Goal: Information Seeking & Learning: Learn about a topic

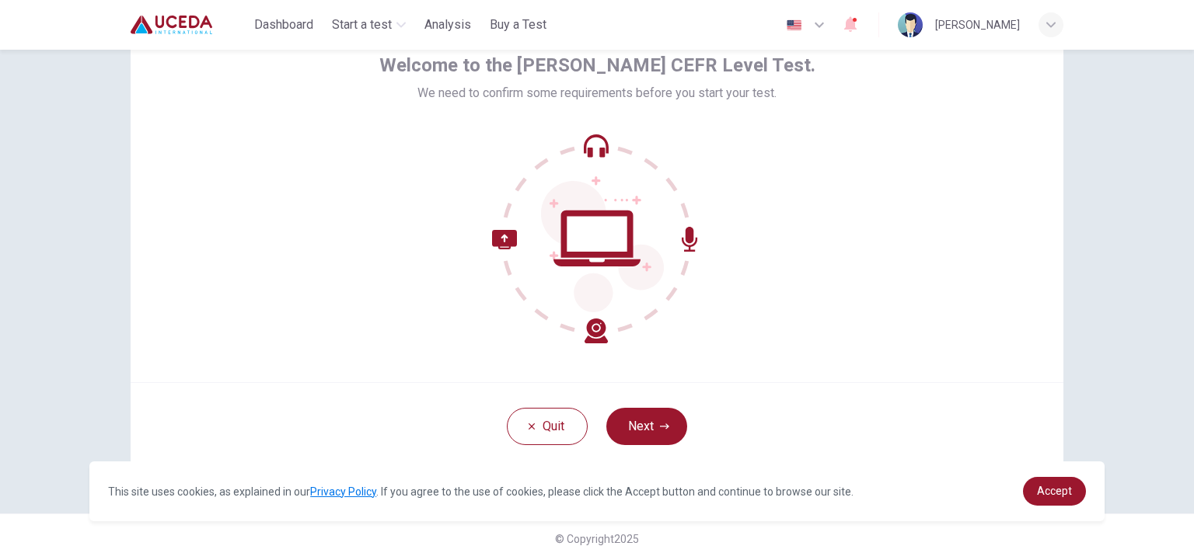
scroll to position [85, 0]
click at [651, 421] on button "Next" at bounding box center [646, 424] width 81 height 37
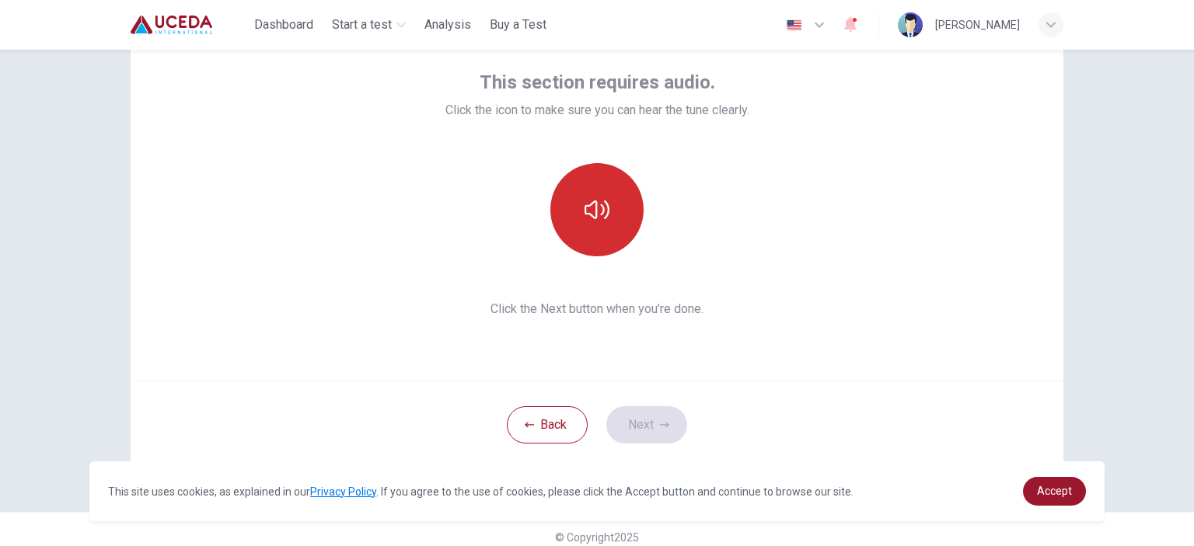
click at [594, 198] on icon "button" at bounding box center [596, 209] width 25 height 25
click at [584, 207] on icon "button" at bounding box center [596, 209] width 25 height 25
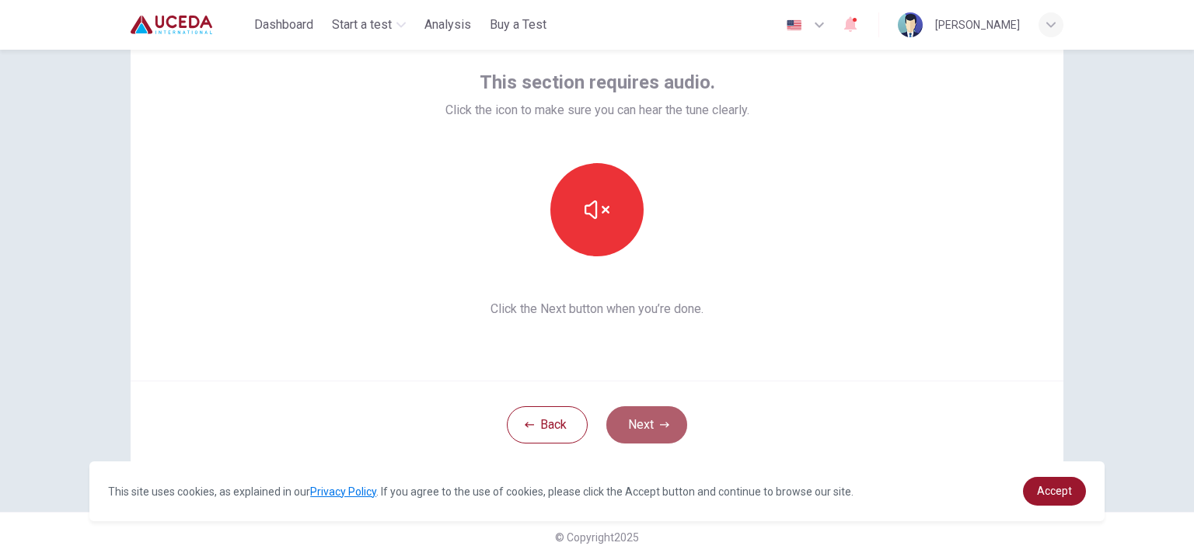
click at [636, 410] on button "Next" at bounding box center [646, 424] width 81 height 37
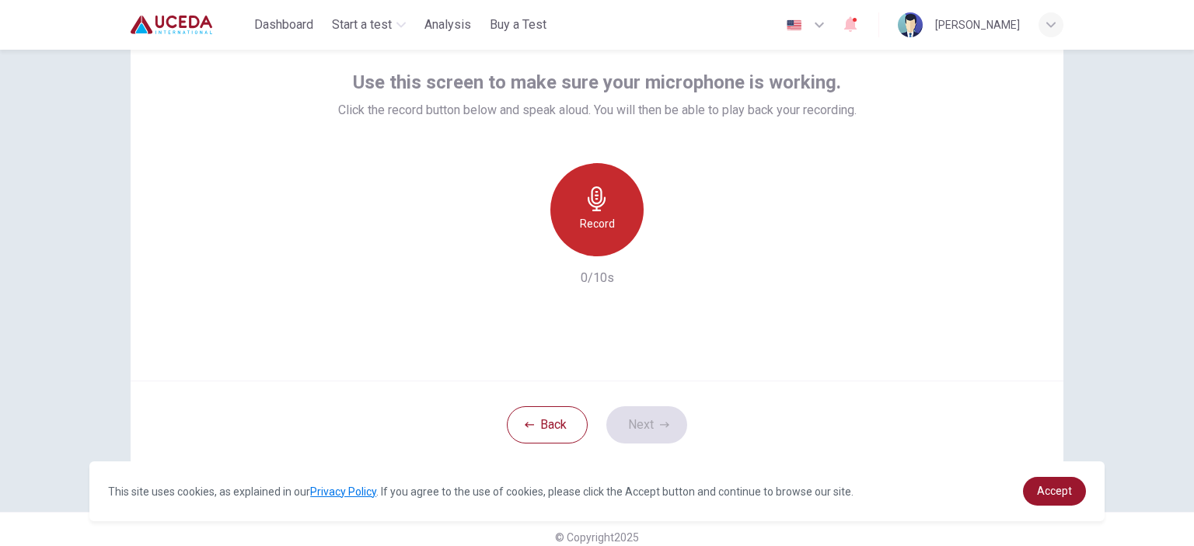
click at [610, 229] on div "Record" at bounding box center [596, 209] width 93 height 93
click at [610, 229] on div "Stop" at bounding box center [596, 209] width 93 height 93
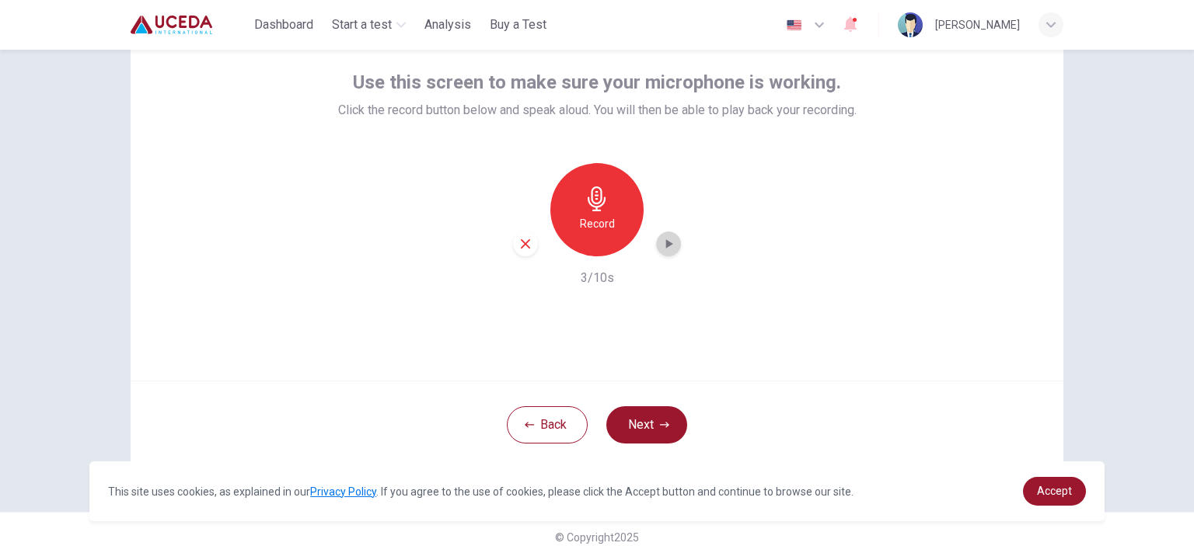
click at [666, 245] on icon "button" at bounding box center [669, 244] width 16 height 16
click at [631, 431] on button "Next" at bounding box center [646, 424] width 81 height 37
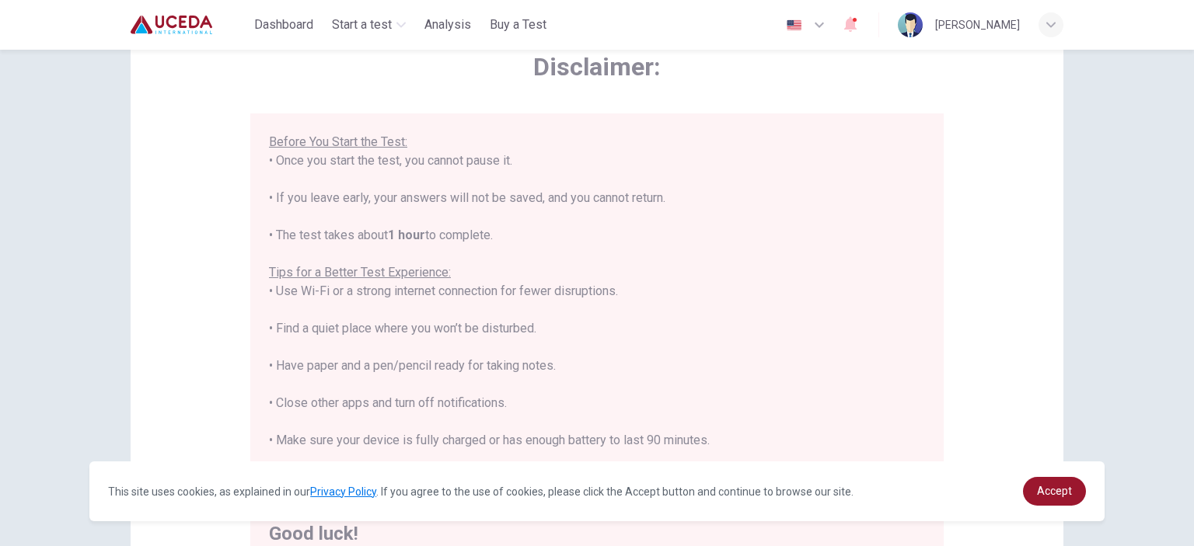
scroll to position [317, 0]
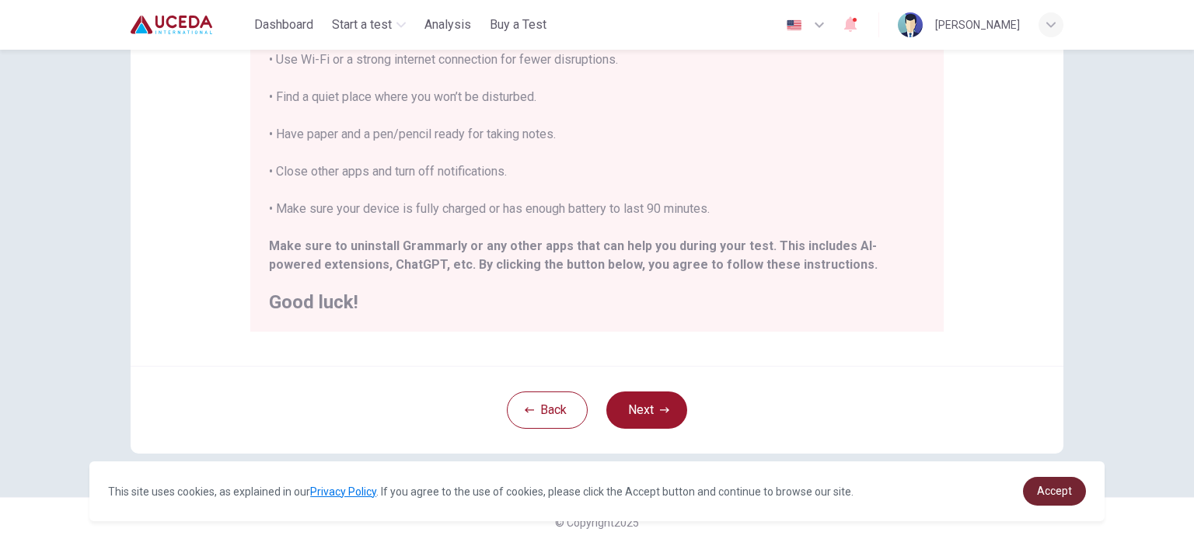
click at [1046, 481] on link "Accept" at bounding box center [1054, 491] width 63 height 29
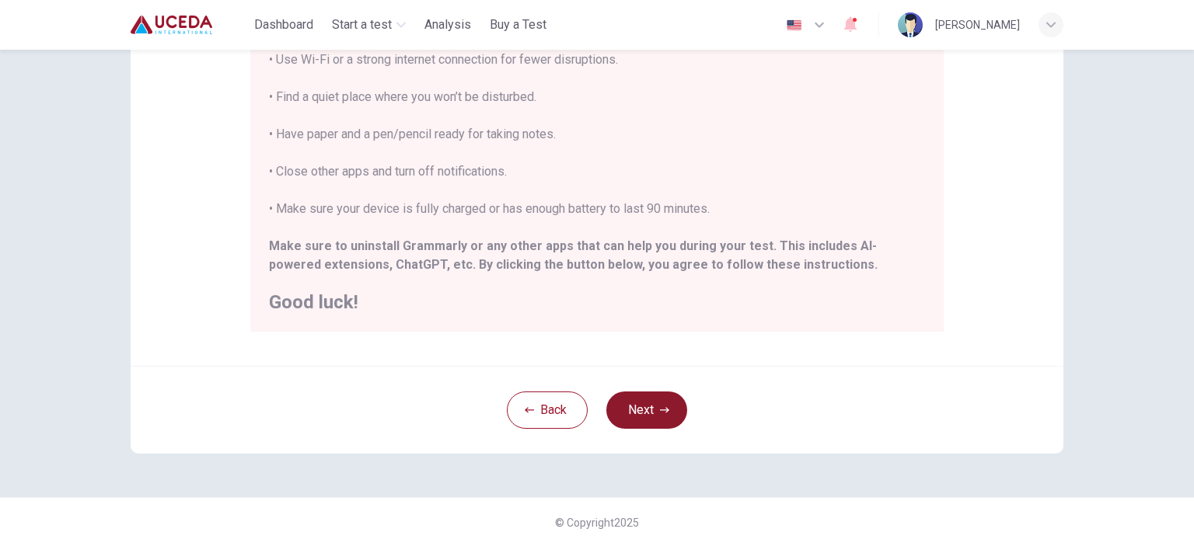
click at [660, 413] on icon "button" at bounding box center [664, 410] width 9 height 9
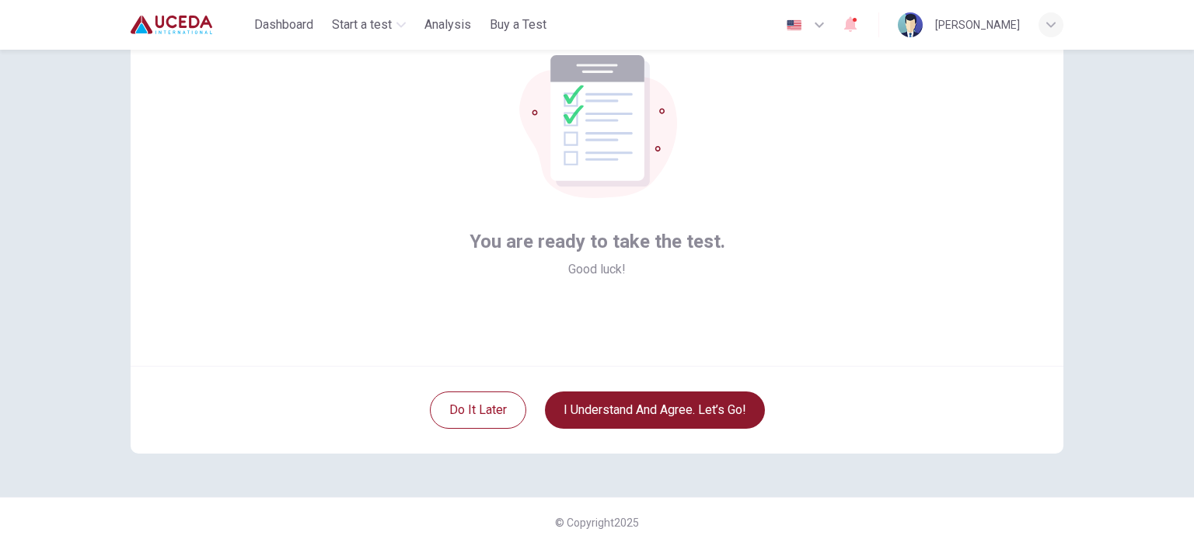
scroll to position [66, 0]
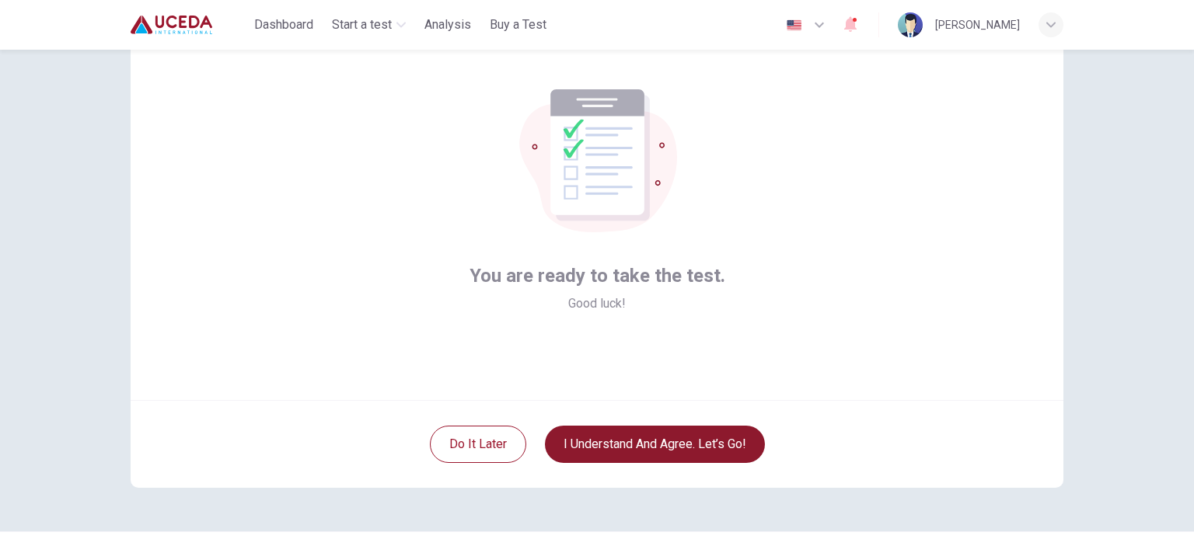
click at [665, 443] on button "I understand and agree. Let’s go!" at bounding box center [655, 444] width 220 height 37
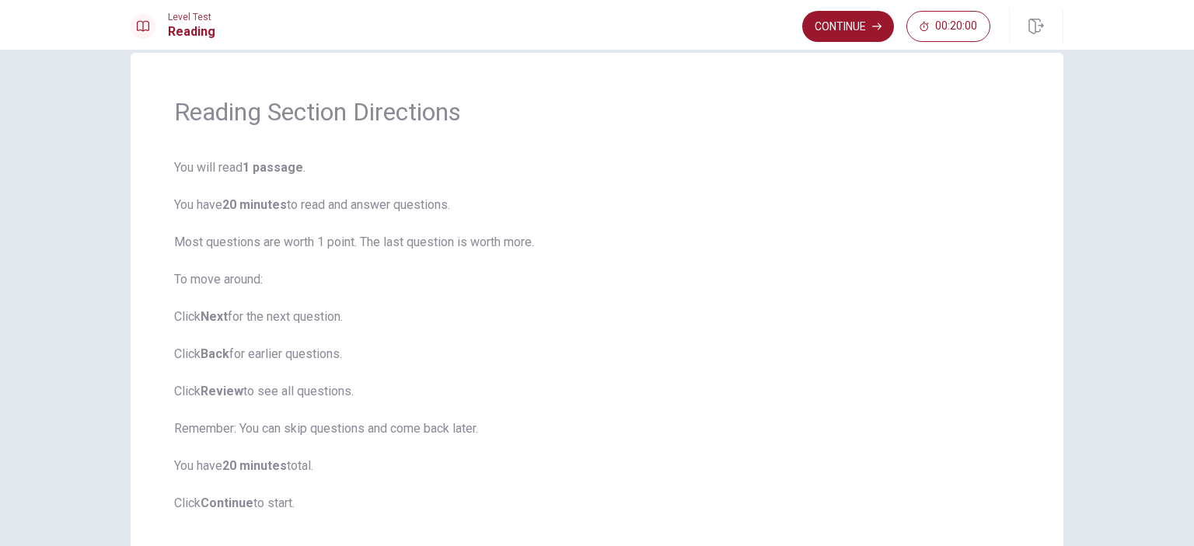
scroll to position [12, 0]
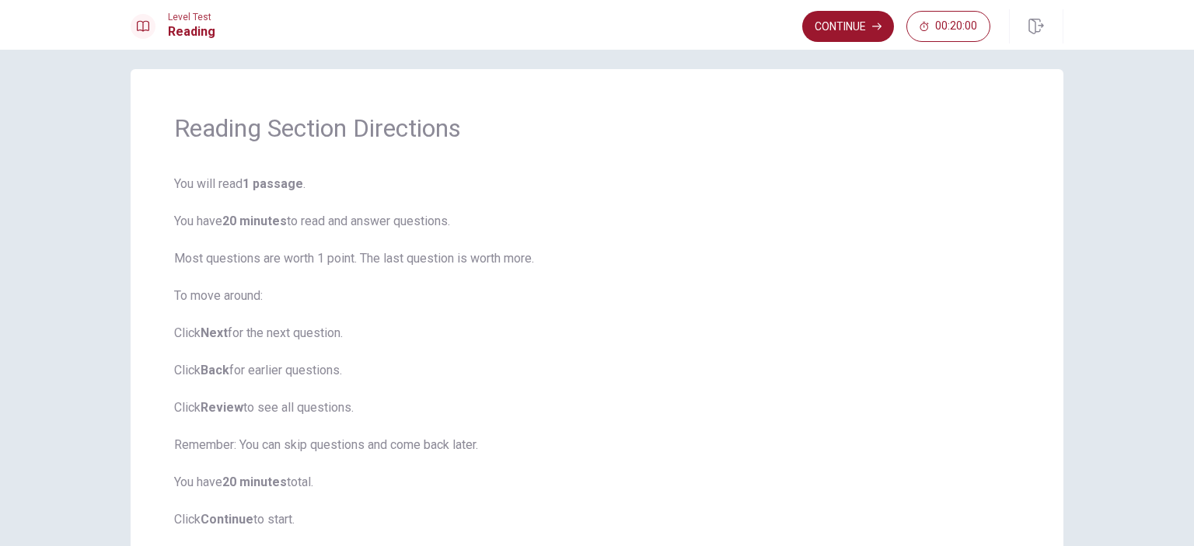
click at [856, 92] on div "Reading Section Directions You will read 1 passage . You have 20 minutes to rea…" at bounding box center [597, 321] width 933 height 504
click at [842, 34] on button "Continue" at bounding box center [848, 26] width 92 height 31
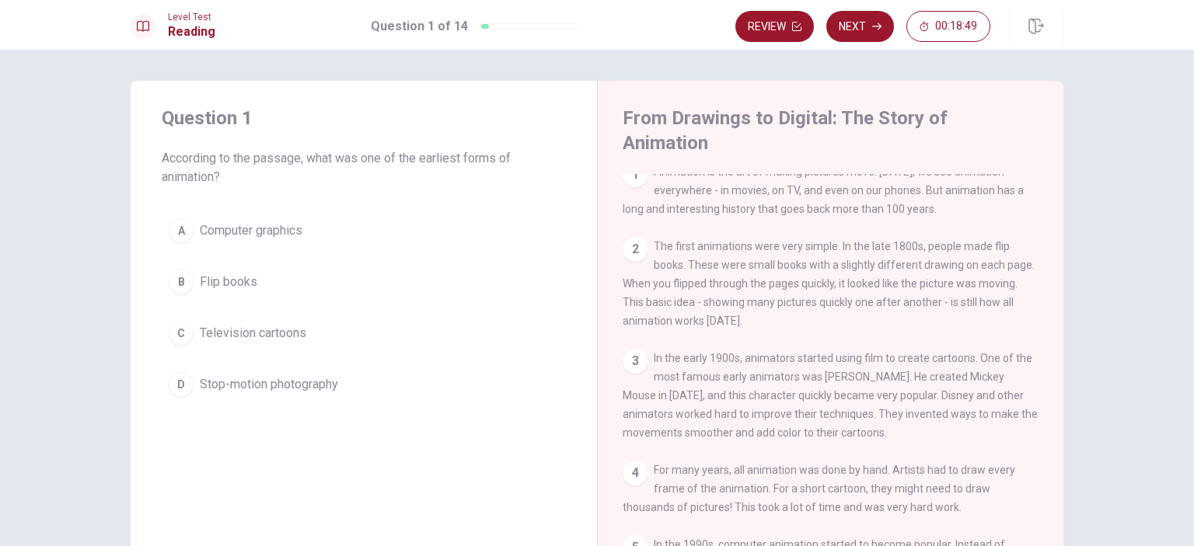
click at [269, 277] on button "B Flip books" at bounding box center [364, 282] width 404 height 39
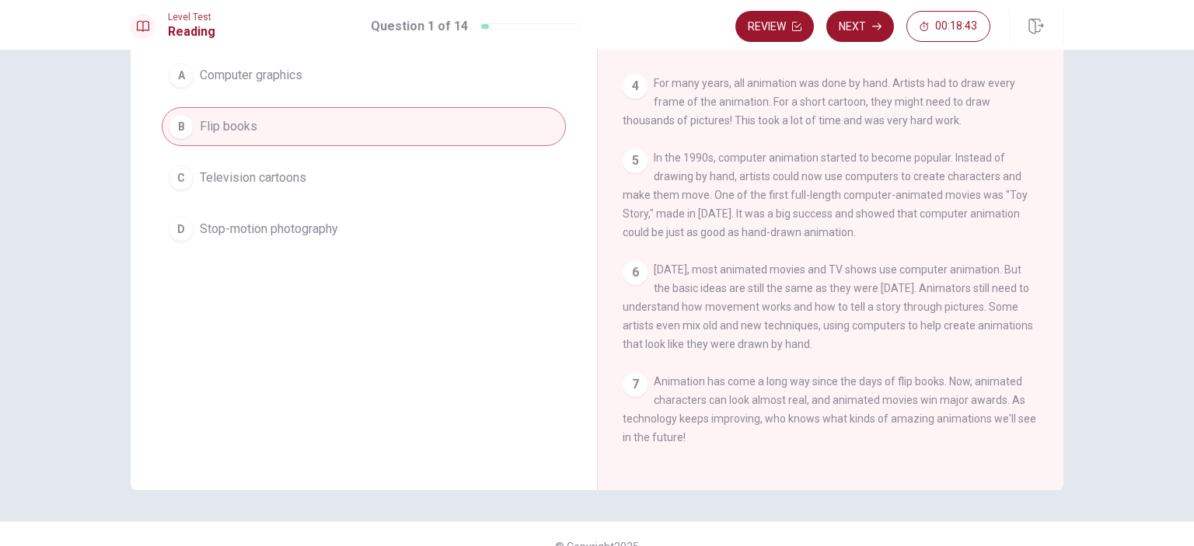
scroll to position [0, 0]
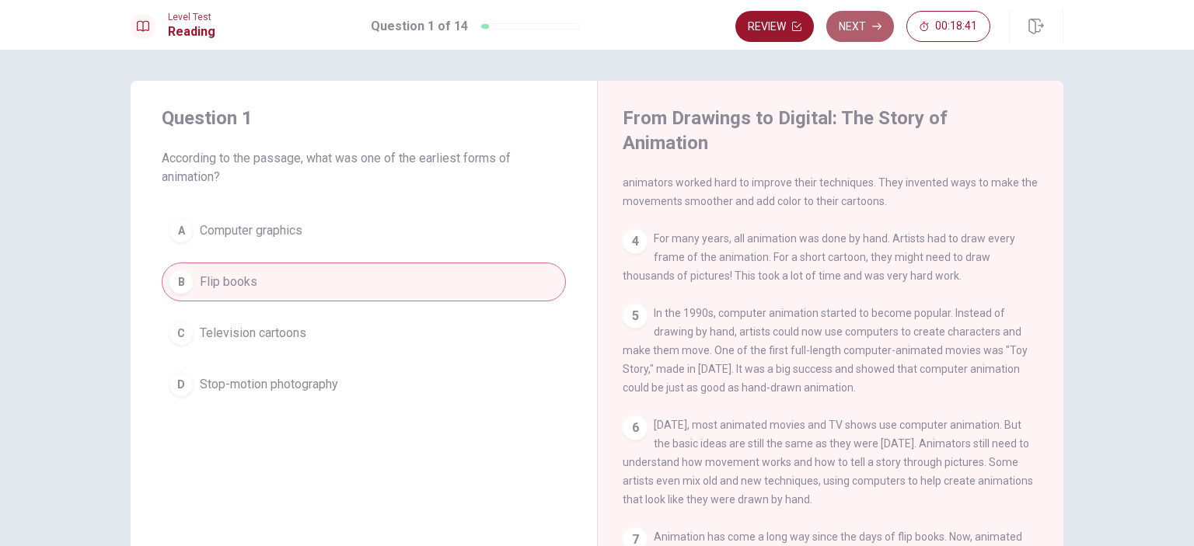
click at [864, 23] on button "Next" at bounding box center [860, 26] width 68 height 31
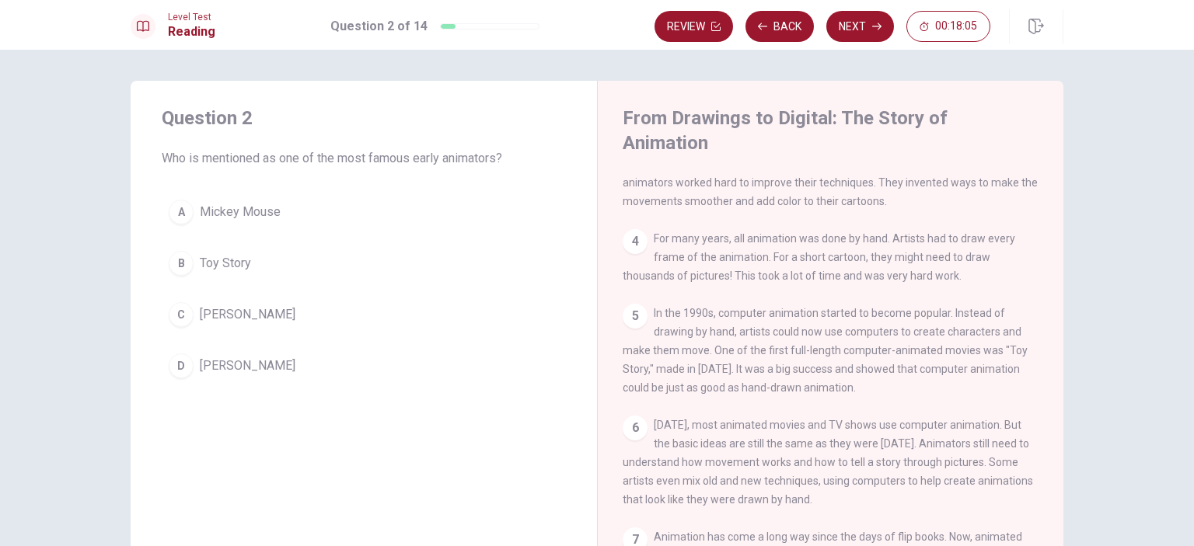
click at [339, 302] on button "C [PERSON_NAME]" at bounding box center [364, 314] width 404 height 39
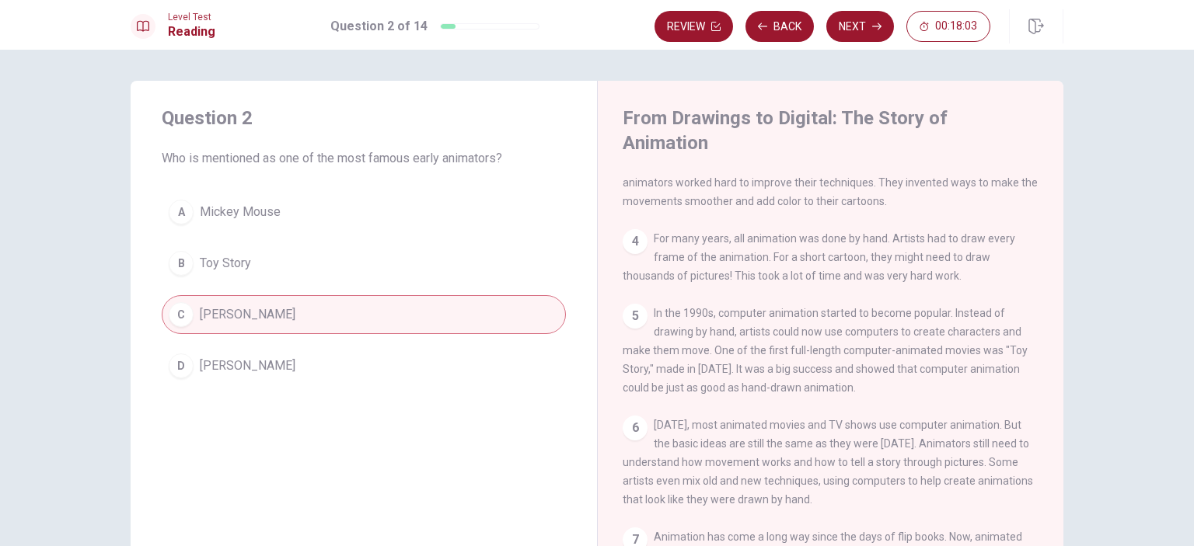
scroll to position [261, 0]
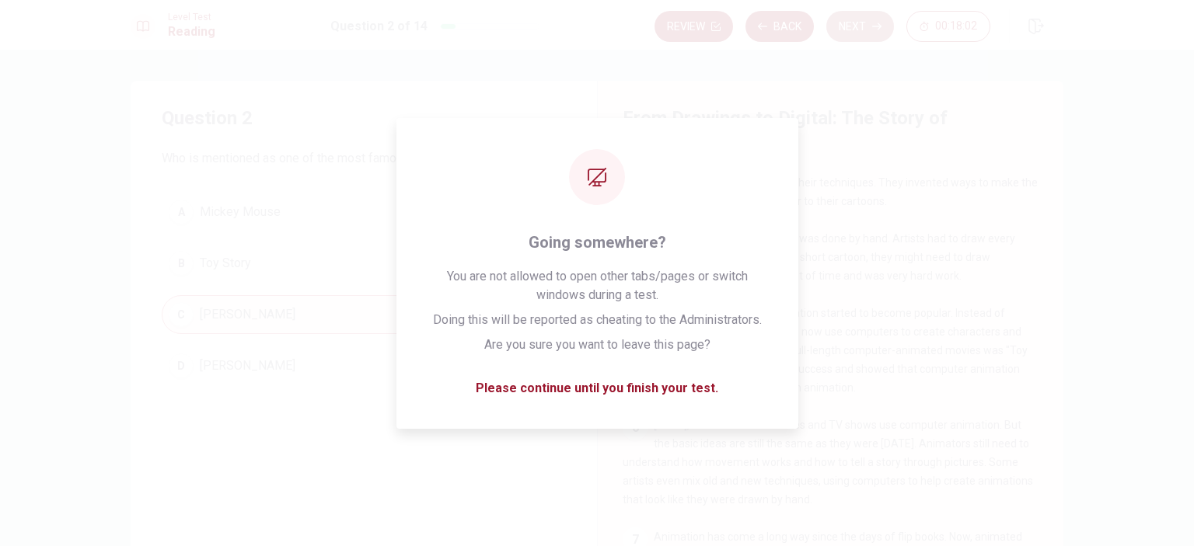
click at [868, 30] on button "Next" at bounding box center [860, 26] width 68 height 31
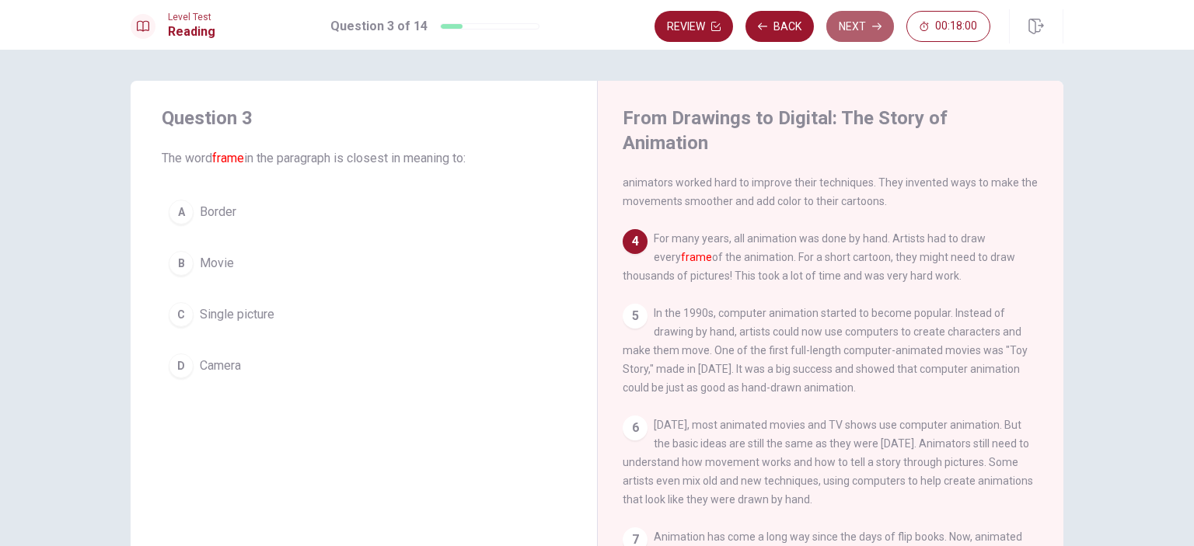
click at [861, 33] on button "Next" at bounding box center [860, 26] width 68 height 31
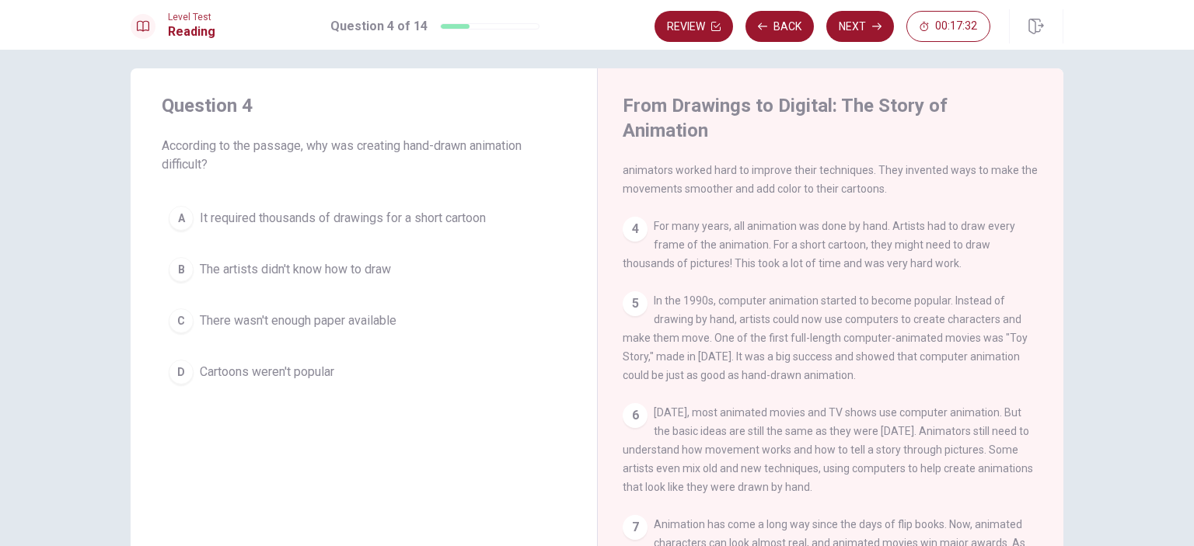
scroll to position [14, 0]
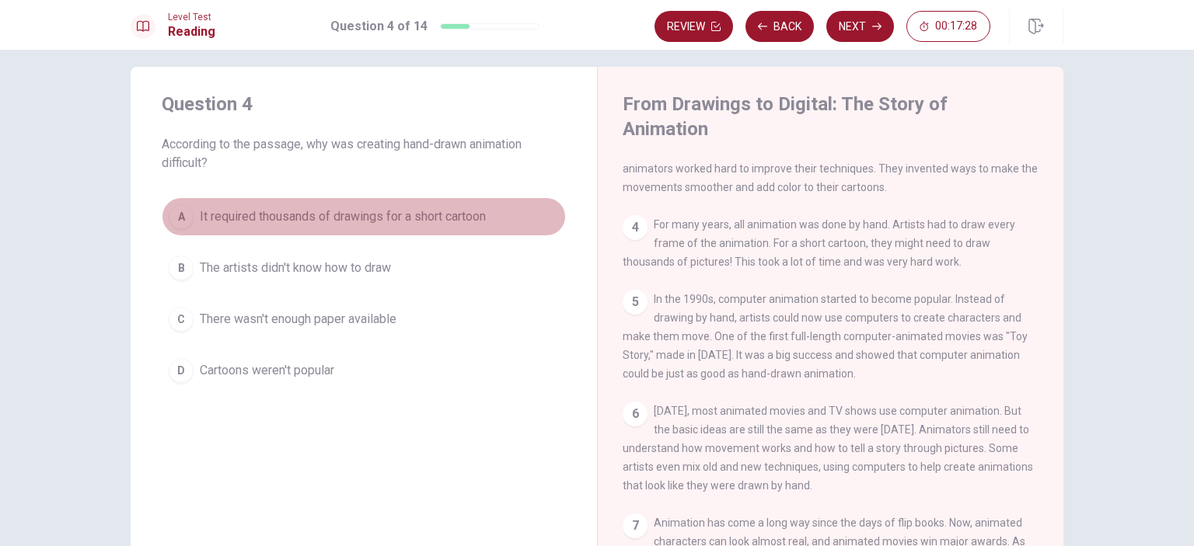
click at [401, 202] on button "A It required thousands of drawings for a short cartoon" at bounding box center [364, 216] width 404 height 39
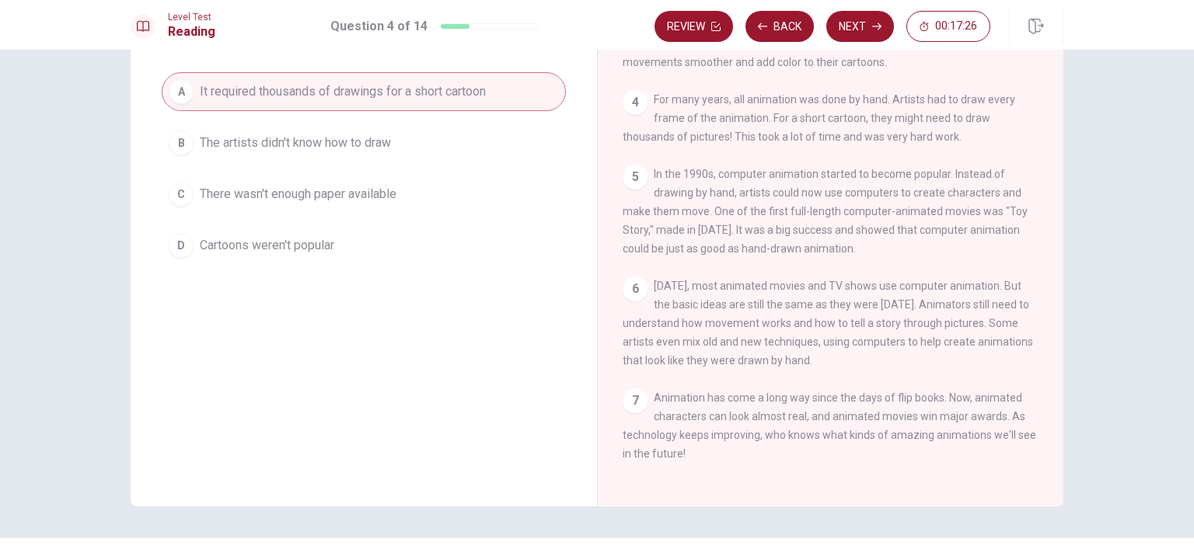
scroll to position [70, 0]
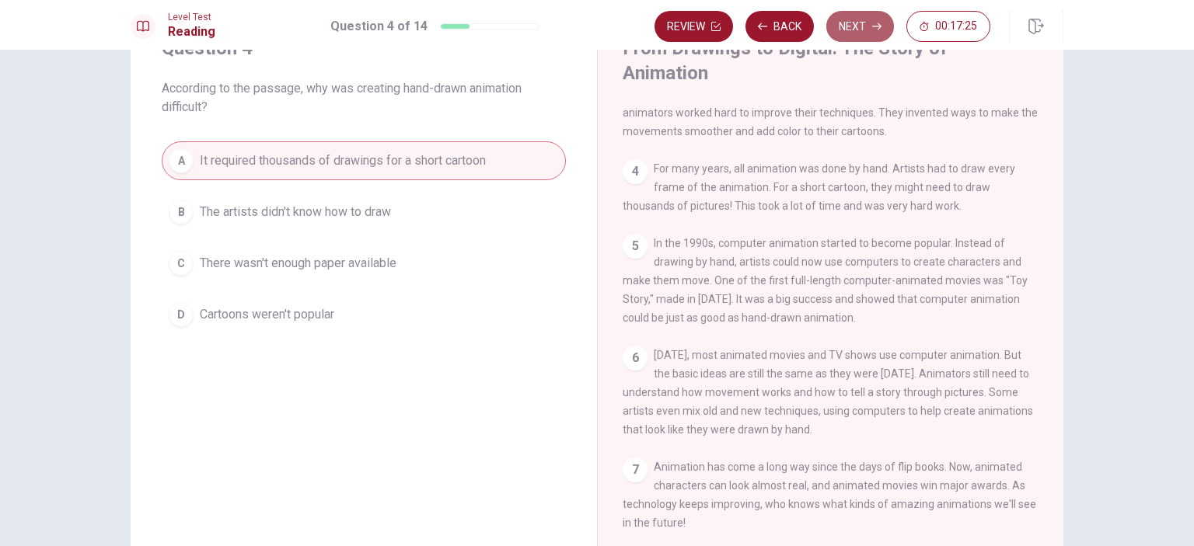
click at [843, 27] on button "Next" at bounding box center [860, 26] width 68 height 31
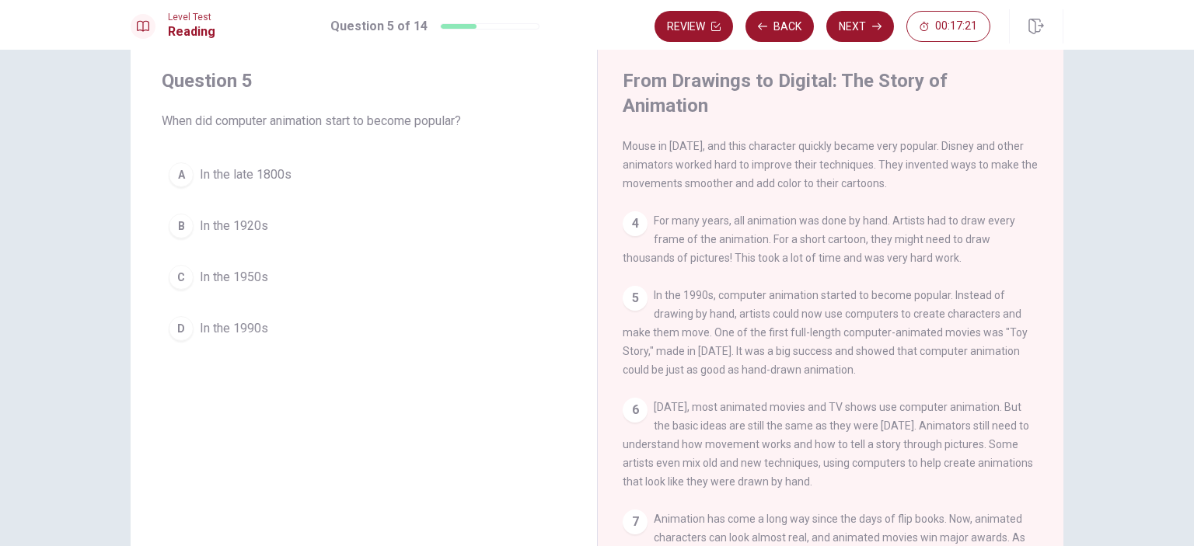
scroll to position [37, 0]
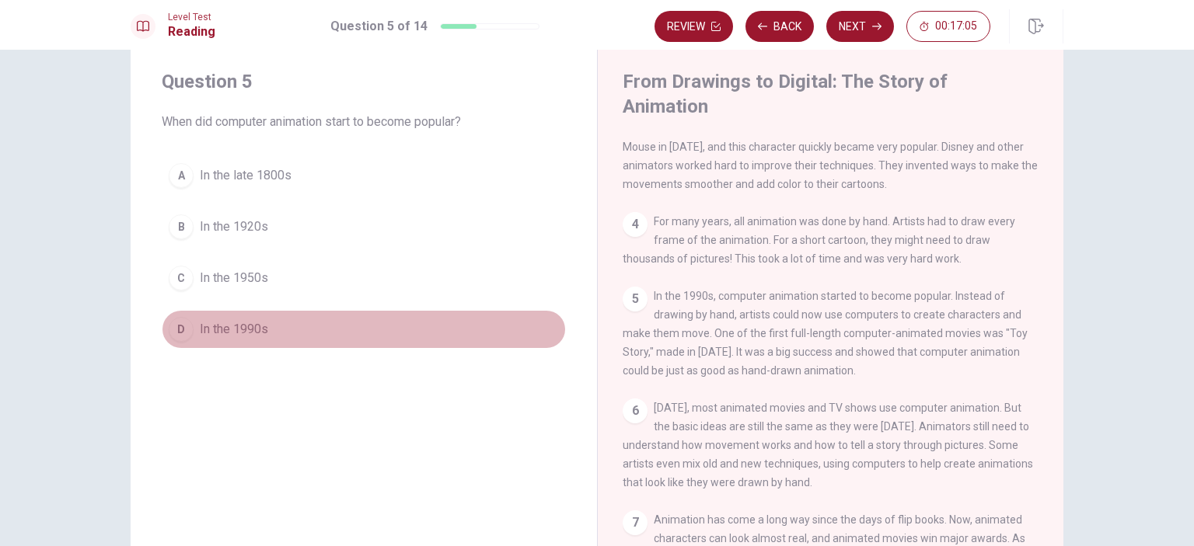
click at [300, 337] on button "D In the 1990s" at bounding box center [364, 329] width 404 height 39
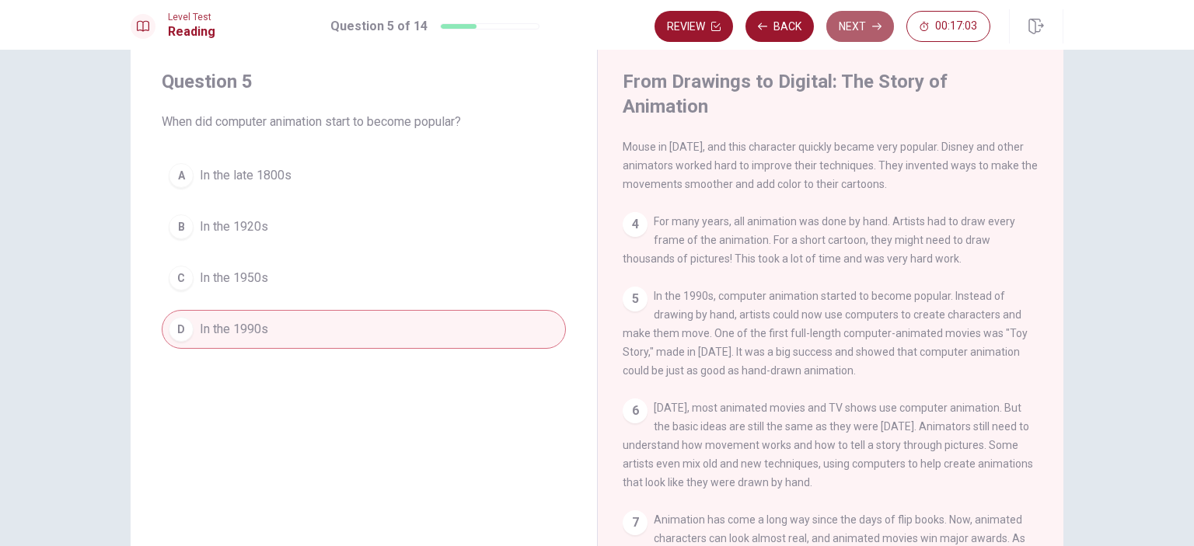
click at [863, 23] on button "Next" at bounding box center [860, 26] width 68 height 31
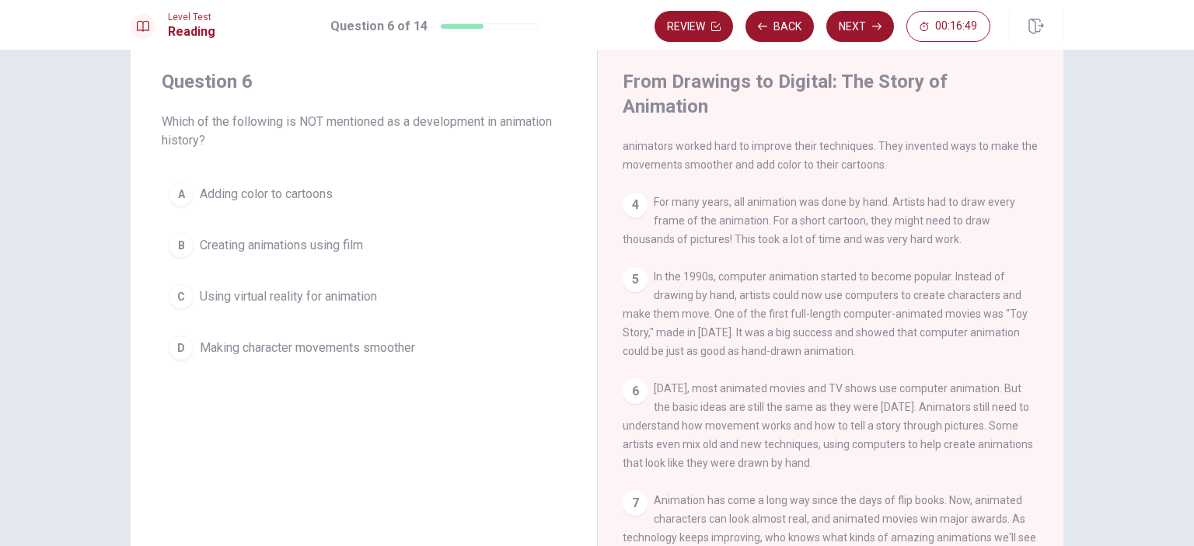
scroll to position [260, 0]
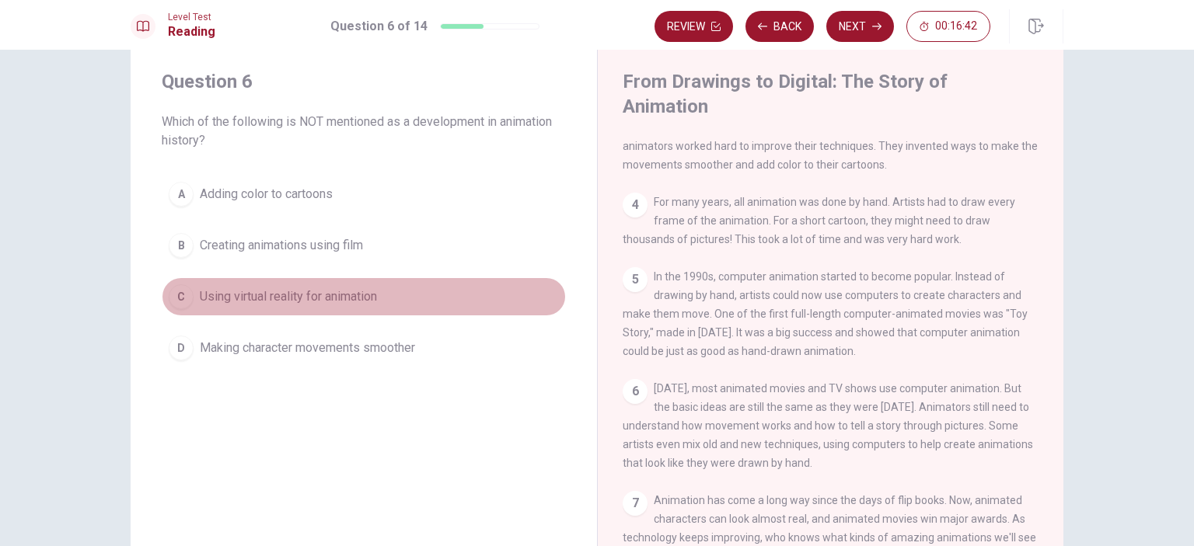
click at [275, 308] on button "C Using virtual reality for animation" at bounding box center [364, 296] width 404 height 39
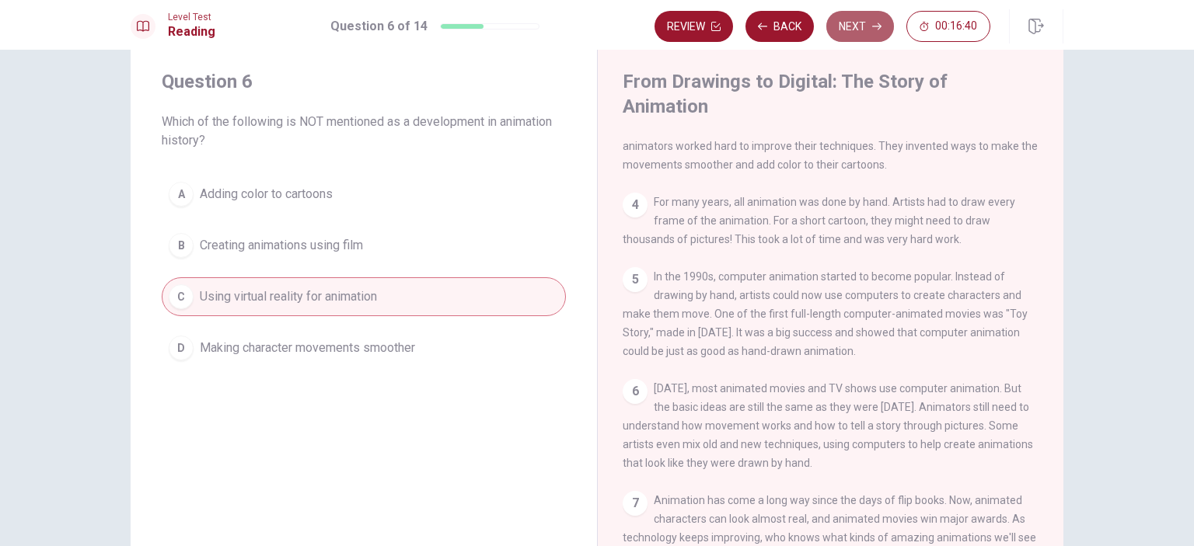
click at [855, 21] on button "Next" at bounding box center [860, 26] width 68 height 31
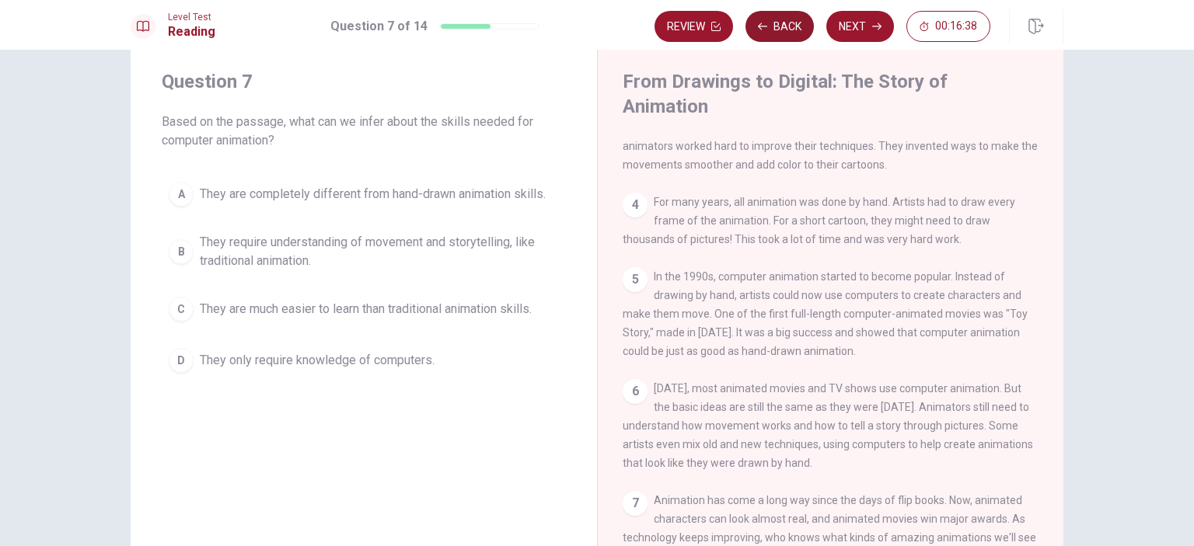
click at [780, 24] on button "Back" at bounding box center [779, 26] width 68 height 31
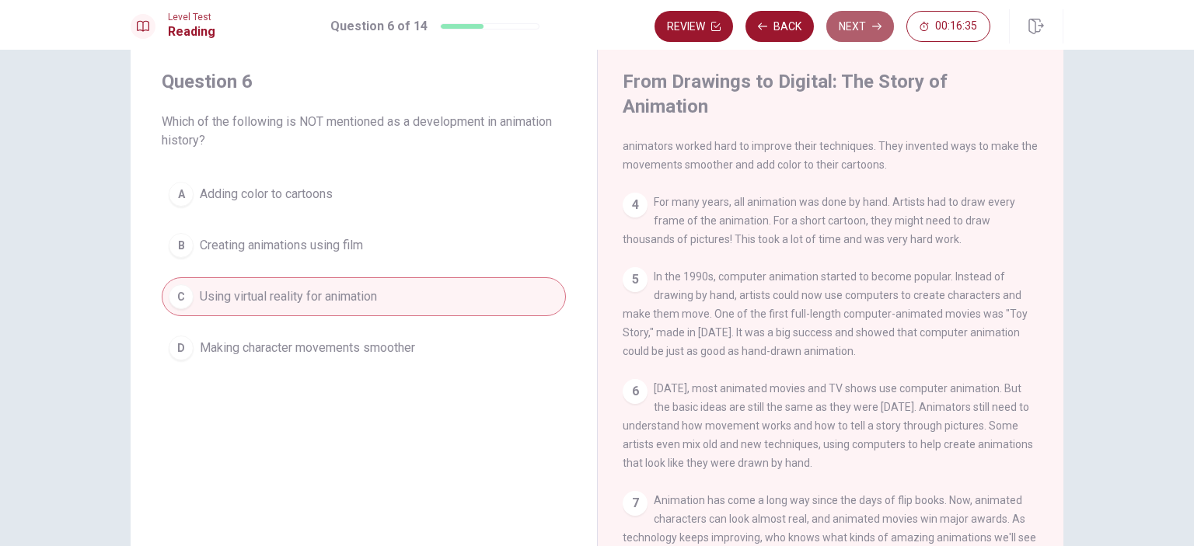
click at [871, 28] on button "Next" at bounding box center [860, 26] width 68 height 31
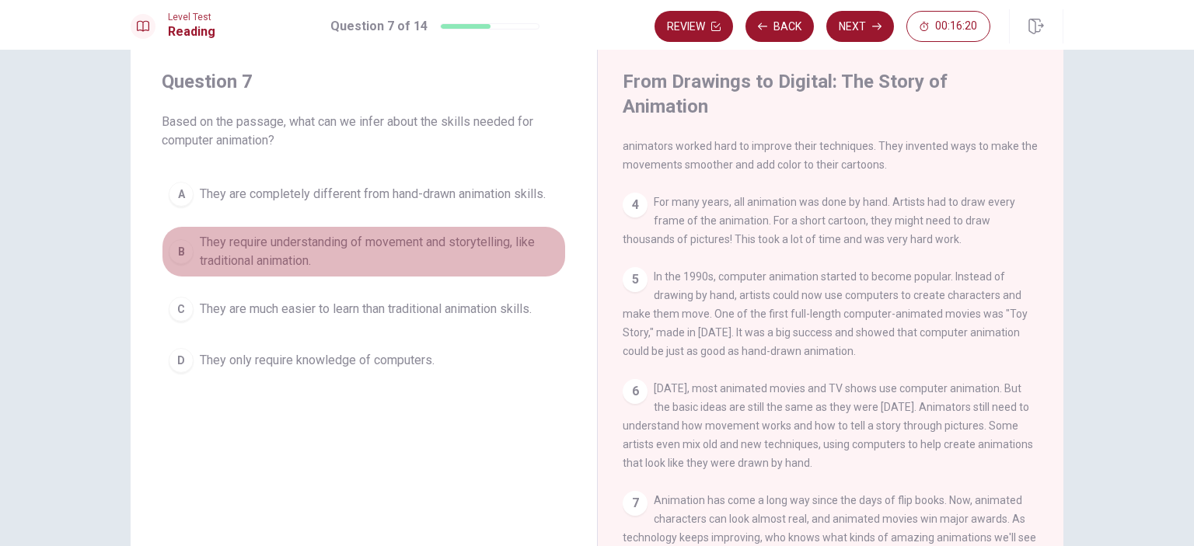
click at [295, 259] on span "They require understanding of movement and storytelling, like traditional anima…" at bounding box center [379, 251] width 359 height 37
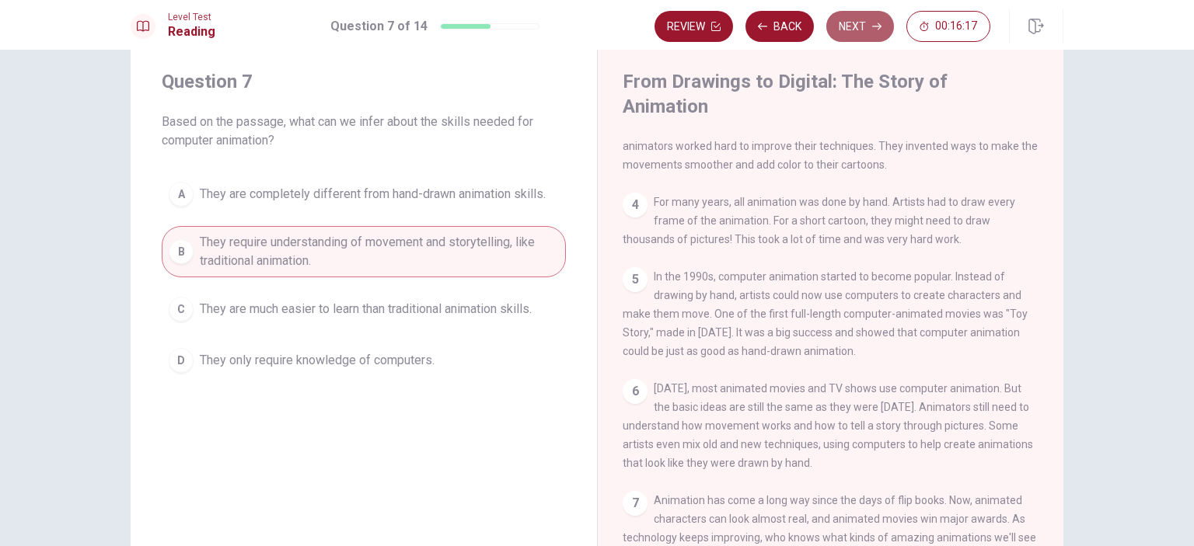
click at [856, 25] on button "Next" at bounding box center [860, 26] width 68 height 31
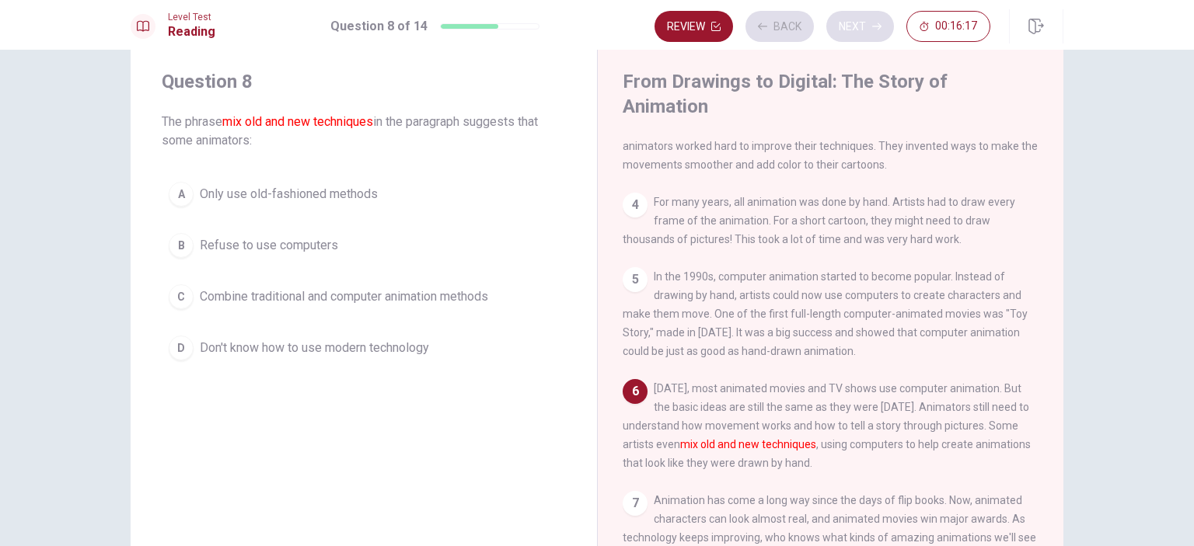
scroll to position [261, 0]
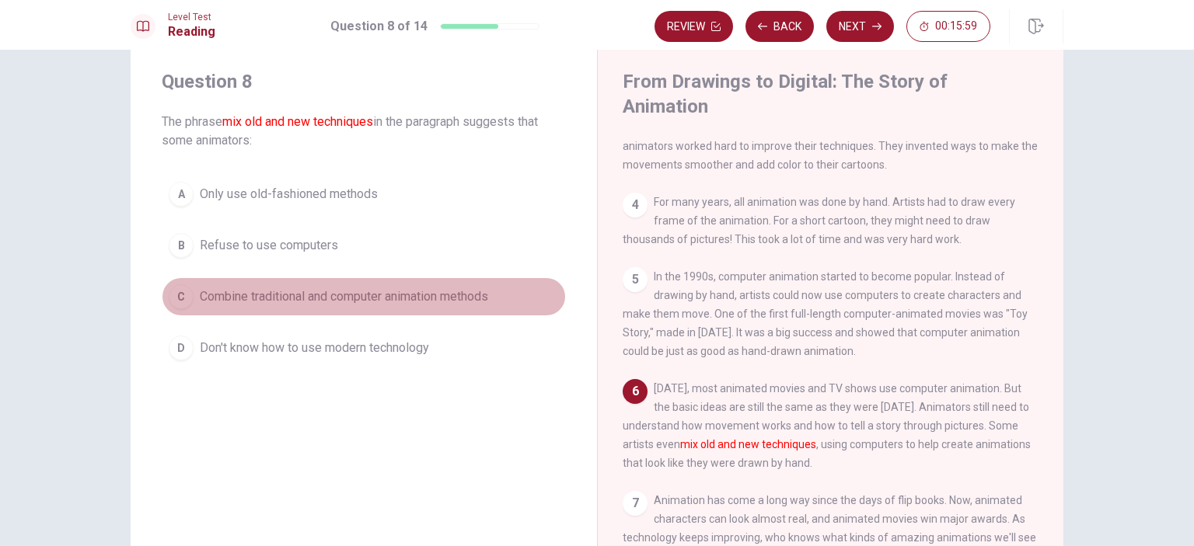
click at [246, 300] on span "Combine traditional and computer animation methods" at bounding box center [344, 297] width 288 height 19
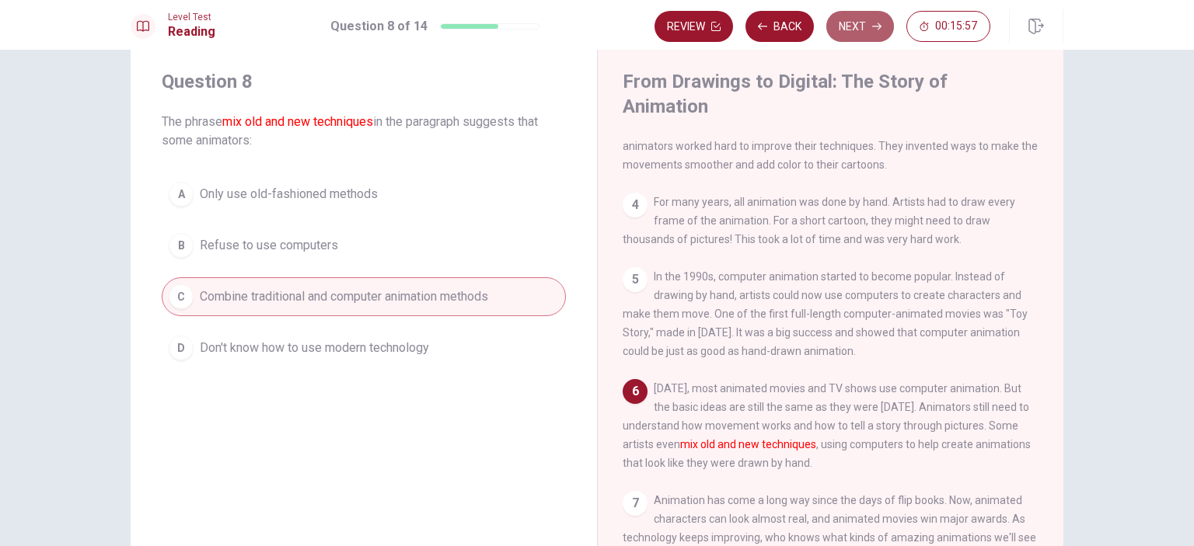
click at [838, 19] on button "Next" at bounding box center [860, 26] width 68 height 31
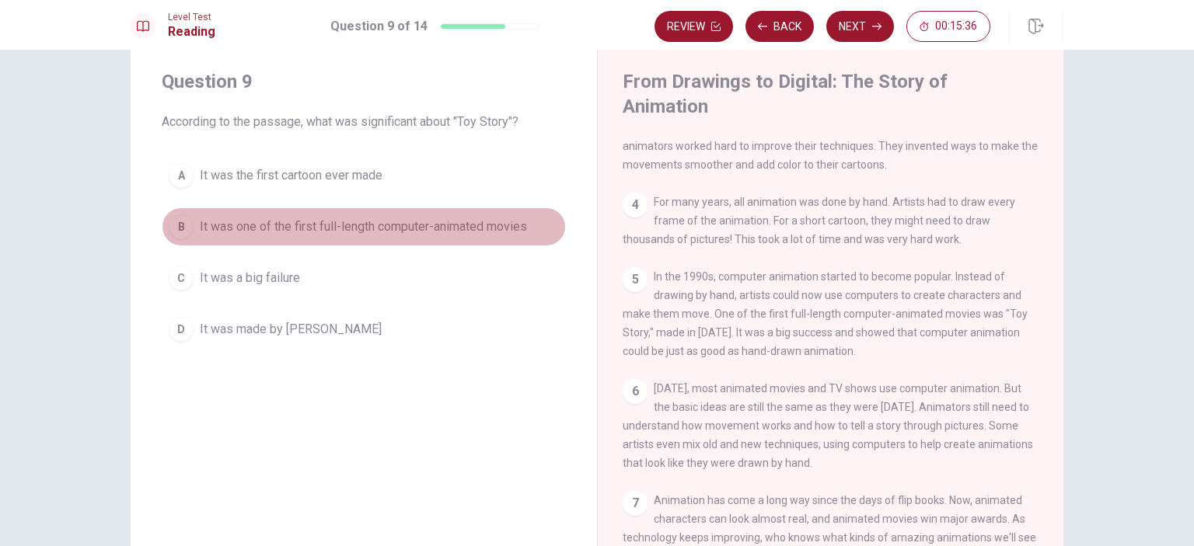
click at [354, 212] on button "B It was one of the first full-length computer-animated movies" at bounding box center [364, 226] width 404 height 39
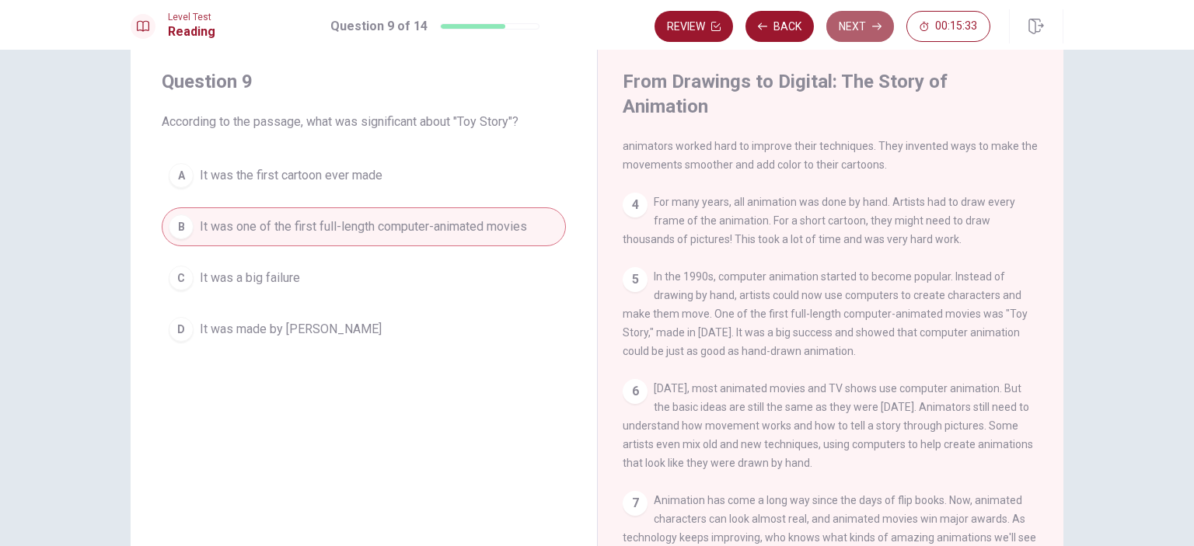
click at [864, 28] on button "Next" at bounding box center [860, 26] width 68 height 31
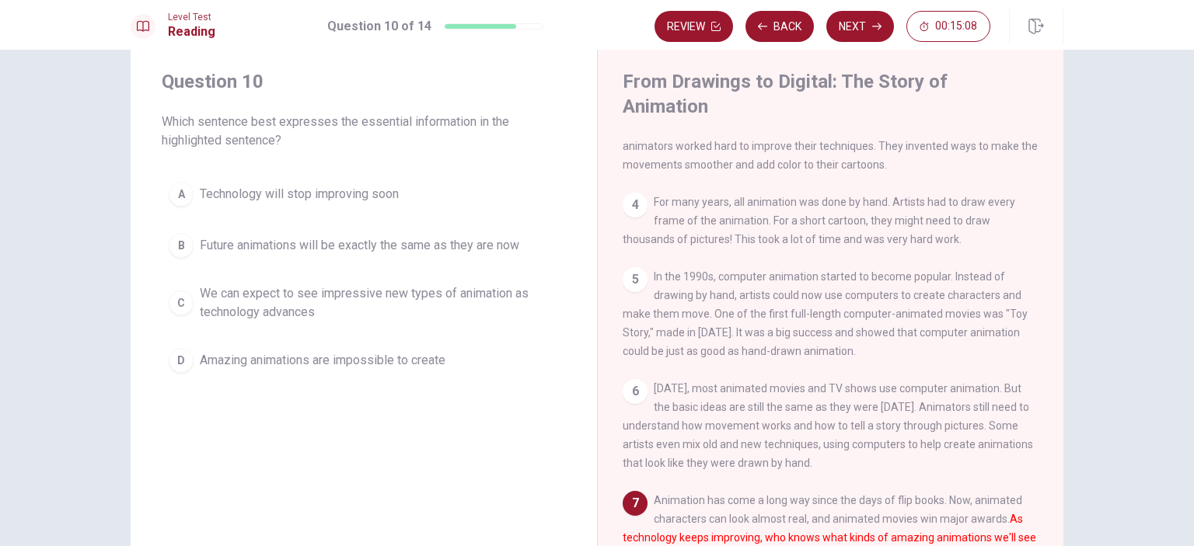
drag, startPoint x: 364, startPoint y: 355, endPoint x: 386, endPoint y: 310, distance: 50.0
click at [386, 310] on div "A Technology will stop improving soon B Future animations will be exactly the s…" at bounding box center [364, 277] width 404 height 205
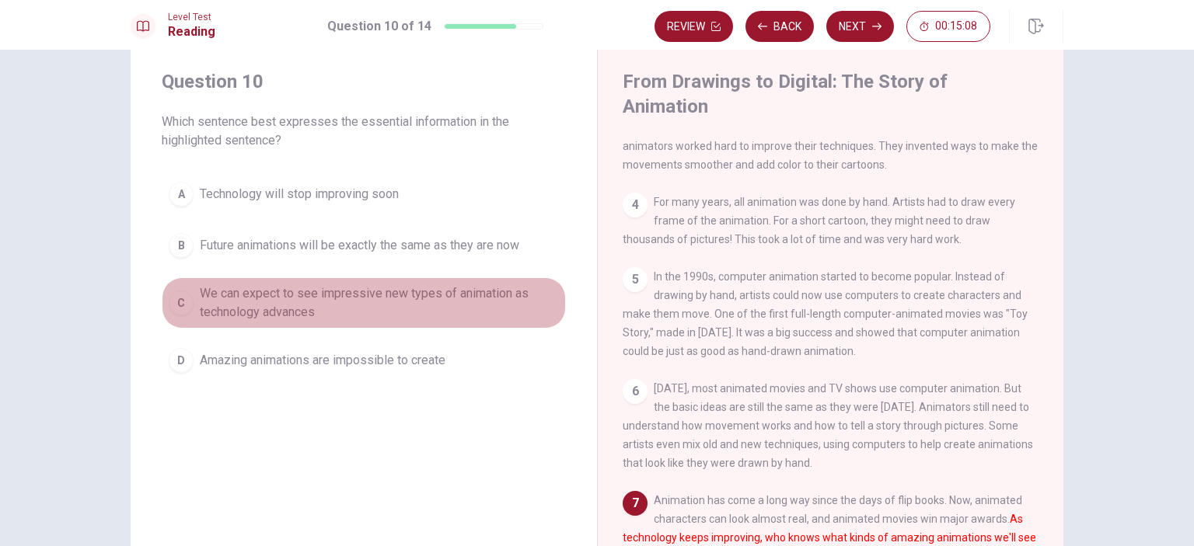
click at [386, 310] on span "We can expect to see impressive new types of animation as technology advances" at bounding box center [379, 302] width 359 height 37
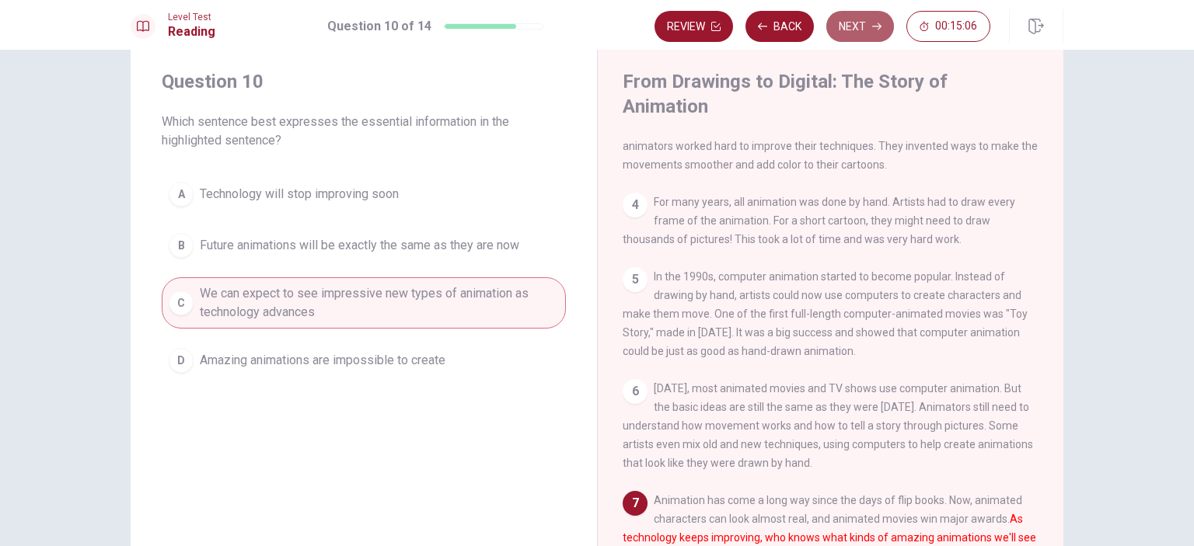
click at [846, 29] on button "Next" at bounding box center [860, 26] width 68 height 31
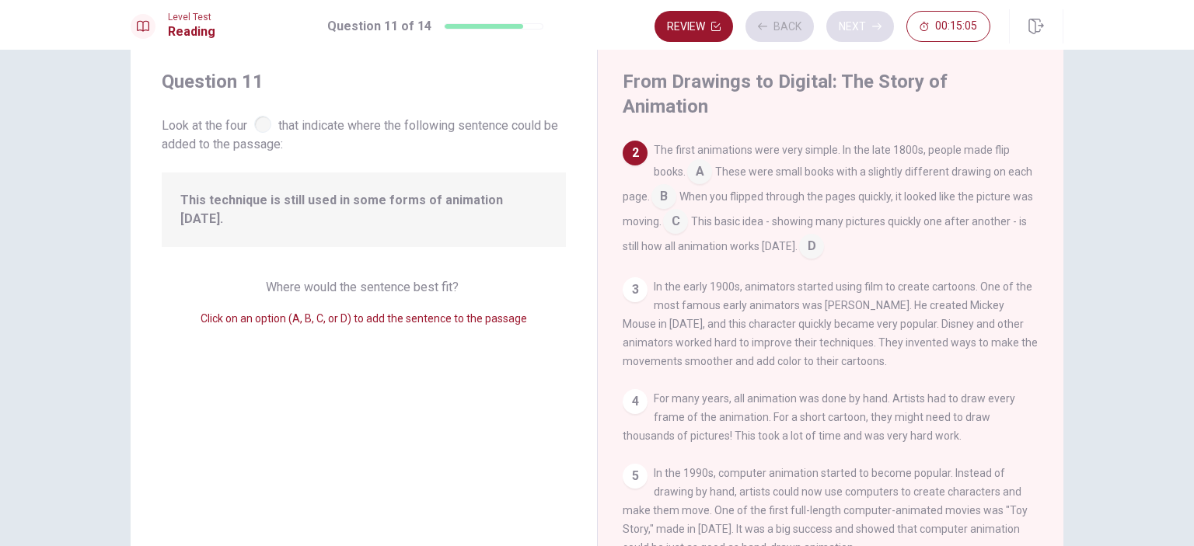
scroll to position [76, 0]
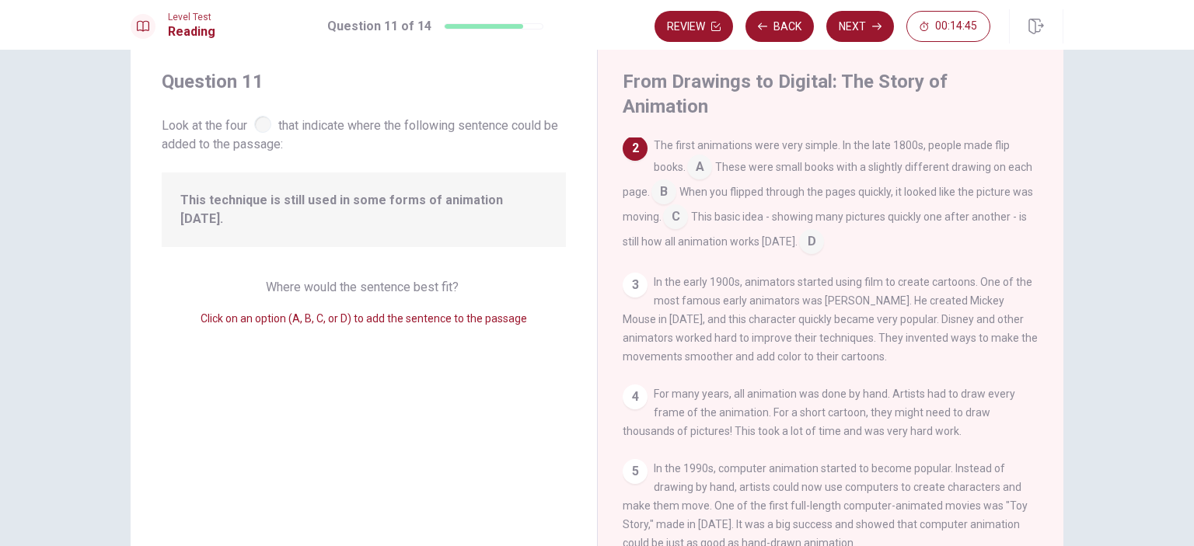
click at [676, 181] on input at bounding box center [663, 193] width 25 height 25
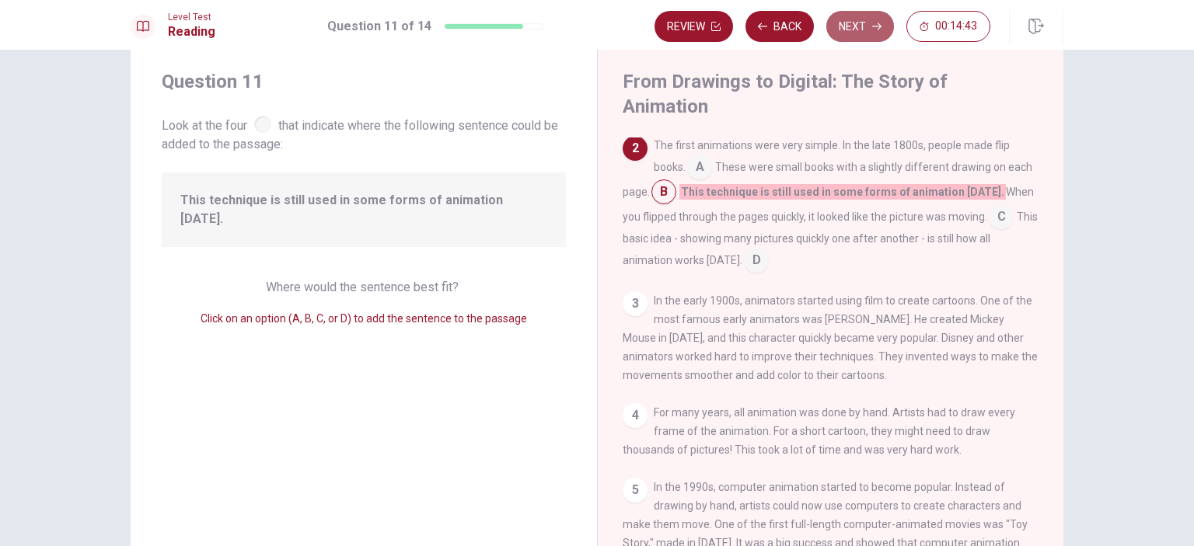
click at [866, 37] on button "Next" at bounding box center [860, 26] width 68 height 31
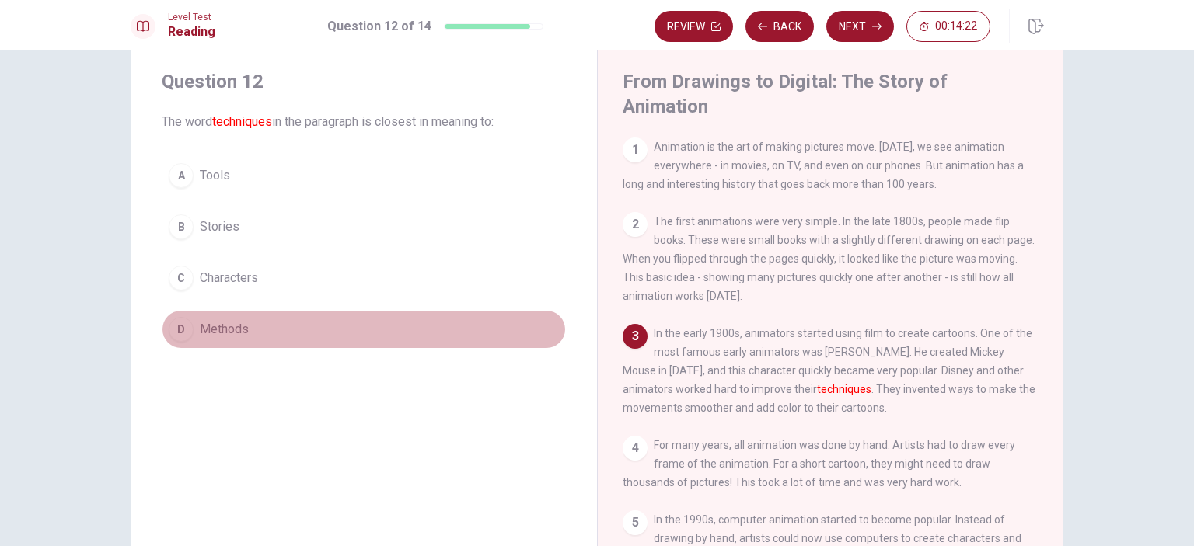
click at [250, 316] on button "D Methods" at bounding box center [364, 329] width 404 height 39
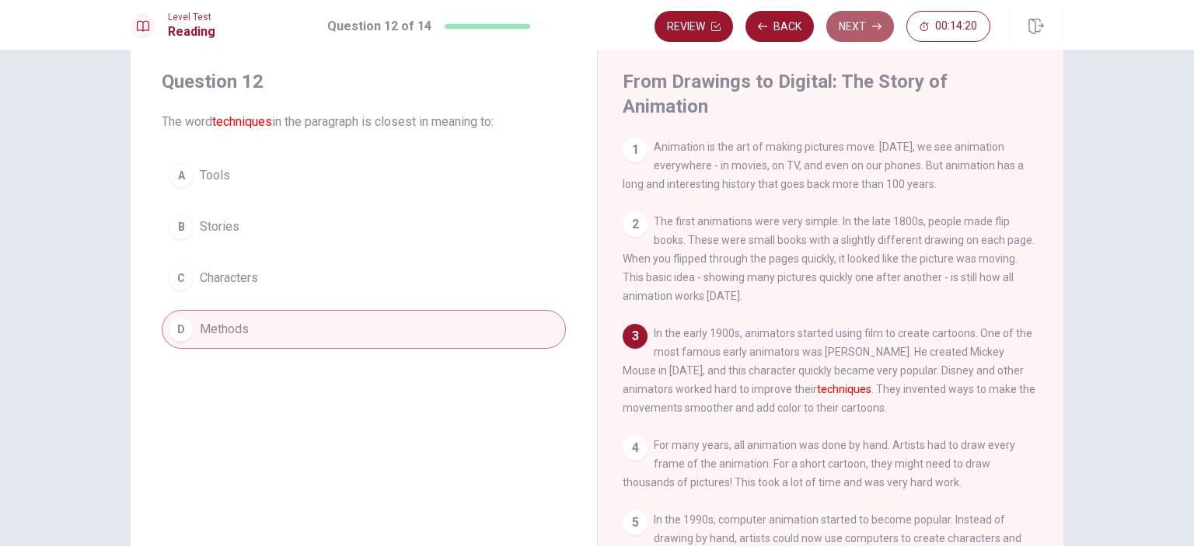
click at [860, 27] on button "Next" at bounding box center [860, 26] width 68 height 31
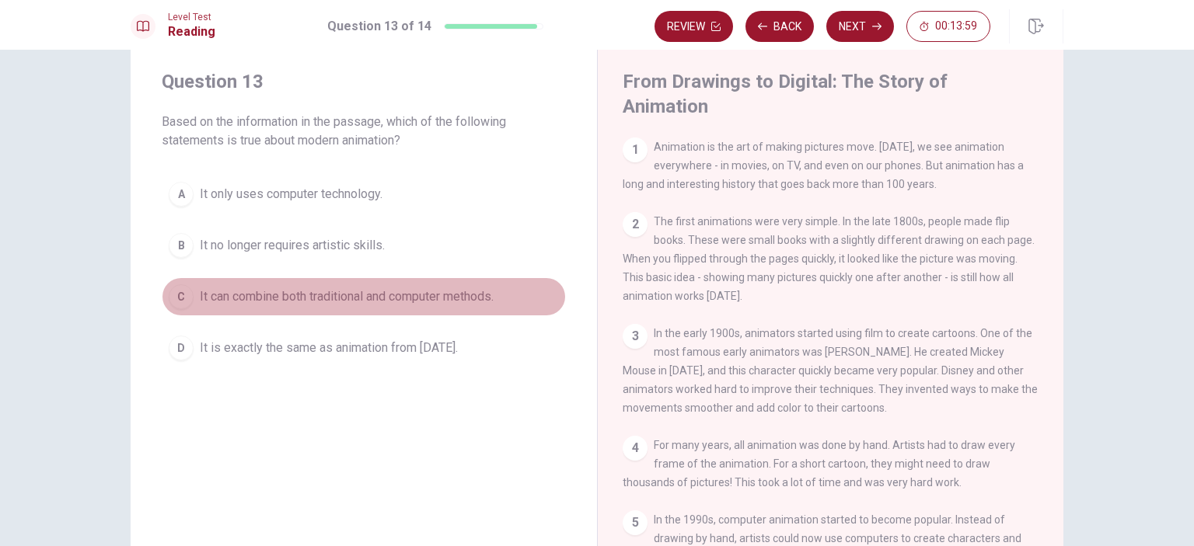
click at [286, 297] on span "It can combine both traditional and computer methods." at bounding box center [347, 297] width 294 height 19
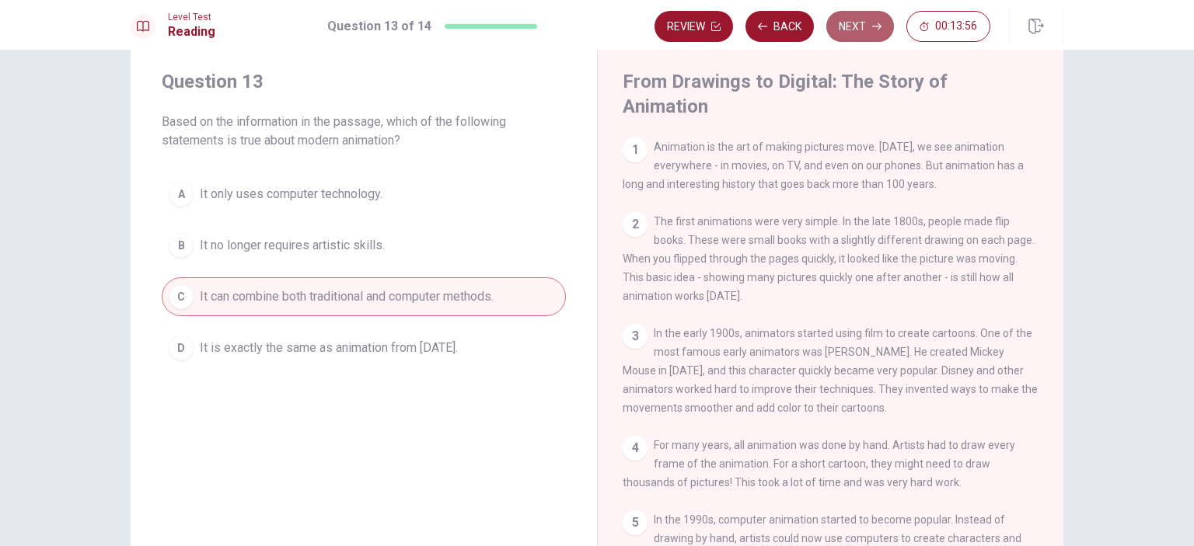
click at [843, 25] on button "Next" at bounding box center [860, 26] width 68 height 31
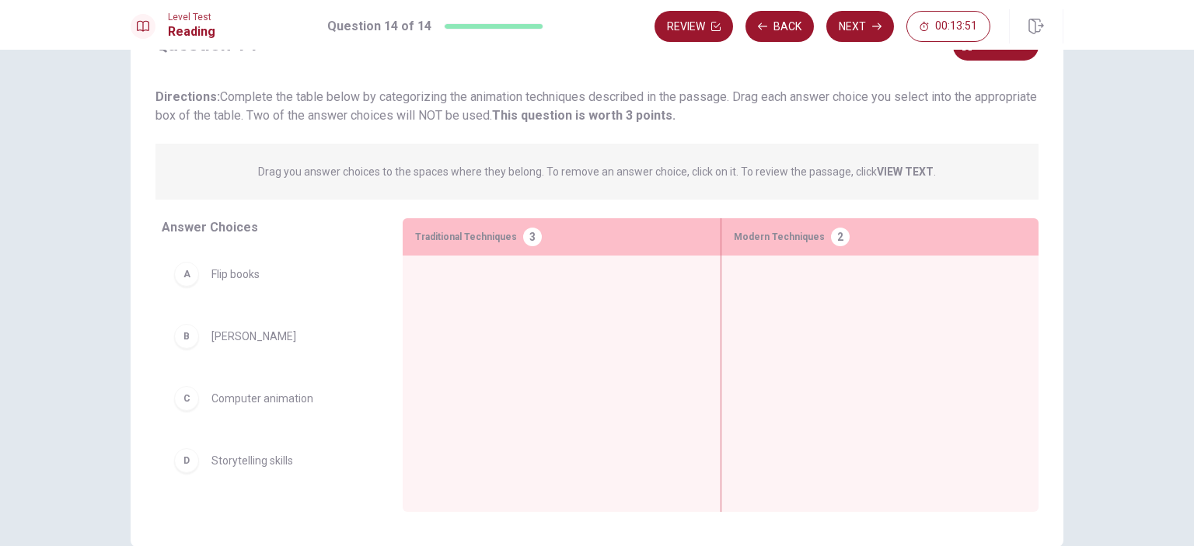
scroll to position [74, 0]
drag, startPoint x: 239, startPoint y: 276, endPoint x: 522, endPoint y: 324, distance: 286.9
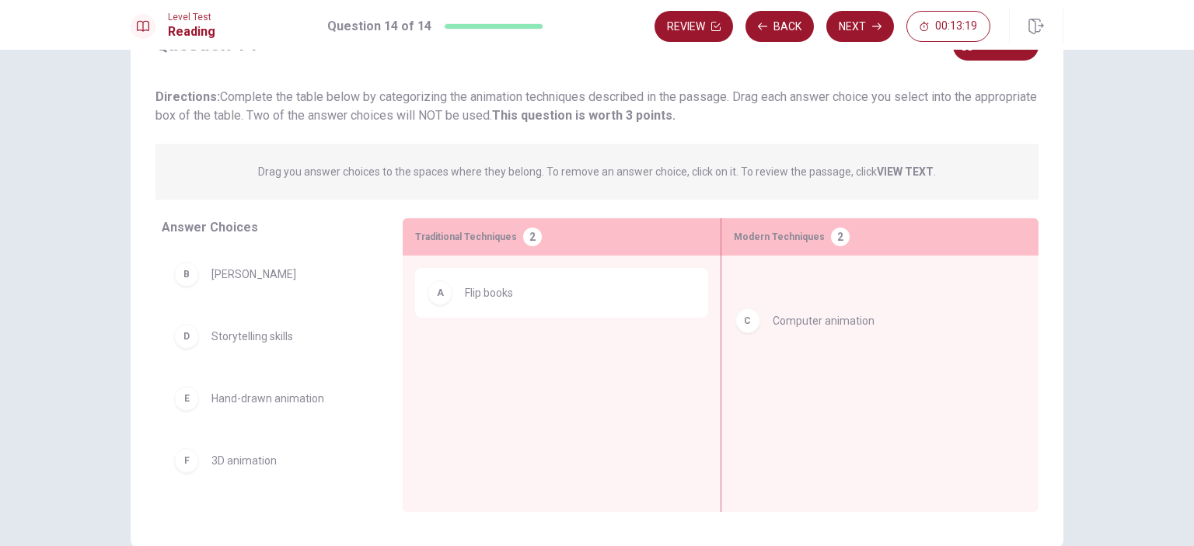
drag, startPoint x: 233, startPoint y: 340, endPoint x: 816, endPoint y: 322, distance: 583.1
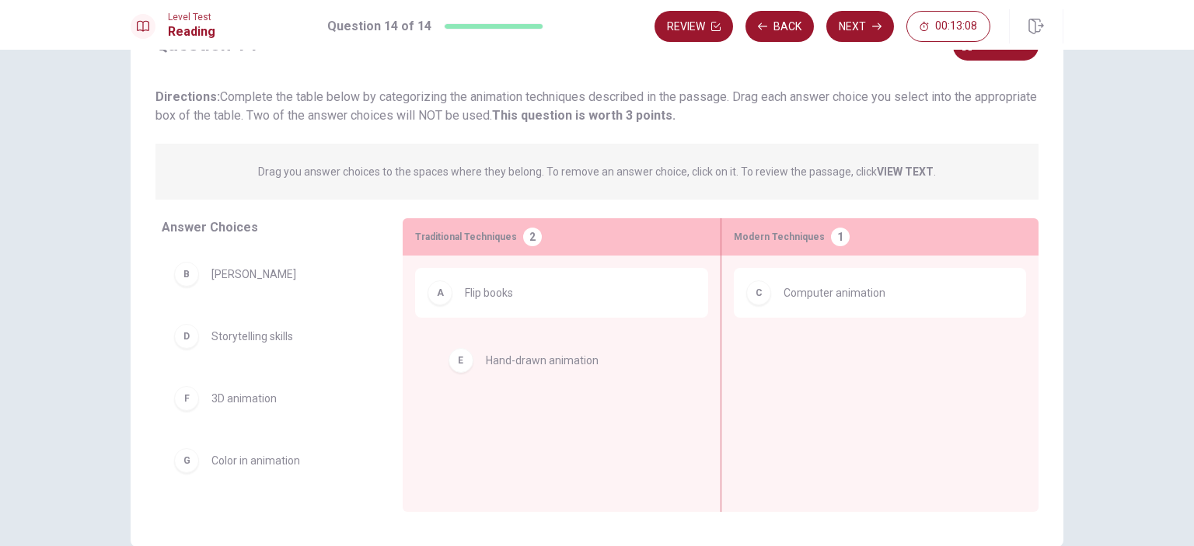
drag, startPoint x: 239, startPoint y: 403, endPoint x: 521, endPoint y: 362, distance: 285.0
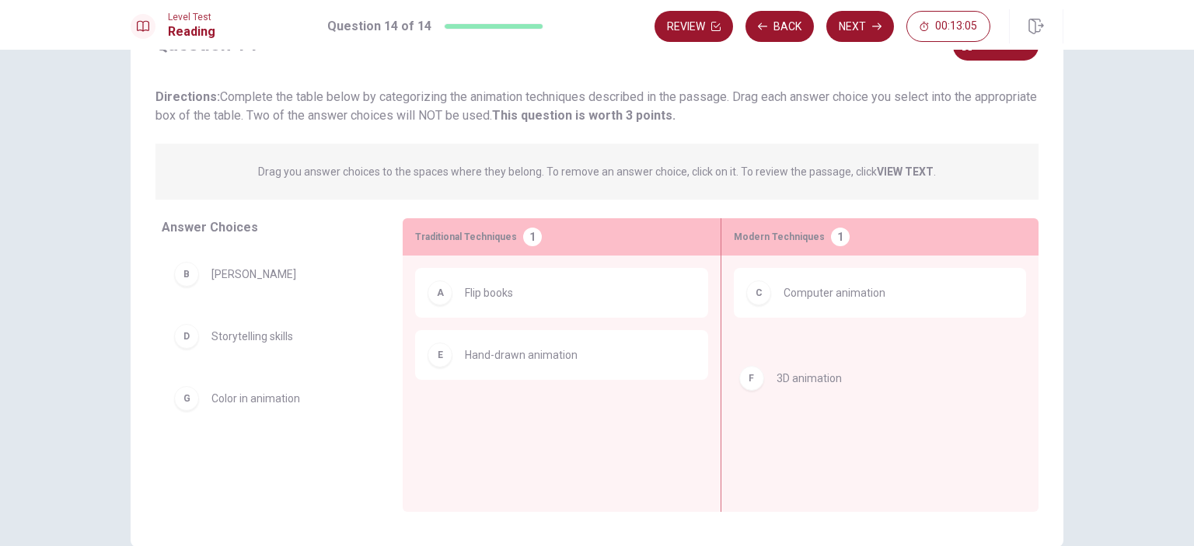
drag, startPoint x: 228, startPoint y: 406, endPoint x: 805, endPoint y: 387, distance: 577.7
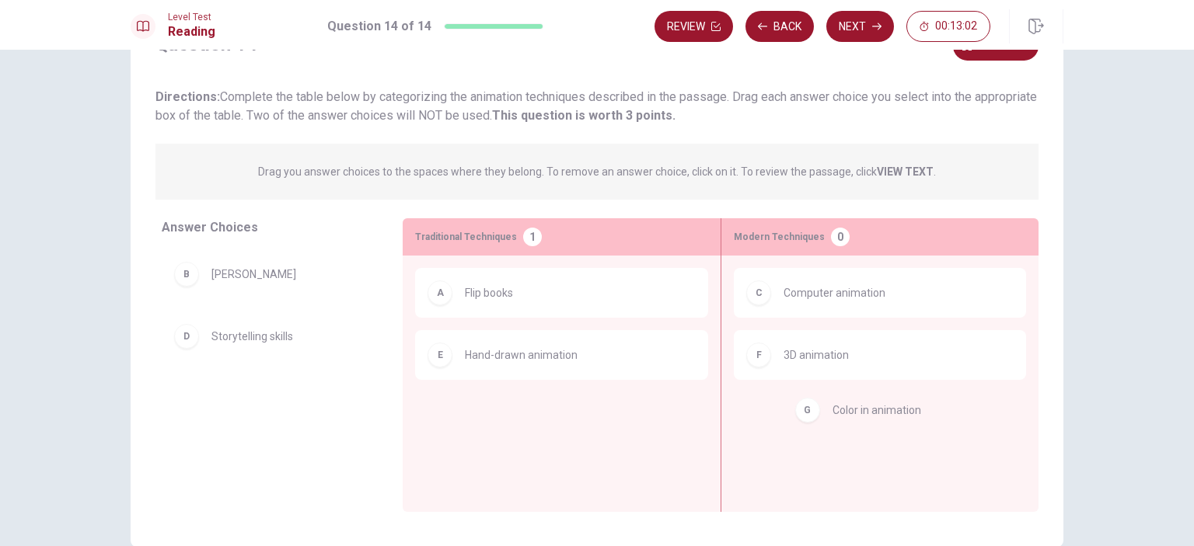
drag, startPoint x: 230, startPoint y: 396, endPoint x: 870, endPoint y: 406, distance: 640.4
drag, startPoint x: 210, startPoint y: 396, endPoint x: 806, endPoint y: 417, distance: 596.4
drag, startPoint x: 302, startPoint y: 406, endPoint x: 574, endPoint y: 408, distance: 272.0
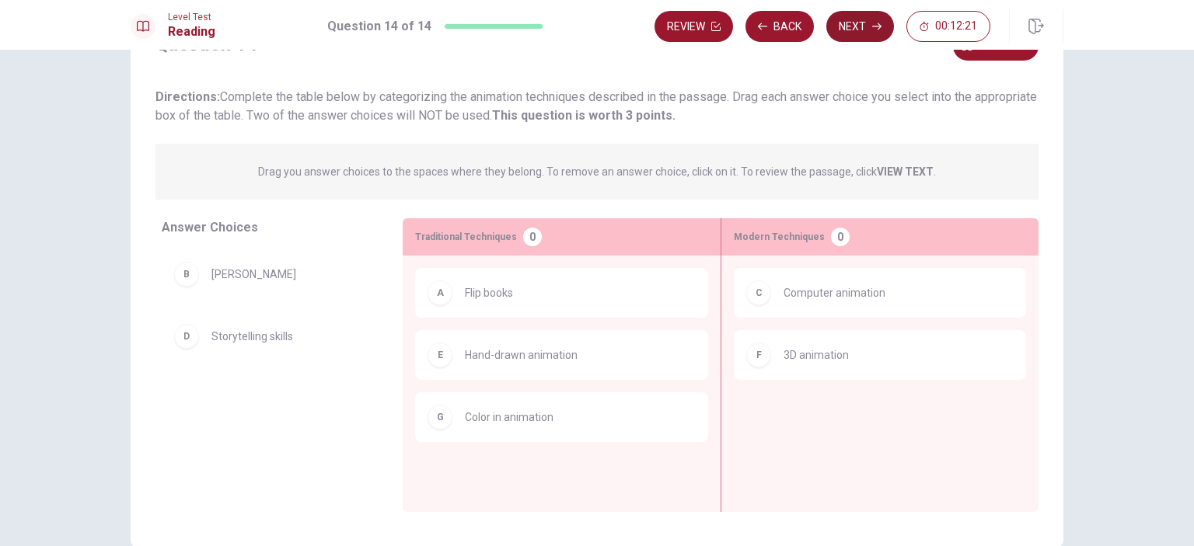
click at [869, 21] on button "Next" at bounding box center [860, 26] width 68 height 31
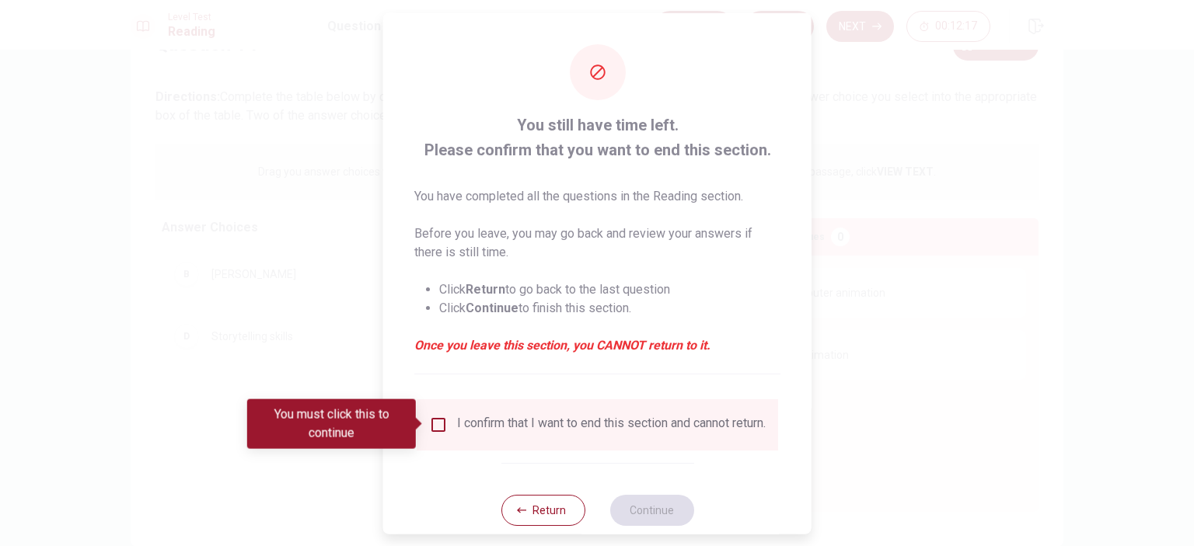
click at [438, 424] on input "You must click this to continue" at bounding box center [438, 424] width 19 height 19
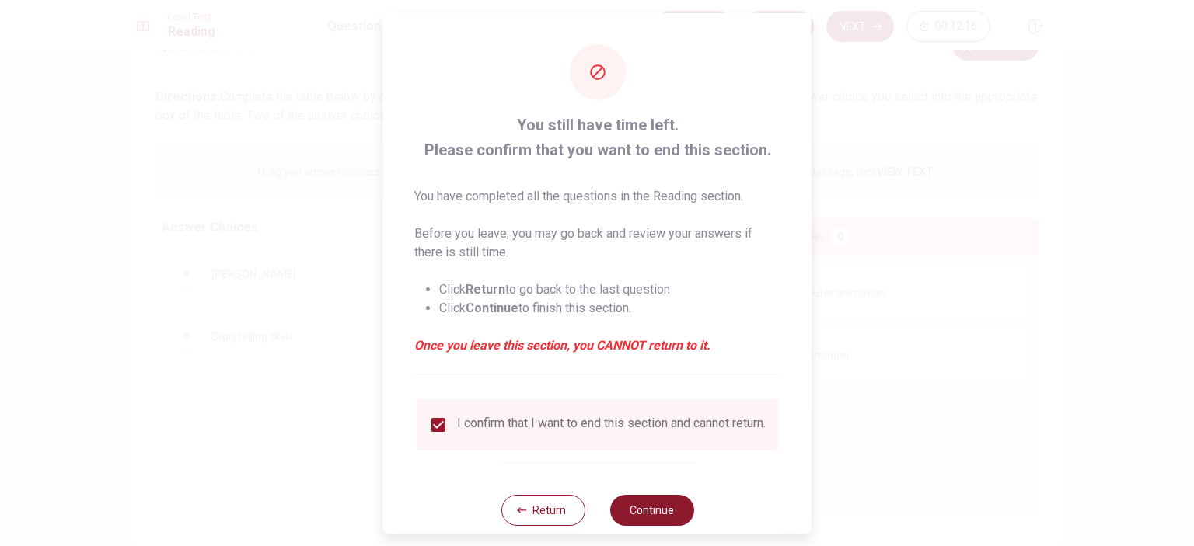
click at [653, 525] on button "Continue" at bounding box center [651, 509] width 84 height 31
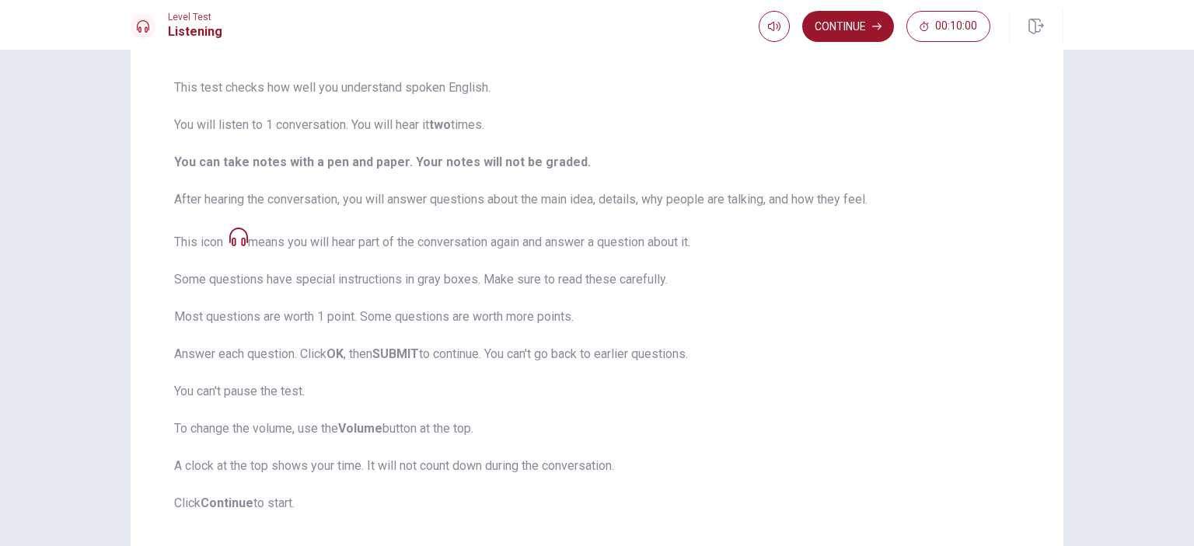
scroll to position [107, 0]
click at [915, 190] on span "This test checks how well you understand spoken English. You will listen to 1 c…" at bounding box center [596, 296] width 845 height 434
click at [850, 19] on button "Continue" at bounding box center [848, 26] width 92 height 31
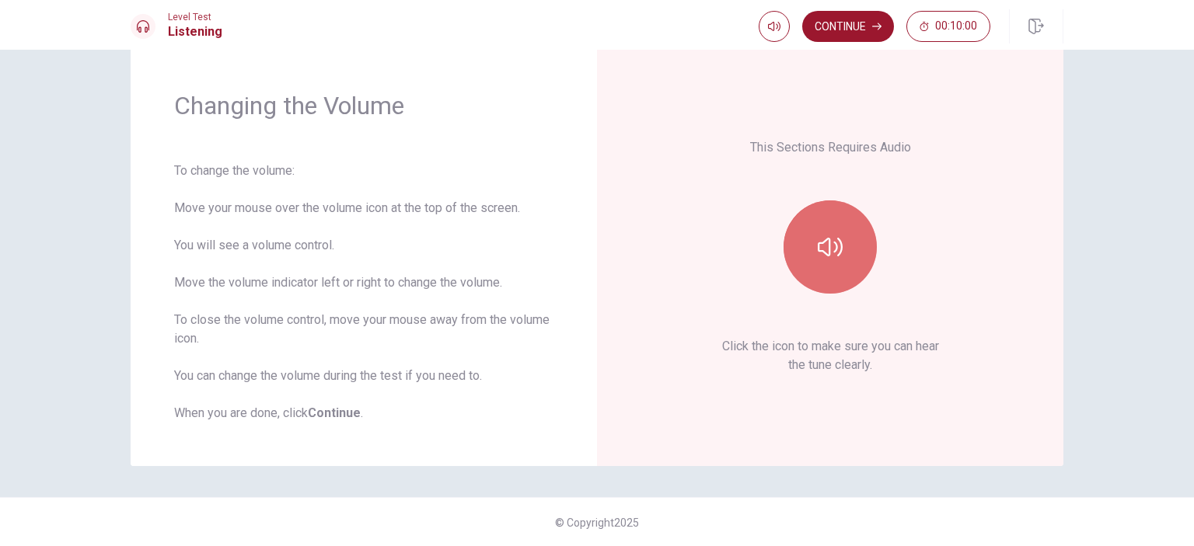
click at [834, 246] on icon "button" at bounding box center [830, 247] width 25 height 25
drag, startPoint x: 891, startPoint y: 309, endPoint x: 830, endPoint y: 71, distance: 246.2
click at [830, 71] on div "This Sections Requires Audio Click the icon to make sure you can hear the tune …" at bounding box center [830, 257] width 466 height 420
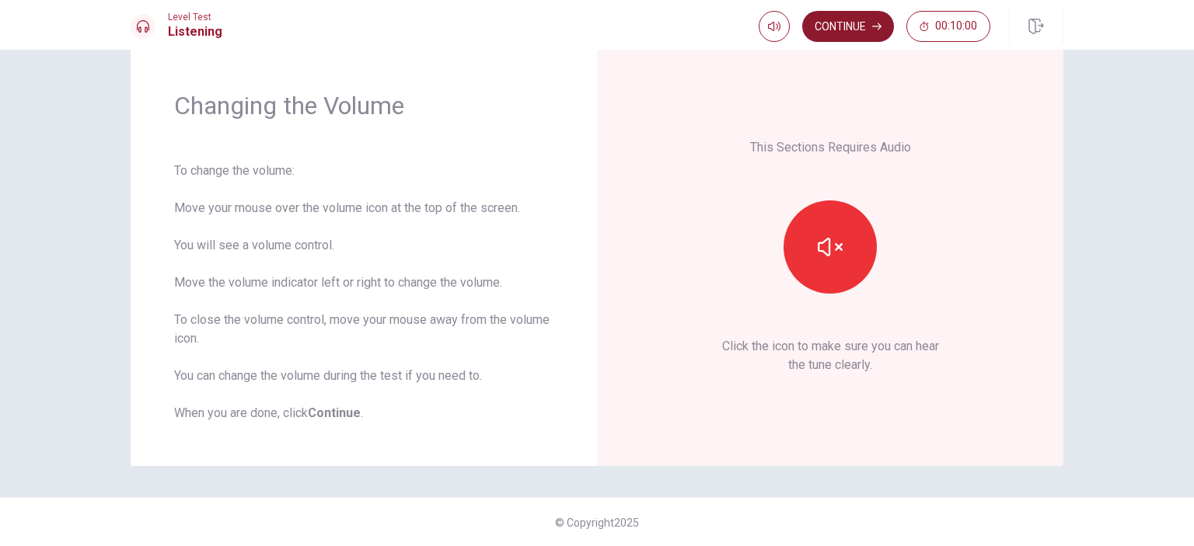
click at [835, 17] on button "Continue" at bounding box center [848, 26] width 92 height 31
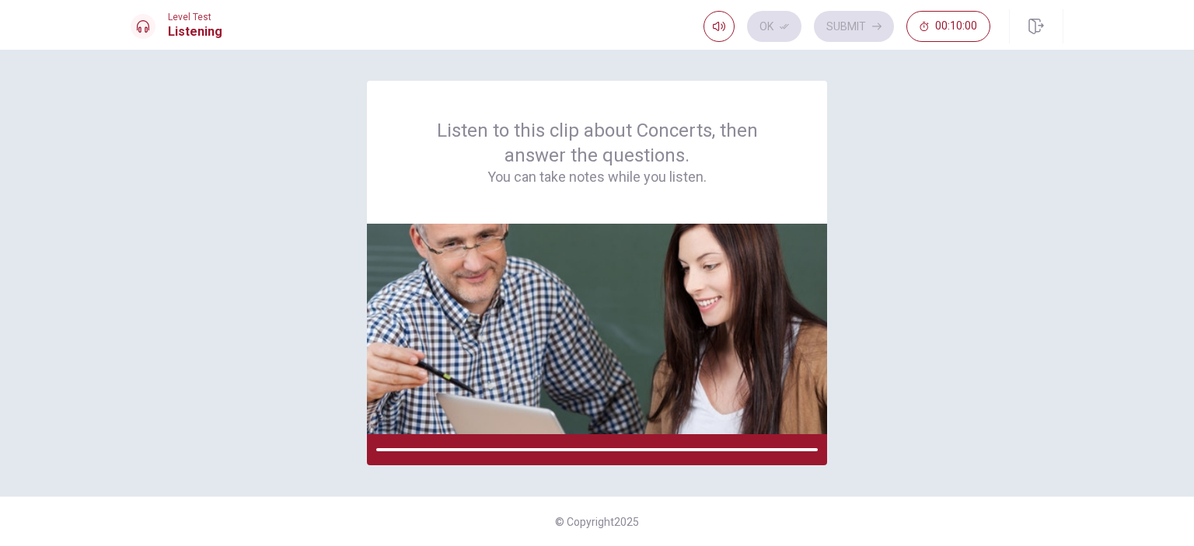
scroll to position [0, 0]
drag, startPoint x: 640, startPoint y: 450, endPoint x: 813, endPoint y: 449, distance: 172.5
click at [813, 449] on div at bounding box center [596, 449] width 441 height 3
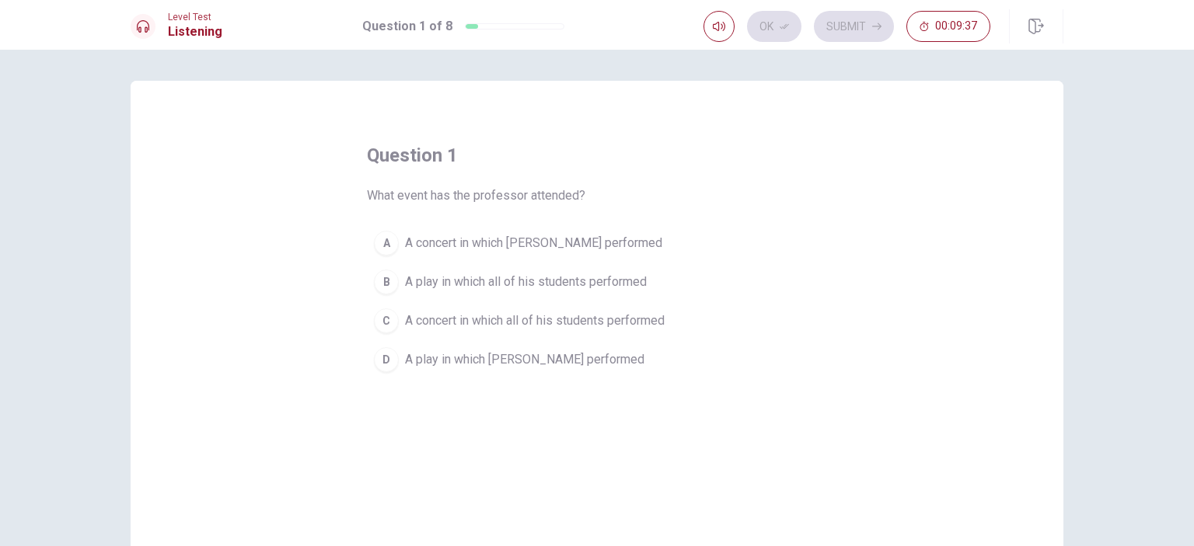
click at [547, 242] on span "A concert in which [PERSON_NAME] performed" at bounding box center [533, 243] width 257 height 19
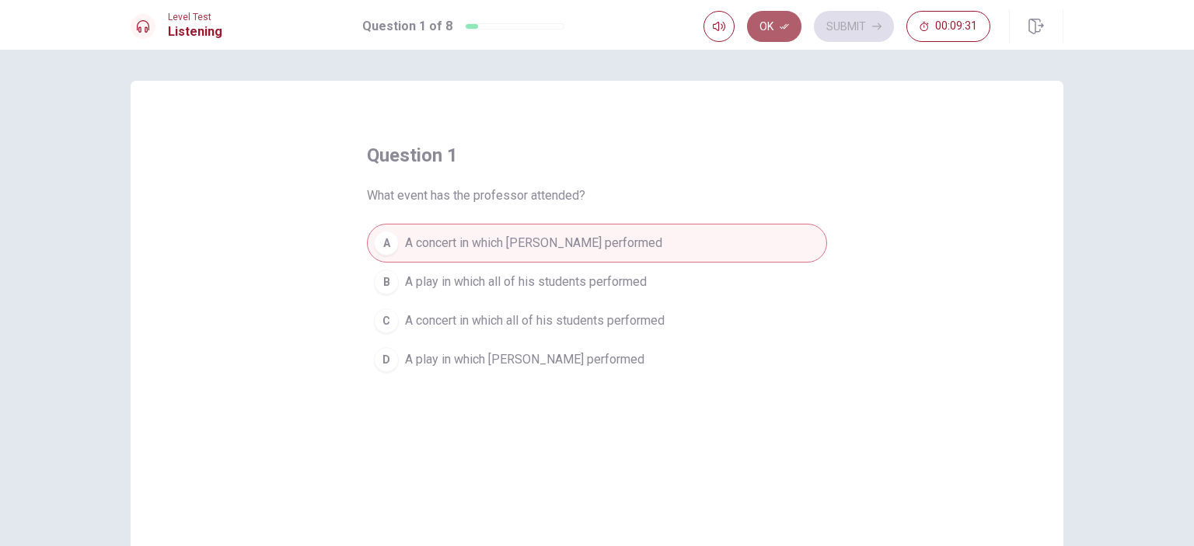
click at [788, 30] on icon "button" at bounding box center [783, 26] width 9 height 9
click at [850, 35] on button "Submit" at bounding box center [854, 26] width 80 height 31
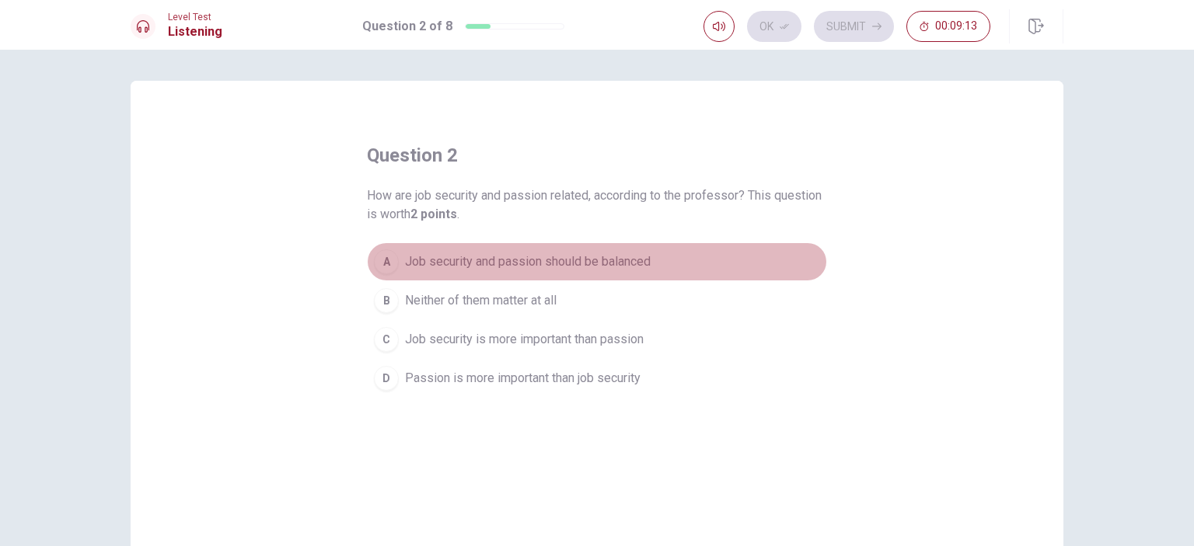
click at [542, 266] on span "Job security and passion should be balanced" at bounding box center [528, 262] width 246 height 19
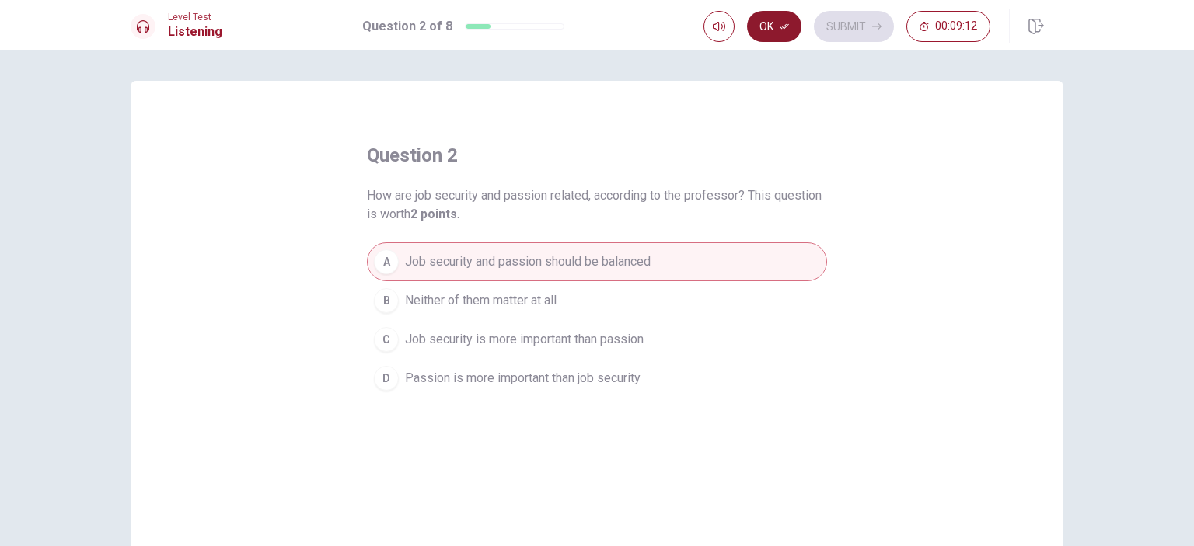
click at [776, 29] on button "Ok" at bounding box center [774, 26] width 54 height 31
click at [861, 37] on button "Submit" at bounding box center [854, 26] width 80 height 31
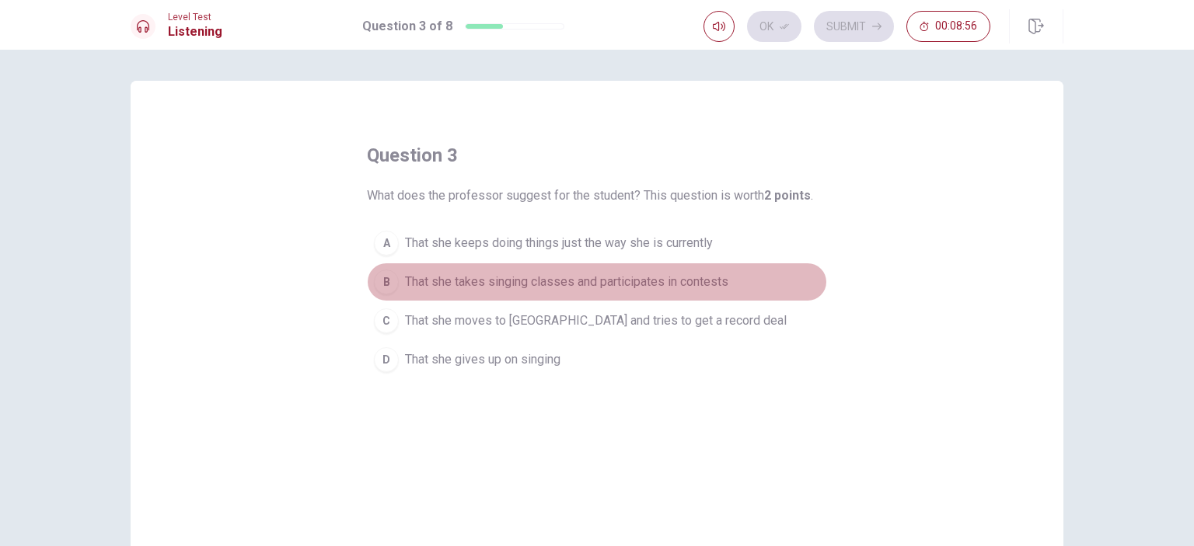
click at [550, 269] on button "B That she takes singing classes and participates in contests" at bounding box center [597, 282] width 460 height 39
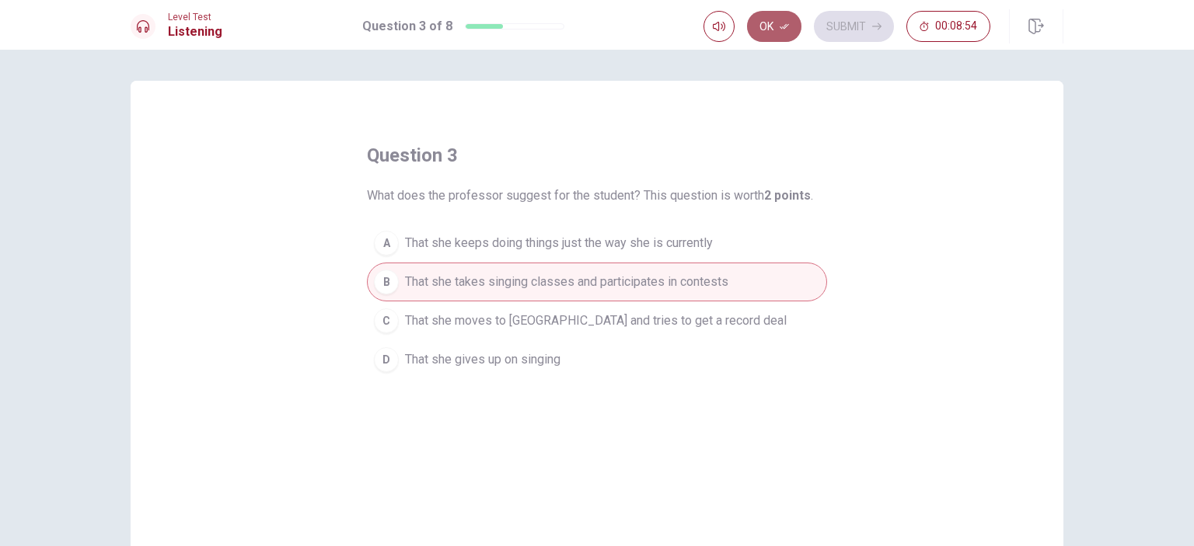
click at [777, 20] on button "Ok" at bounding box center [774, 26] width 54 height 31
click at [882, 23] on button "Submit" at bounding box center [854, 26] width 80 height 31
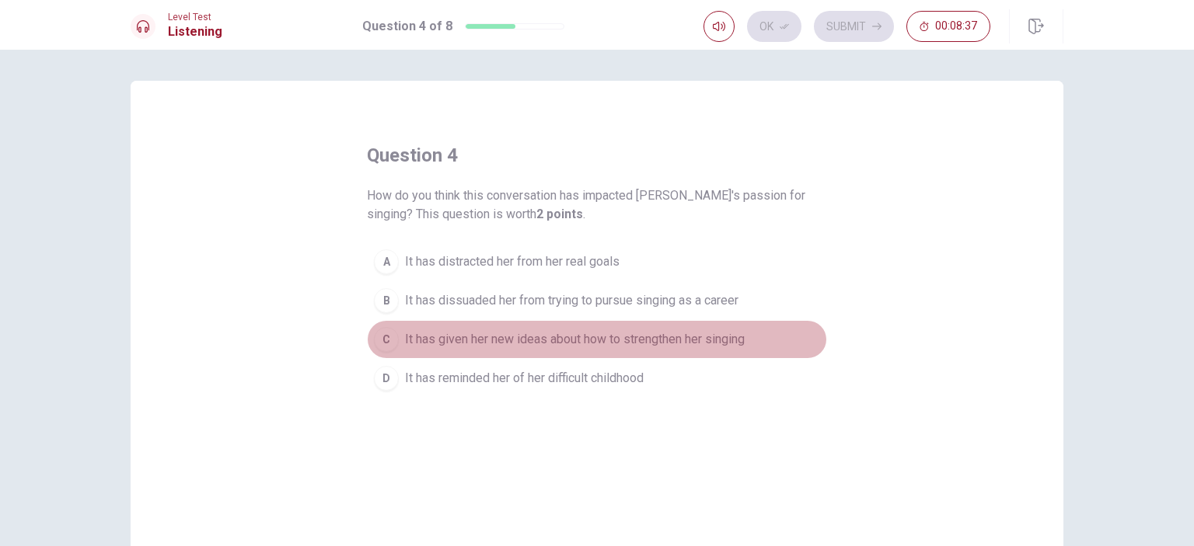
click at [608, 342] on span "It has given her new ideas about how to strengthen her singing" at bounding box center [575, 339] width 340 height 19
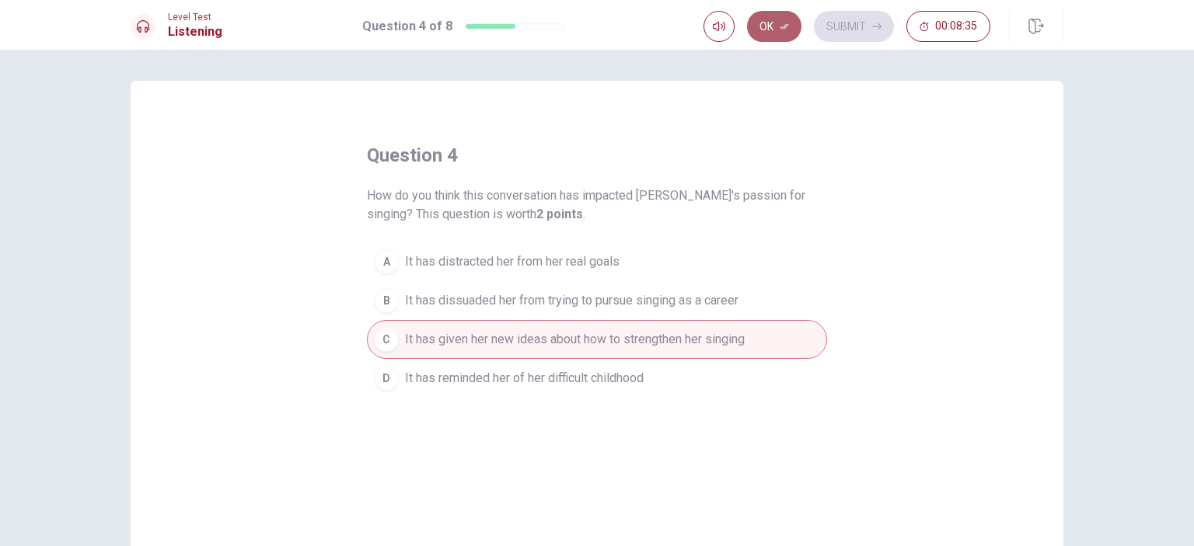
click at [771, 27] on button "Ok" at bounding box center [774, 26] width 54 height 31
click at [884, 21] on button "Submit" at bounding box center [854, 26] width 80 height 31
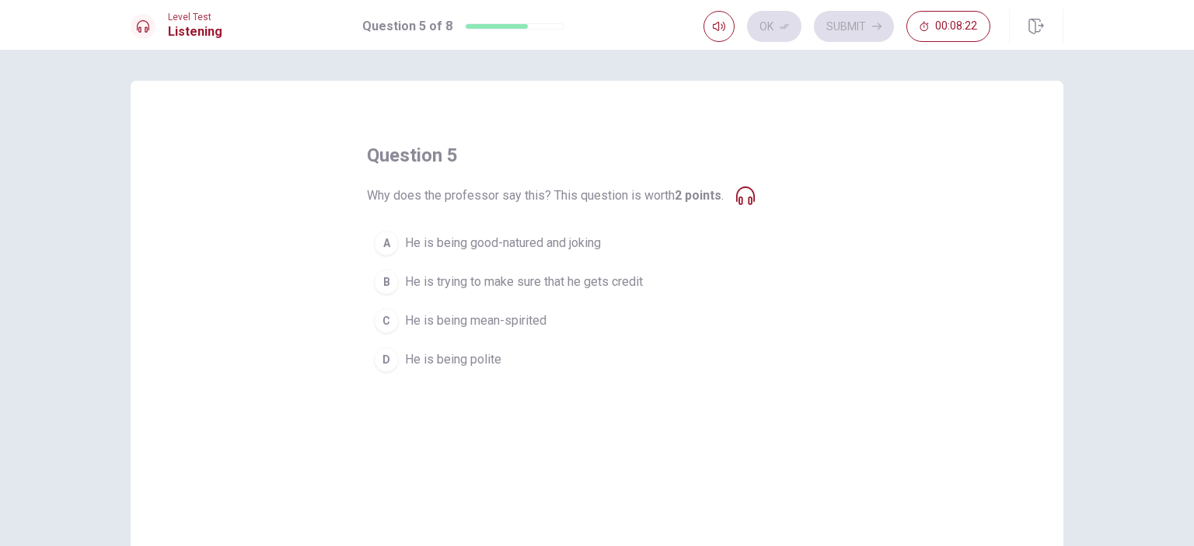
click at [511, 242] on span "He is being good-natured and joking" at bounding box center [503, 243] width 196 height 19
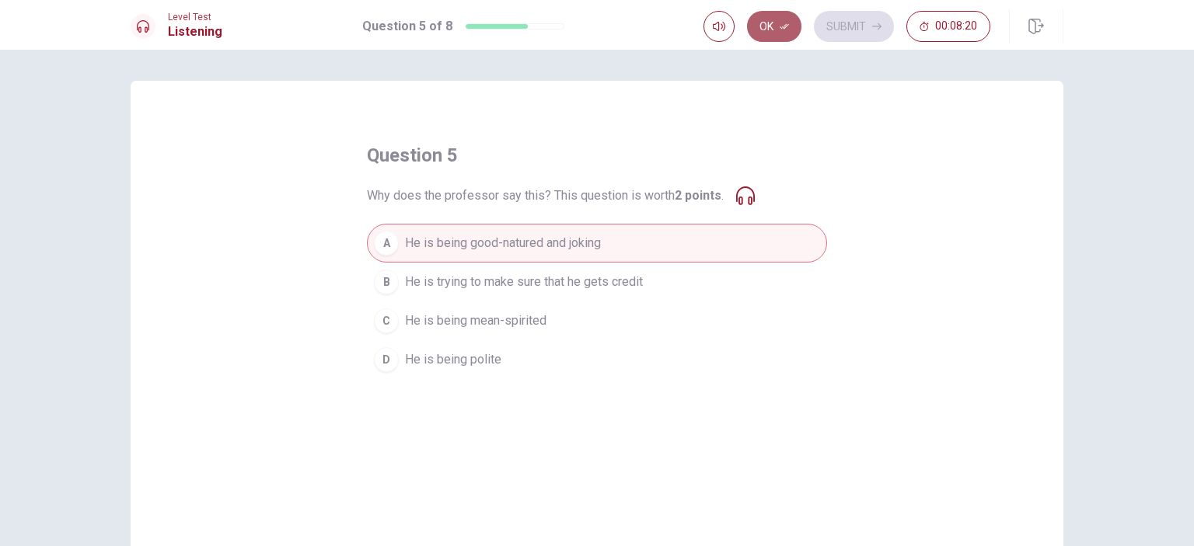
click at [776, 38] on button "Ok" at bounding box center [774, 26] width 54 height 31
click at [861, 26] on button "Submit" at bounding box center [854, 26] width 80 height 31
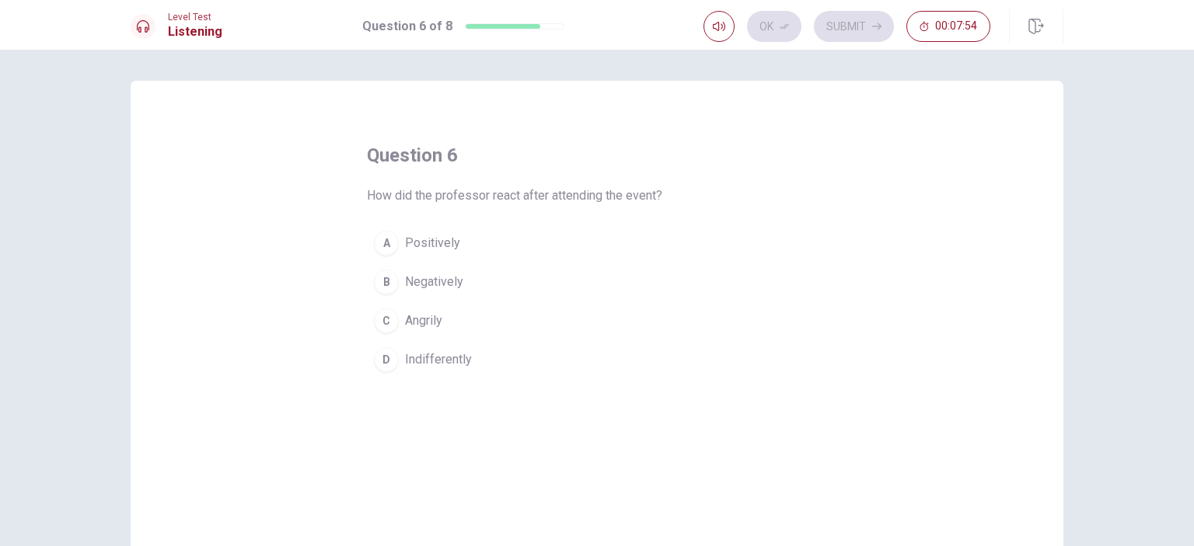
click at [488, 248] on button "A Positively" at bounding box center [597, 243] width 460 height 39
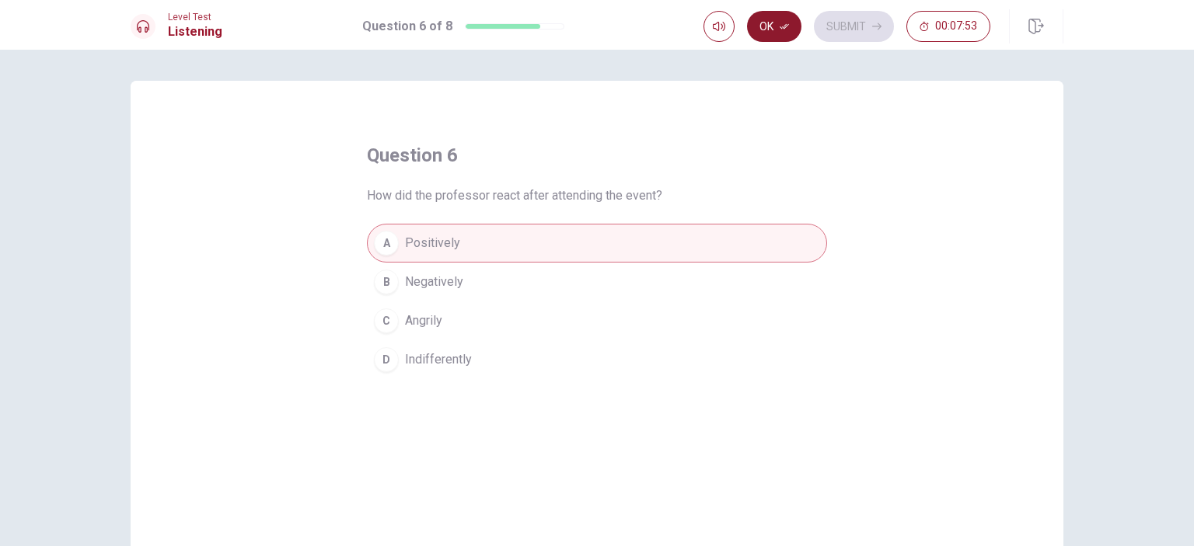
click at [771, 30] on button "Ok" at bounding box center [774, 26] width 54 height 31
click at [873, 35] on button "Submit" at bounding box center [854, 26] width 80 height 31
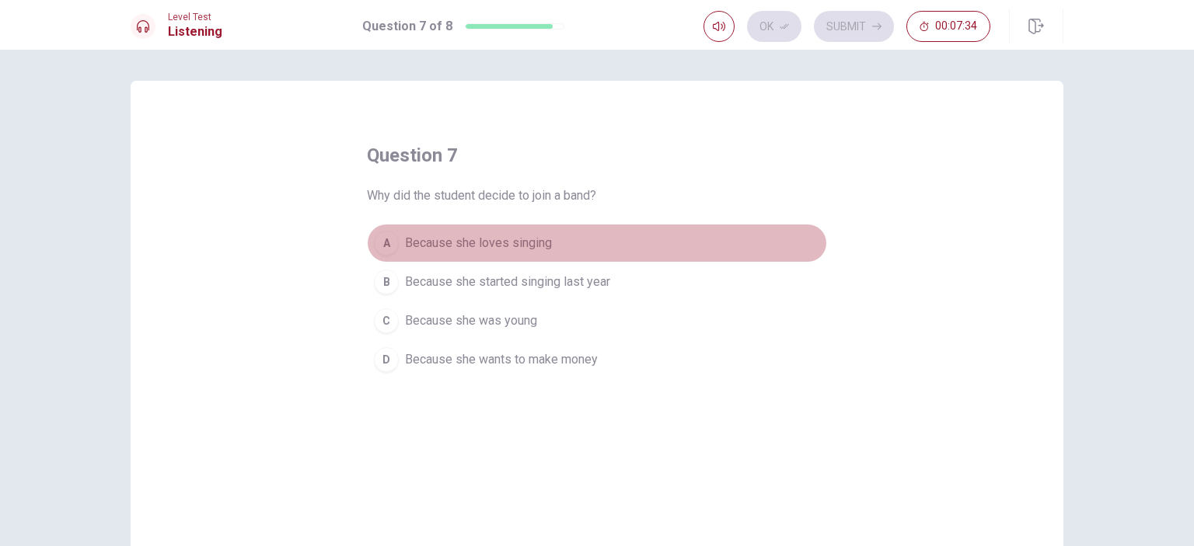
click at [435, 260] on button "A Because she loves singing" at bounding box center [597, 243] width 460 height 39
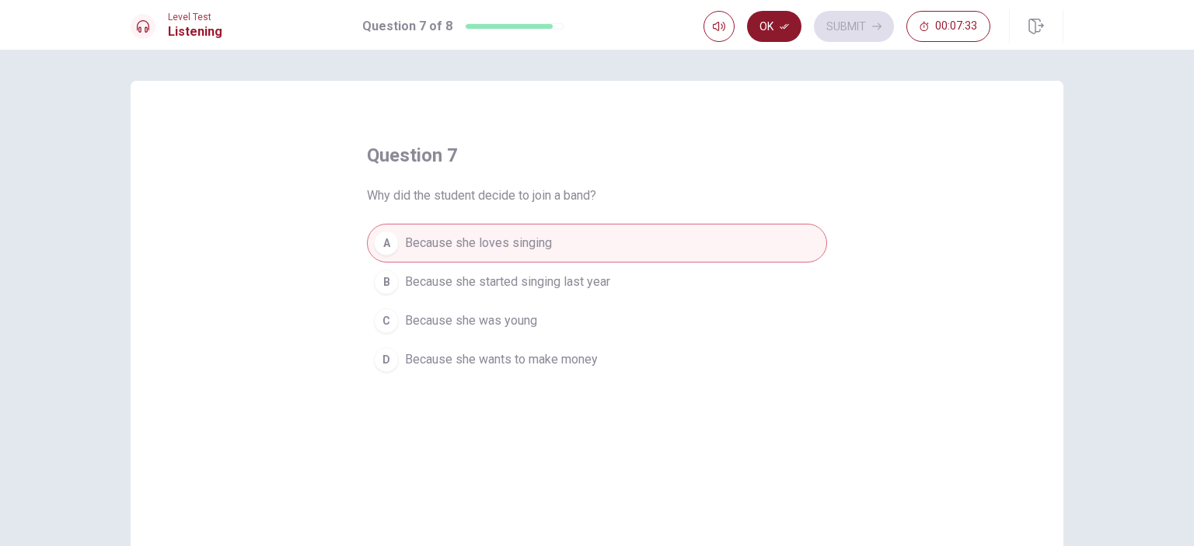
click at [782, 37] on button "Ok" at bounding box center [774, 26] width 54 height 31
click at [849, 40] on button "Submit" at bounding box center [854, 26] width 80 height 31
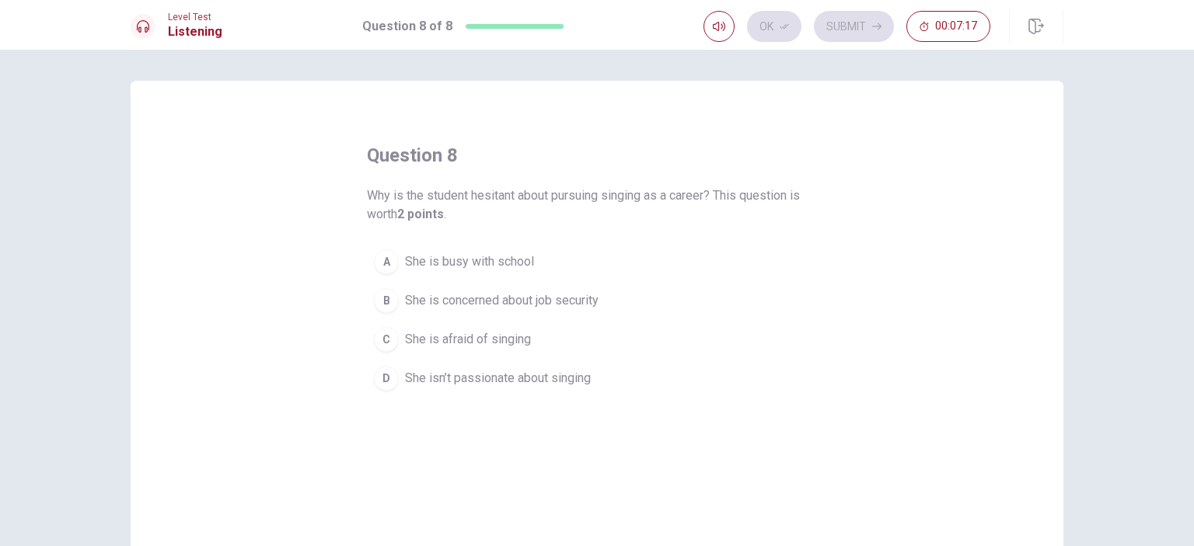
click at [566, 305] on span "She is concerned about job security" at bounding box center [501, 300] width 193 height 19
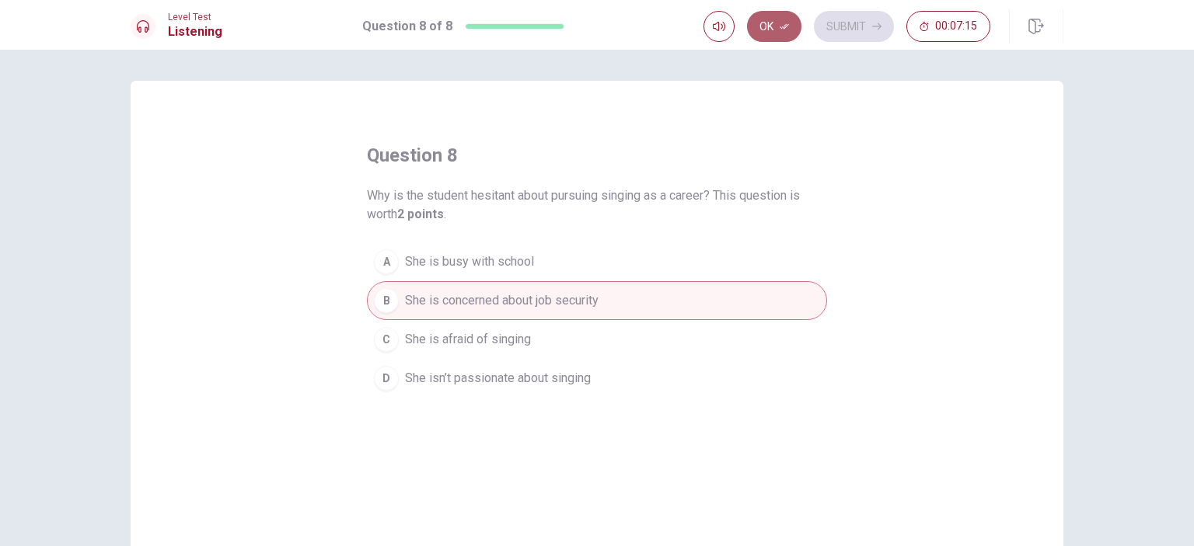
click at [774, 32] on button "Ok" at bounding box center [774, 26] width 54 height 31
click at [878, 33] on button "Submit" at bounding box center [854, 26] width 80 height 31
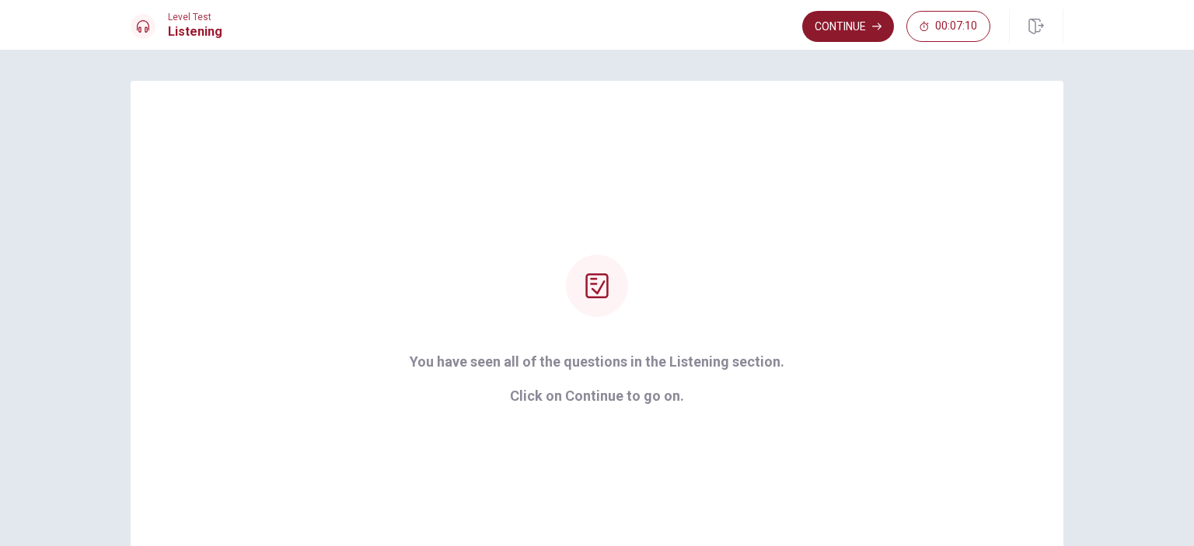
click at [842, 22] on button "Continue" at bounding box center [848, 26] width 92 height 31
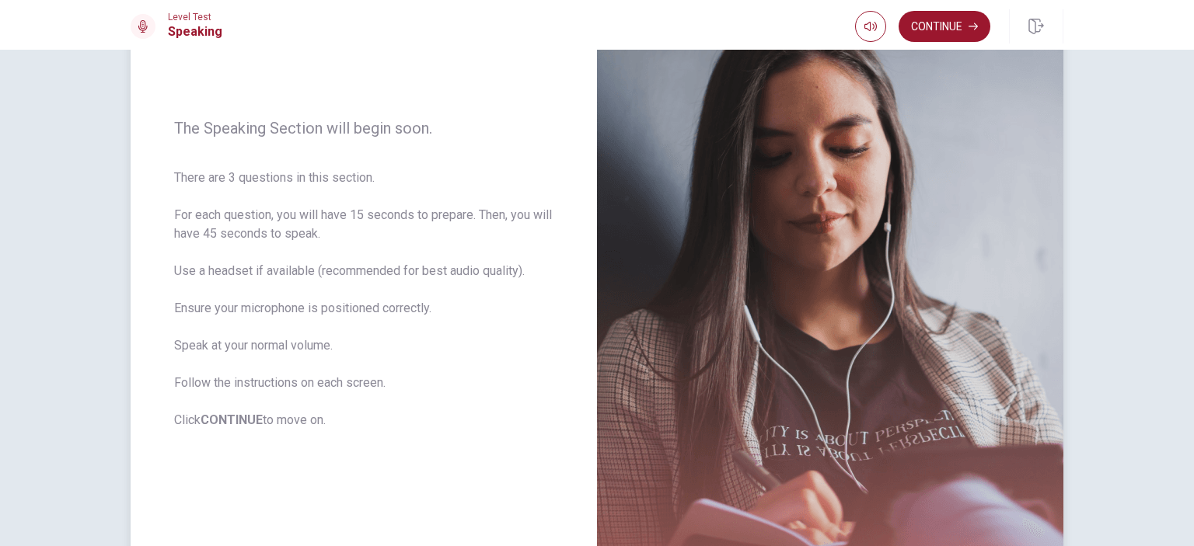
scroll to position [146, 0]
click at [936, 27] on button "Continue" at bounding box center [944, 26] width 92 height 31
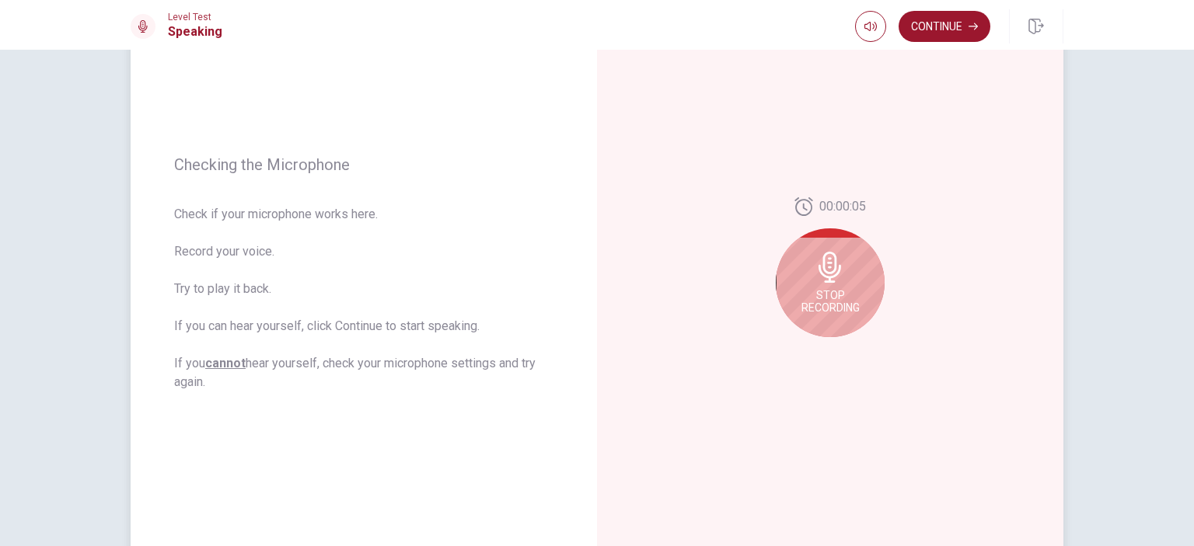
click at [740, 330] on div "00:00:05 Stop Recording" at bounding box center [830, 274] width 466 height 678
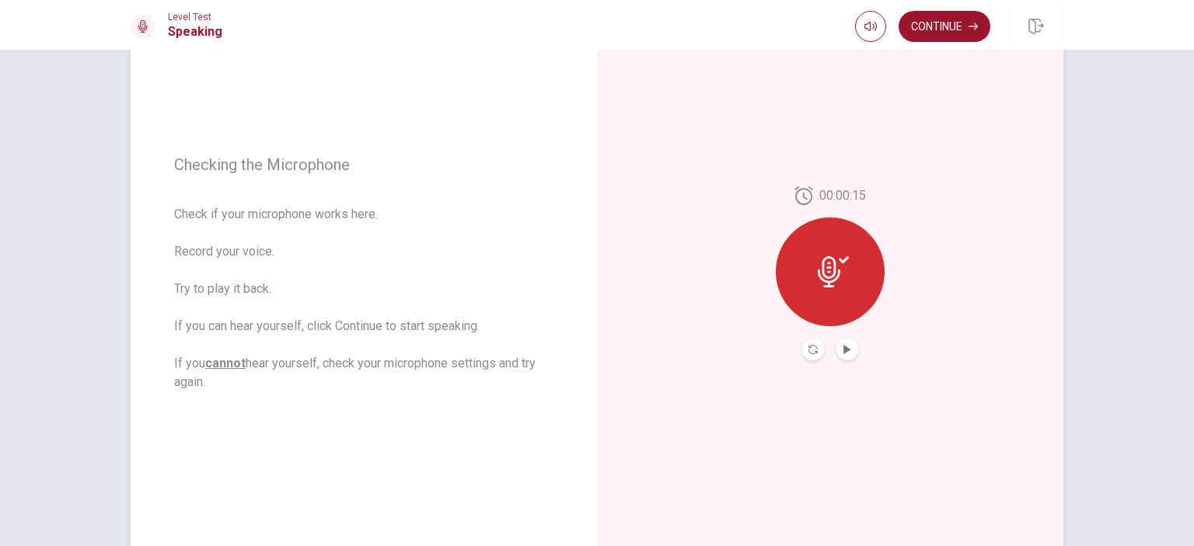
click at [837, 247] on div at bounding box center [830, 272] width 109 height 109
click at [804, 343] on button "Record Again" at bounding box center [813, 350] width 22 height 22
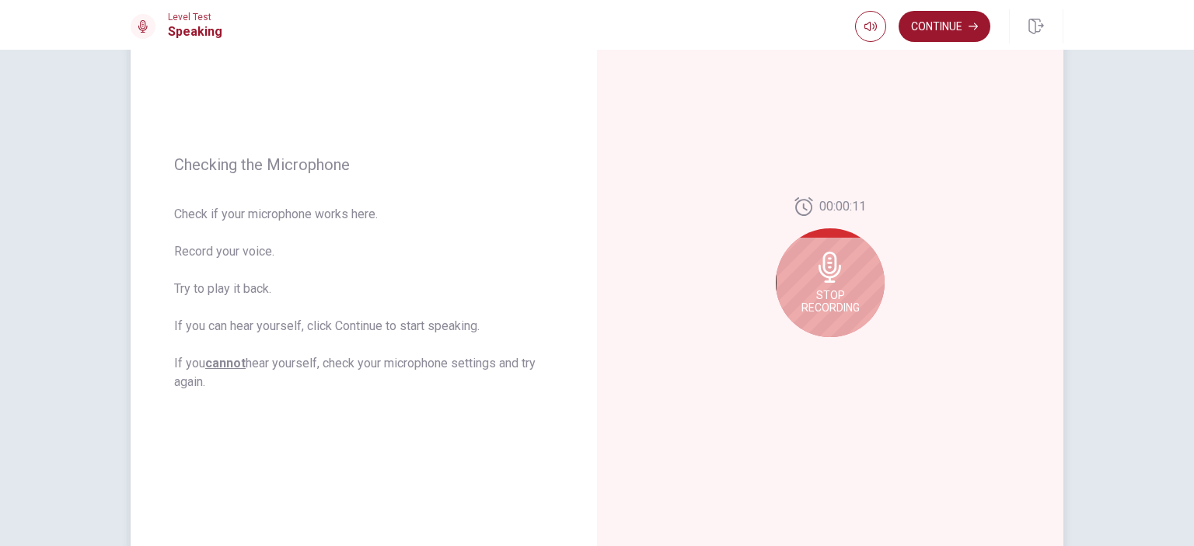
click at [818, 291] on span "Stop Recording" at bounding box center [830, 301] width 58 height 25
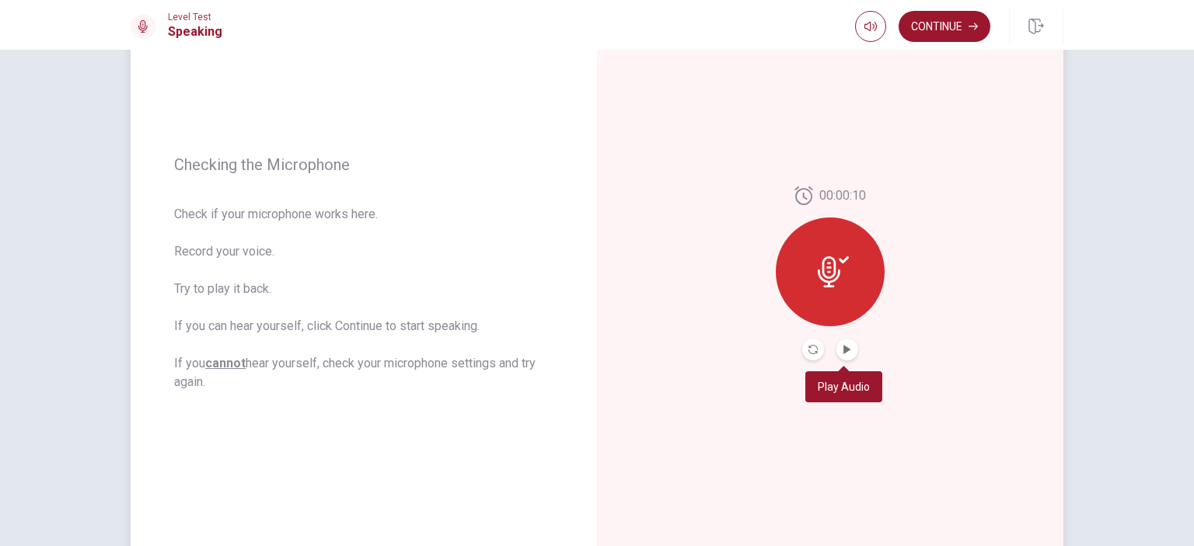
click at [849, 352] on button "Play Audio" at bounding box center [847, 350] width 22 height 22
click at [836, 347] on button "Pause Audio" at bounding box center [847, 350] width 22 height 22
click at [944, 30] on button "Continue" at bounding box center [944, 26] width 92 height 31
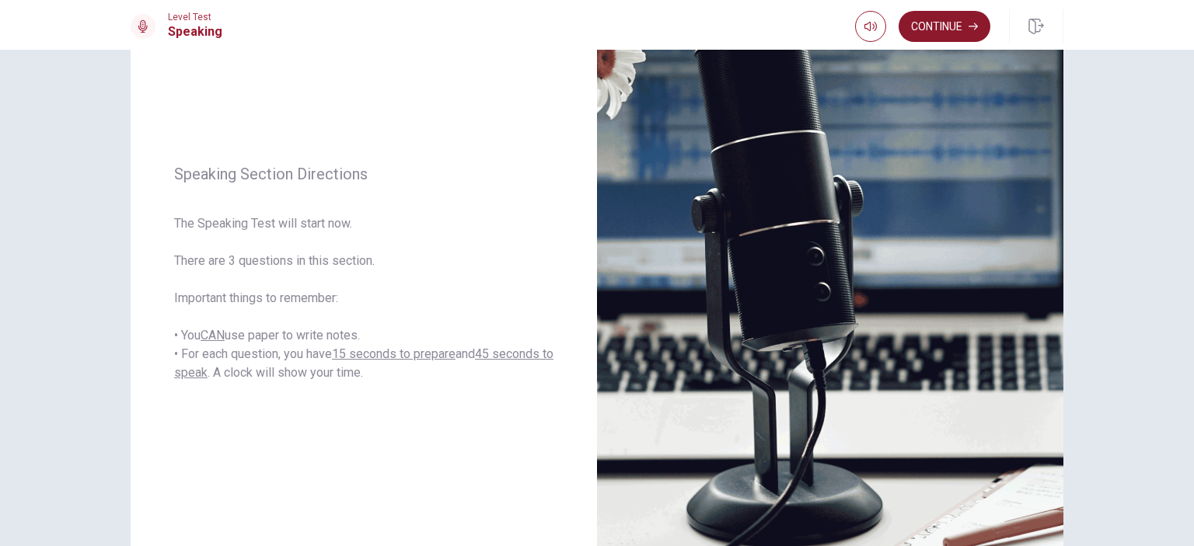
click at [933, 18] on button "Continue" at bounding box center [944, 26] width 92 height 31
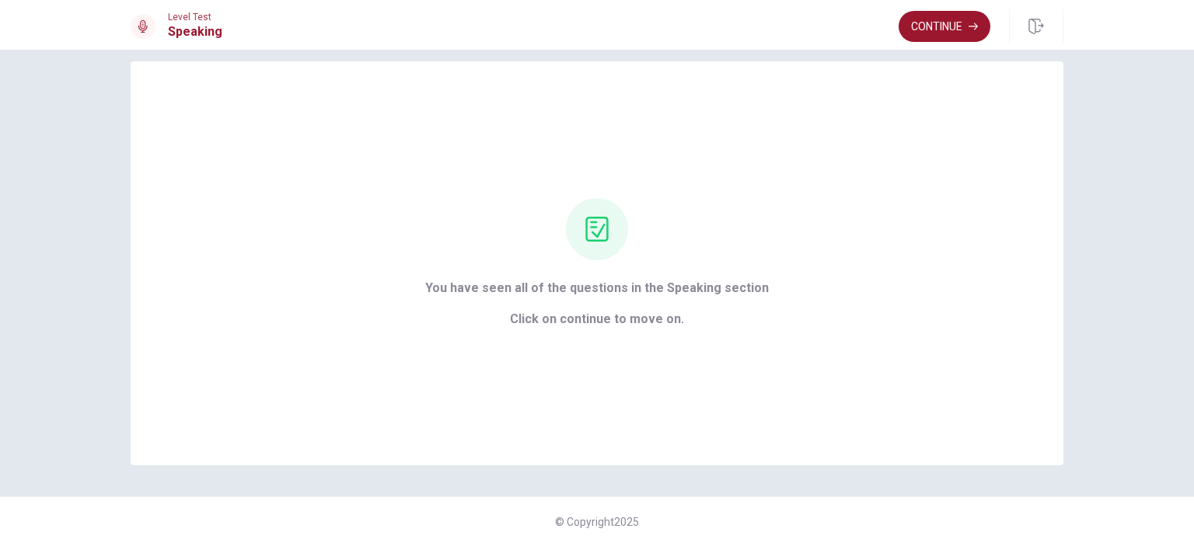
scroll to position [19, 0]
click at [939, 23] on button "Continue" at bounding box center [944, 26] width 92 height 31
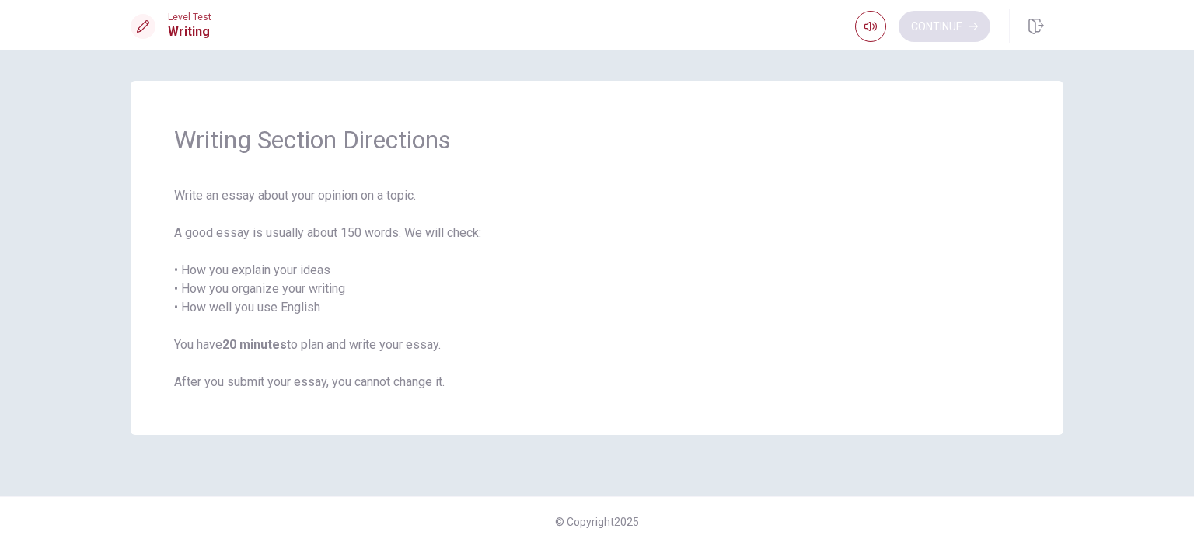
scroll to position [0, 0]
click at [945, 27] on button "Continue" at bounding box center [944, 26] width 92 height 31
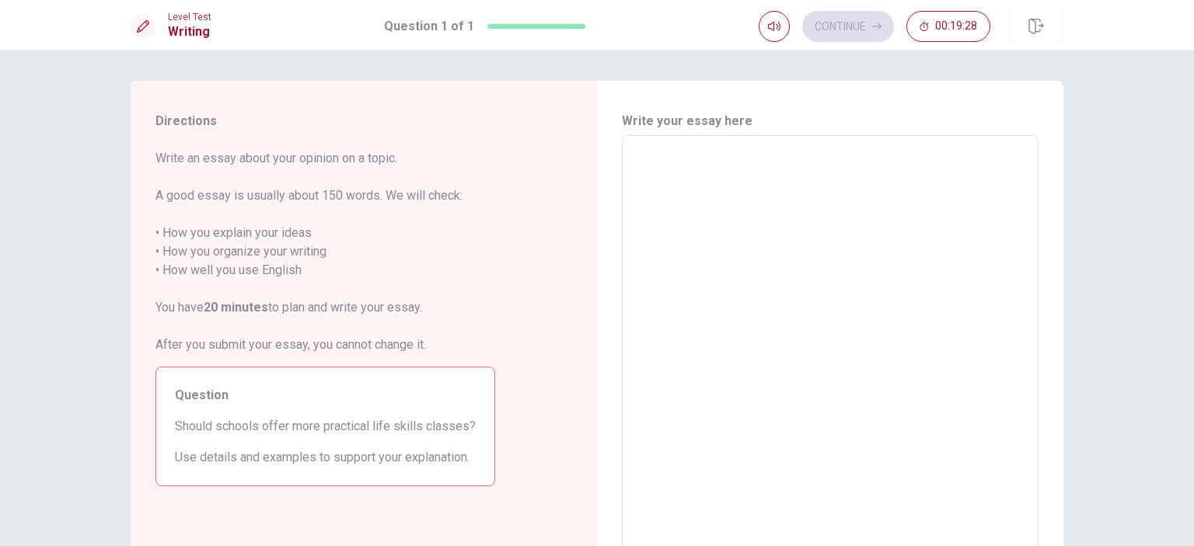
scroll to position [51, 0]
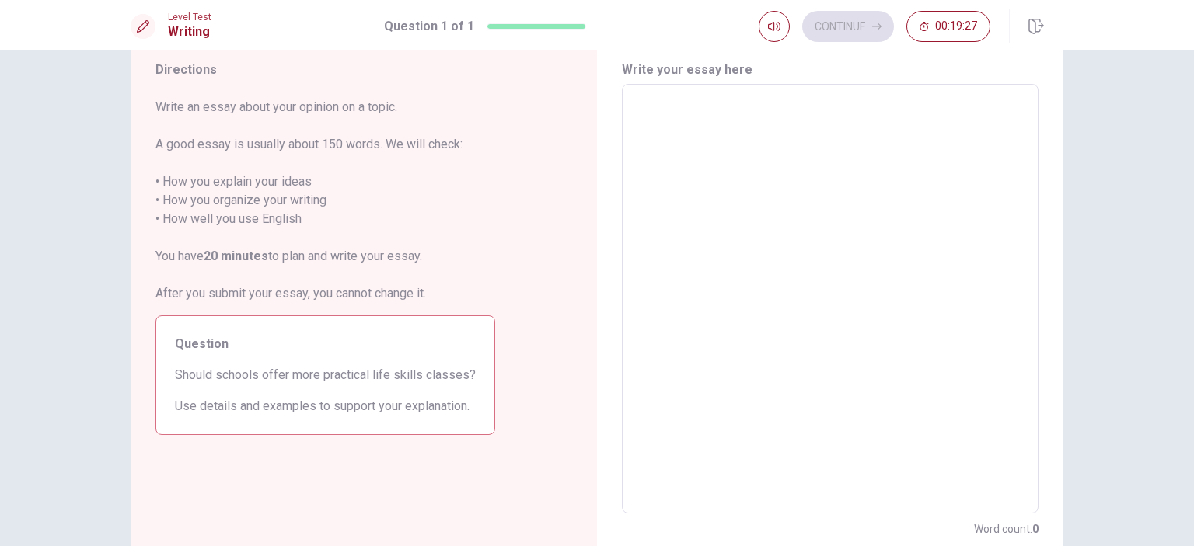
click at [672, 198] on textarea at bounding box center [830, 299] width 395 height 404
type textarea "I"
type textarea "x"
type textarea "In"
type textarea "x"
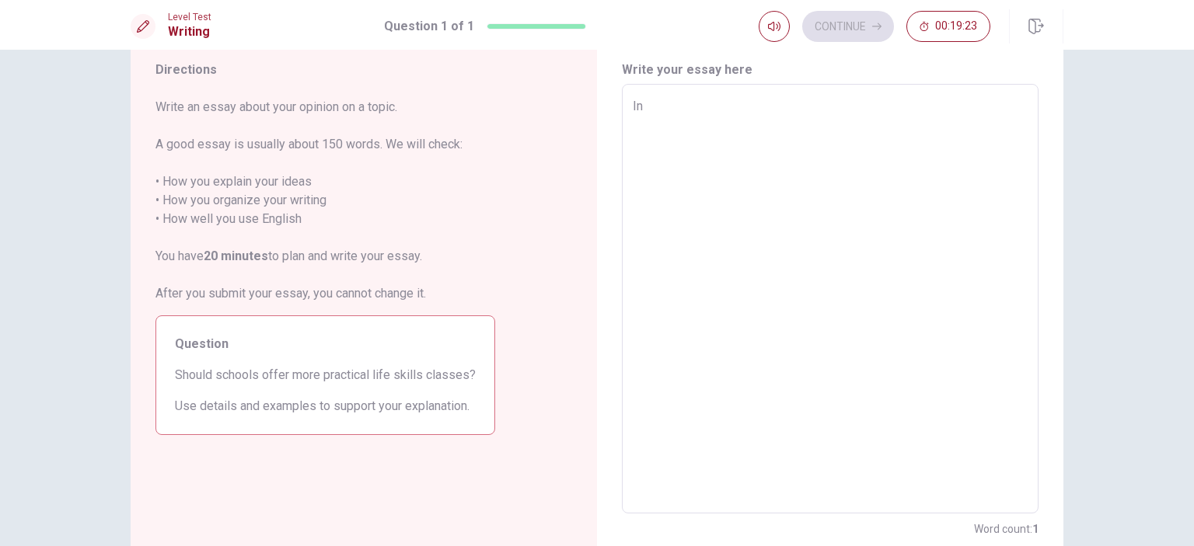
type textarea "In"
type textarea "x"
type textarea "In m"
type textarea "x"
type textarea "In my"
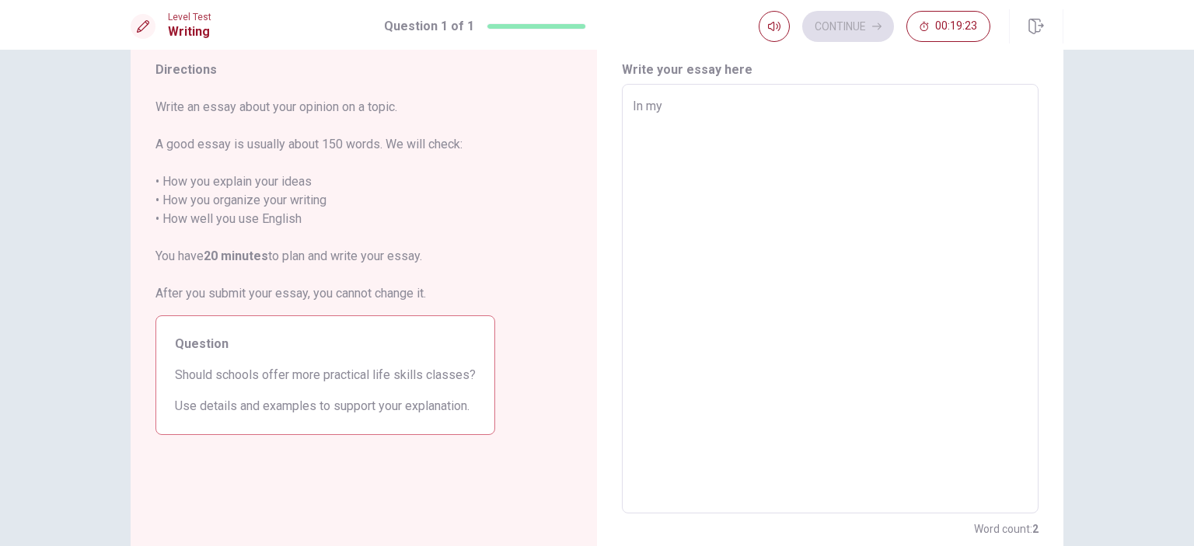
type textarea "x"
type textarea "In my"
type textarea "x"
type textarea "In my o"
type textarea "x"
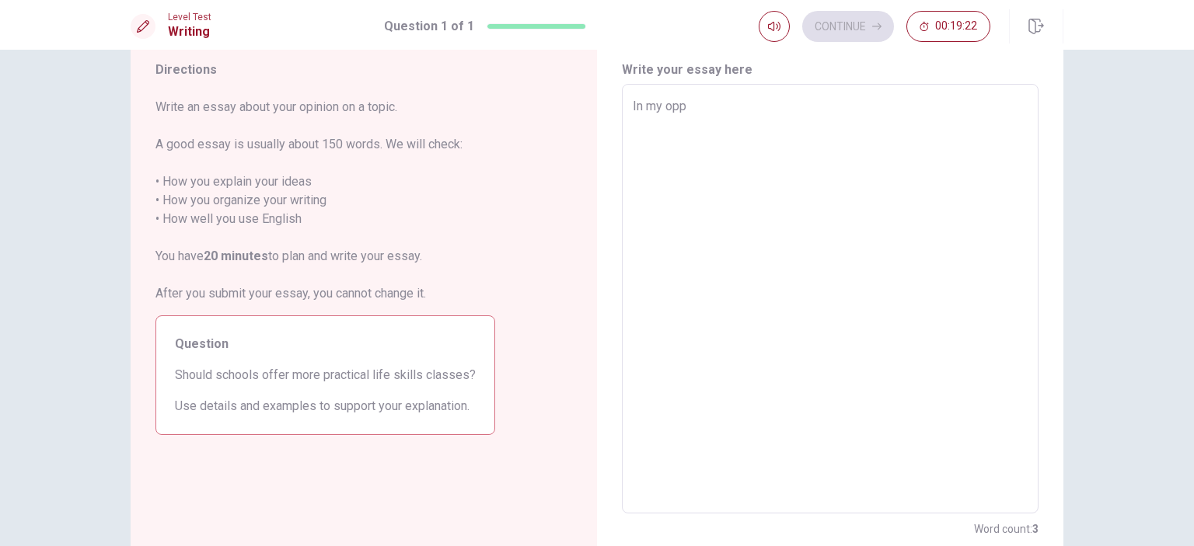
type textarea "In my oppi"
type textarea "x"
type textarea "In my oppin"
type textarea "x"
type textarea "In my oppini"
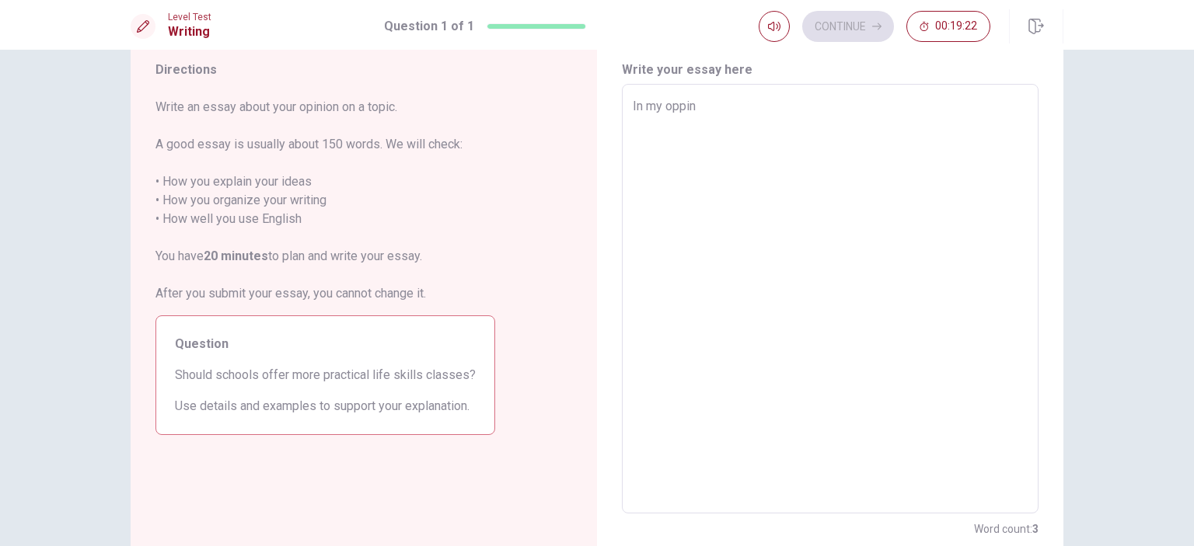
type textarea "x"
type textarea "In my oppinio"
type textarea "x"
type textarea "In my oppinion"
type textarea "x"
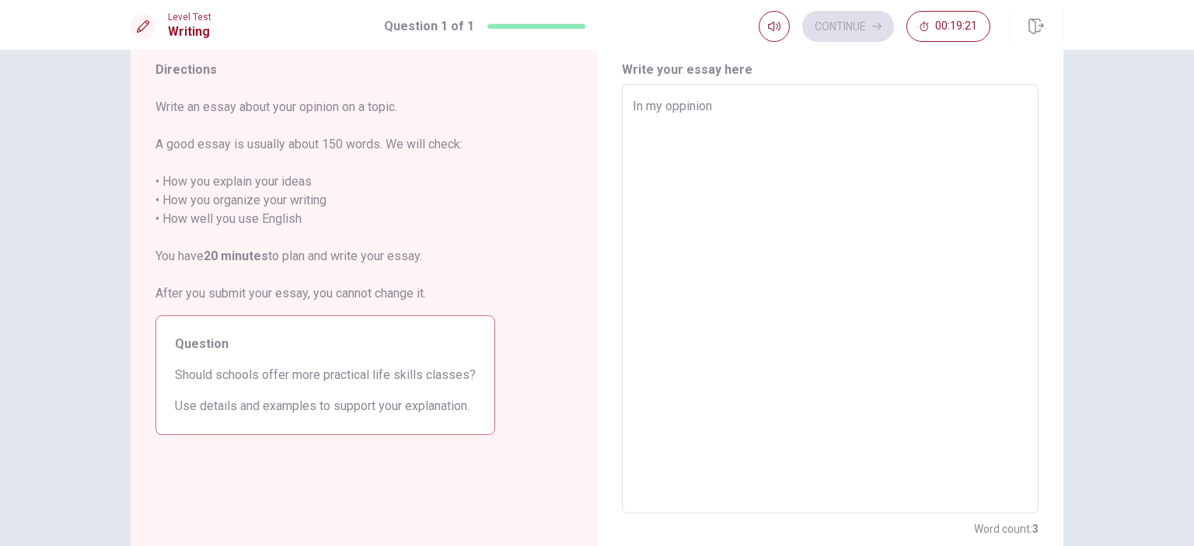
type textarea "In my oppinion"
type textarea "x"
type textarea "In my oppinion s"
type textarea "x"
type textarea "In my oppinion sc"
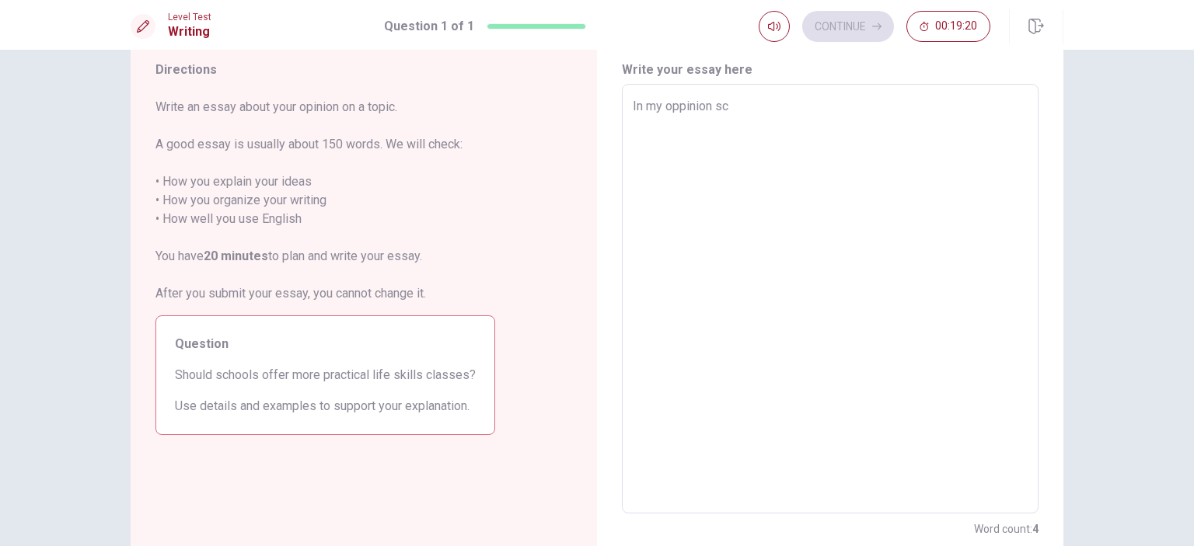
type textarea "x"
type textarea "In my oppinion sch"
type textarea "x"
type textarea "In my oppinion scho"
type textarea "x"
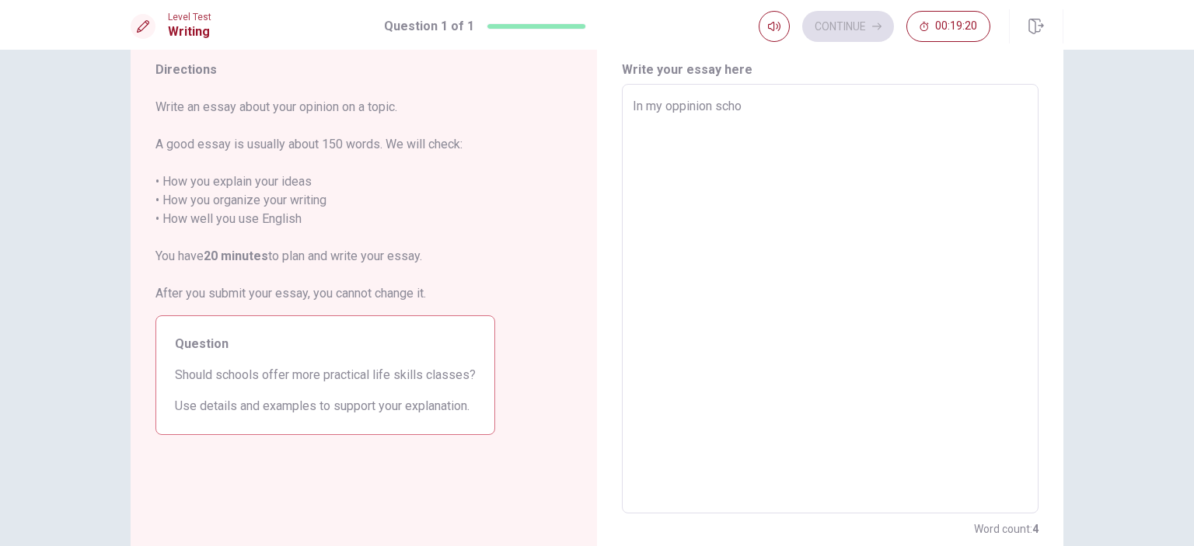
type textarea "In my oppinion schoo"
type textarea "x"
type textarea "In my oppinion school"
type textarea "x"
type textarea "In my oppinion schools"
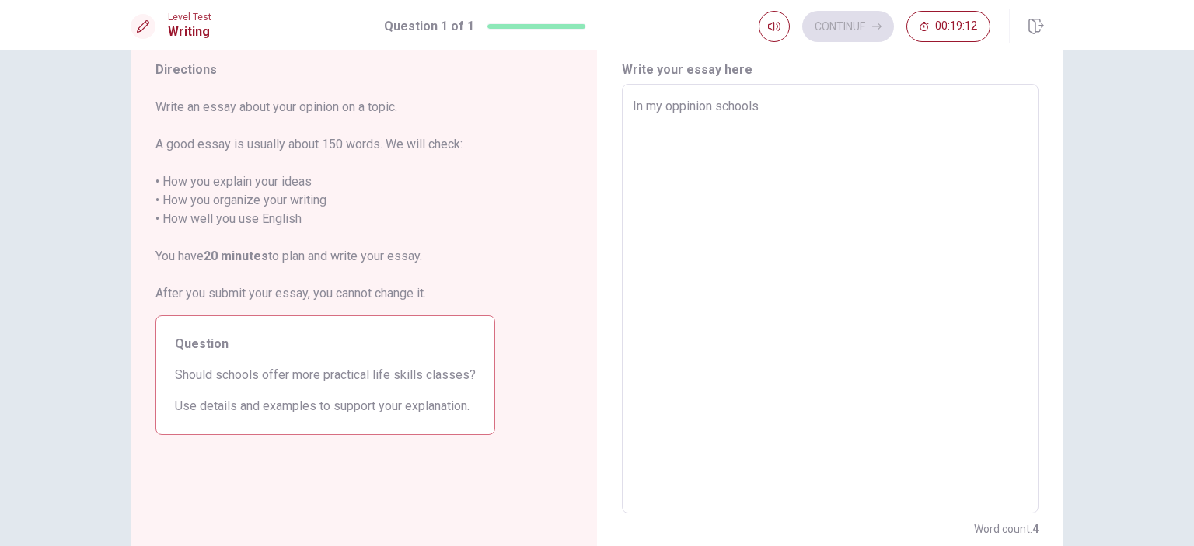
type textarea "x"
type textarea "In my oppinion school"
type textarea "x"
type textarea "In my oppinion schoo"
type textarea "x"
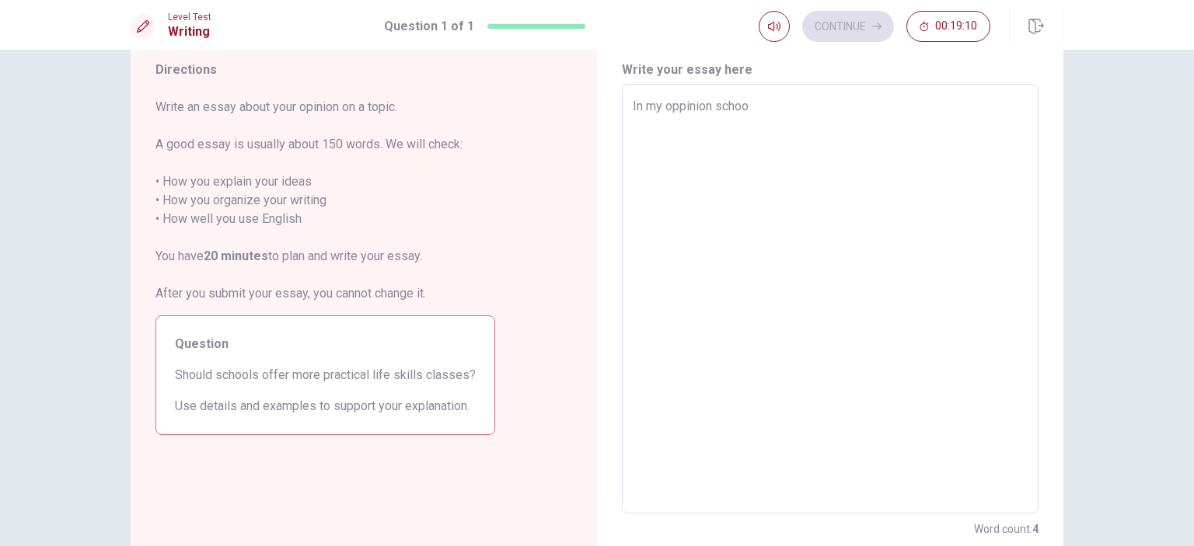
type textarea "In my oppinion scho"
type textarea "x"
type textarea "In my oppinion sch"
type textarea "x"
type textarea "In my oppinion sc"
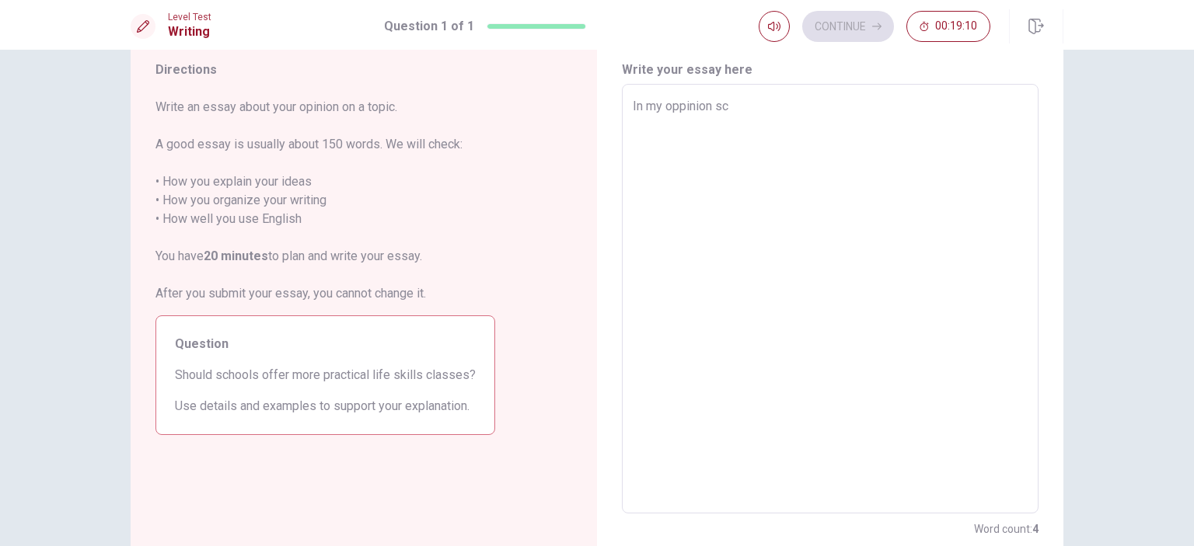
type textarea "x"
type textarea "In my oppinion s"
type textarea "x"
type textarea "In my oppinion"
type textarea "x"
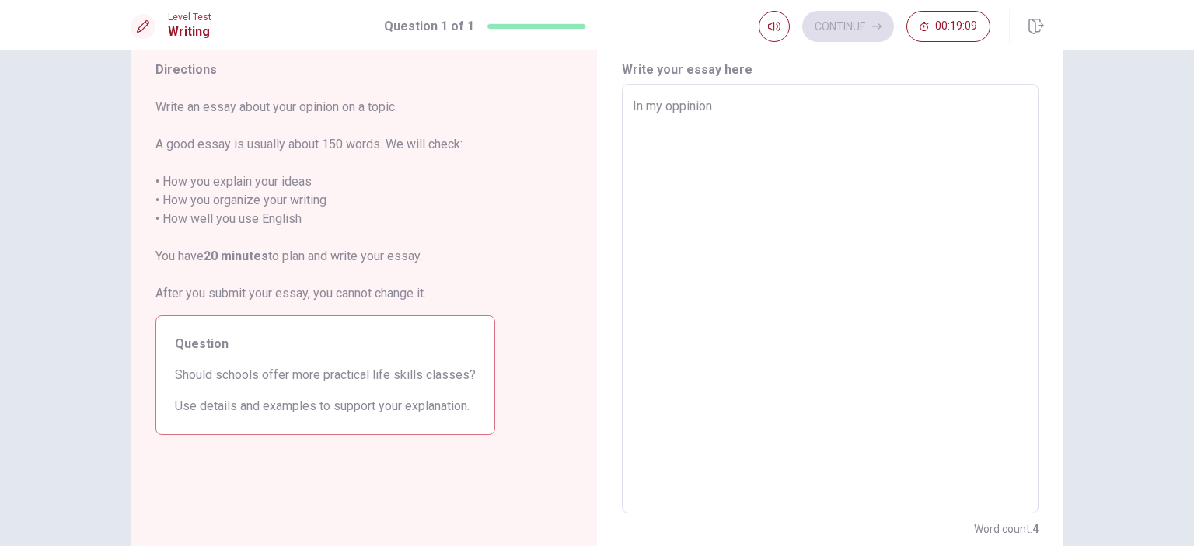
type textarea "In my oppinion"
type textarea "x"
type textarea "In my oppinion,"
type textarea "x"
type textarea "In my oppinion,"
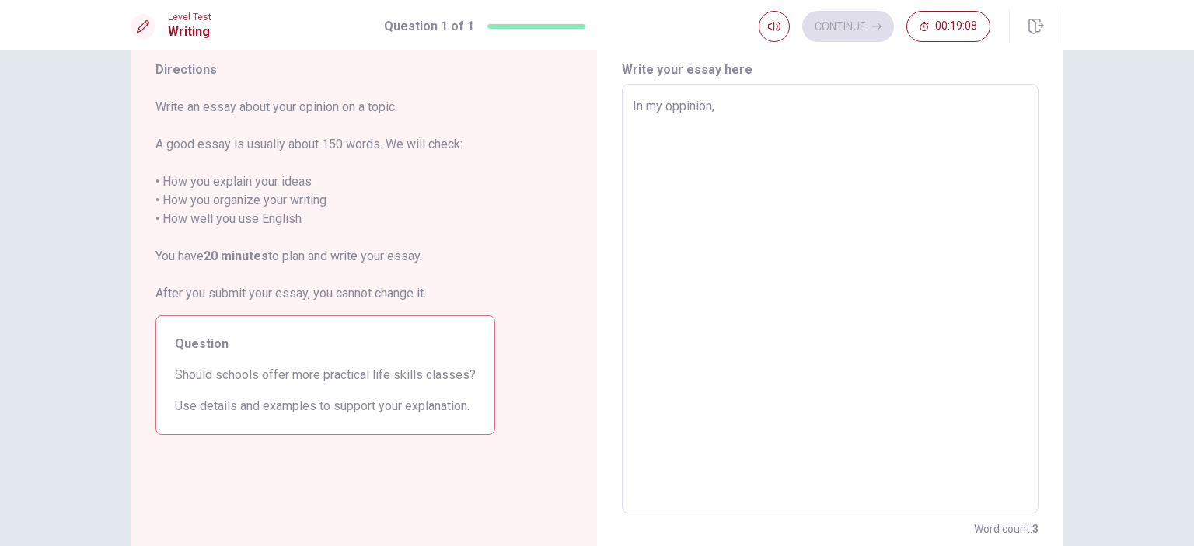
type textarea "x"
type textarea "In my oppinion, s"
type textarea "x"
type textarea "In my oppinion, sc"
type textarea "x"
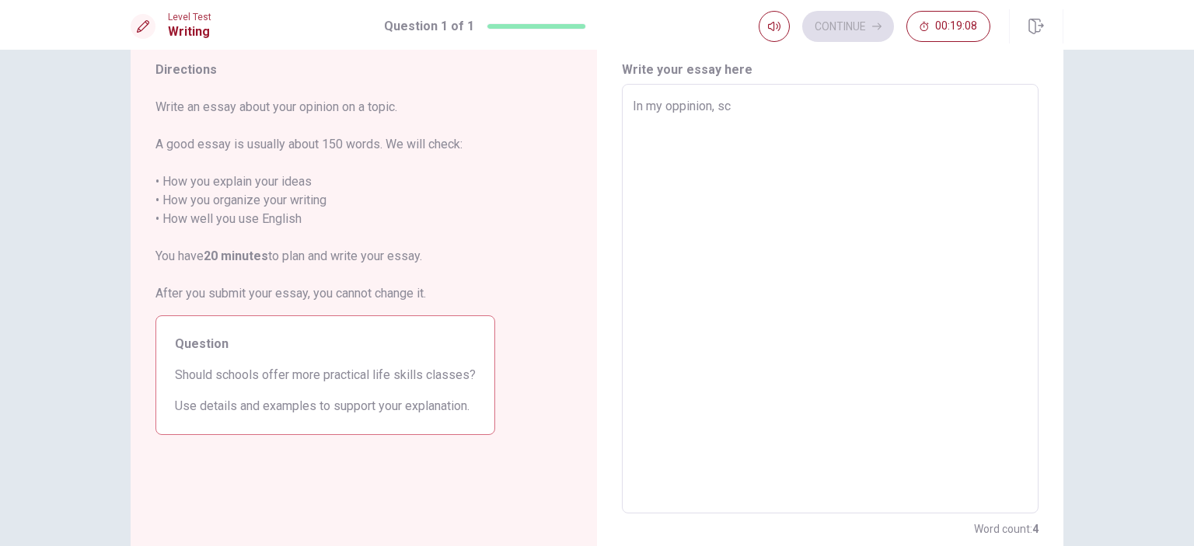
type textarea "In my oppinion, sch"
type textarea "x"
type textarea "In my oppinion, scho"
type textarea "x"
type textarea "In my oppinion, schoo"
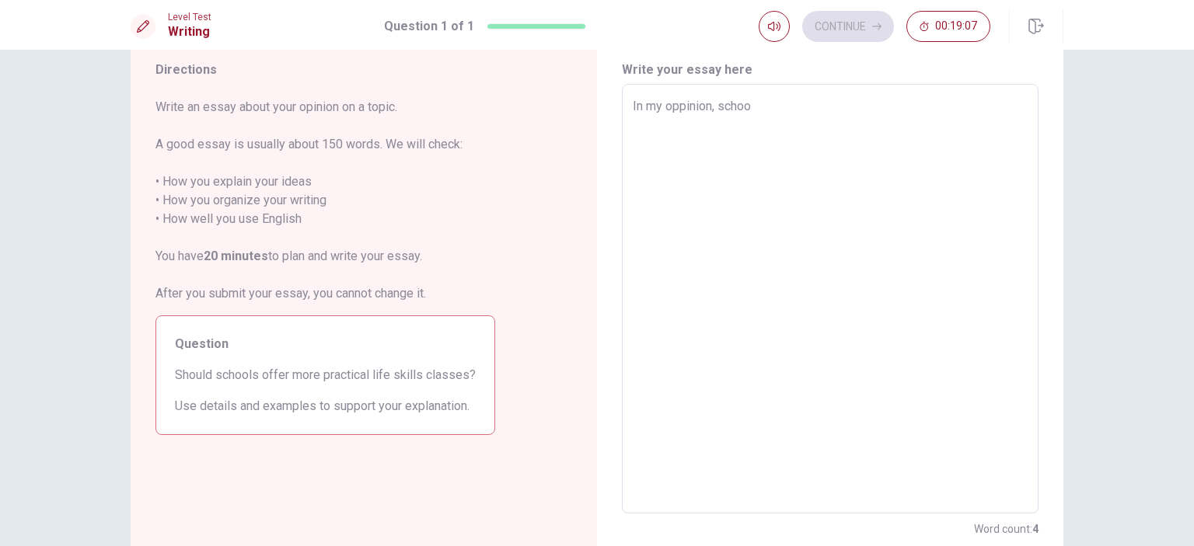
type textarea "x"
type textarea "In my oppinion, school"
type textarea "x"
type textarea "In my oppinion, schools"
type textarea "x"
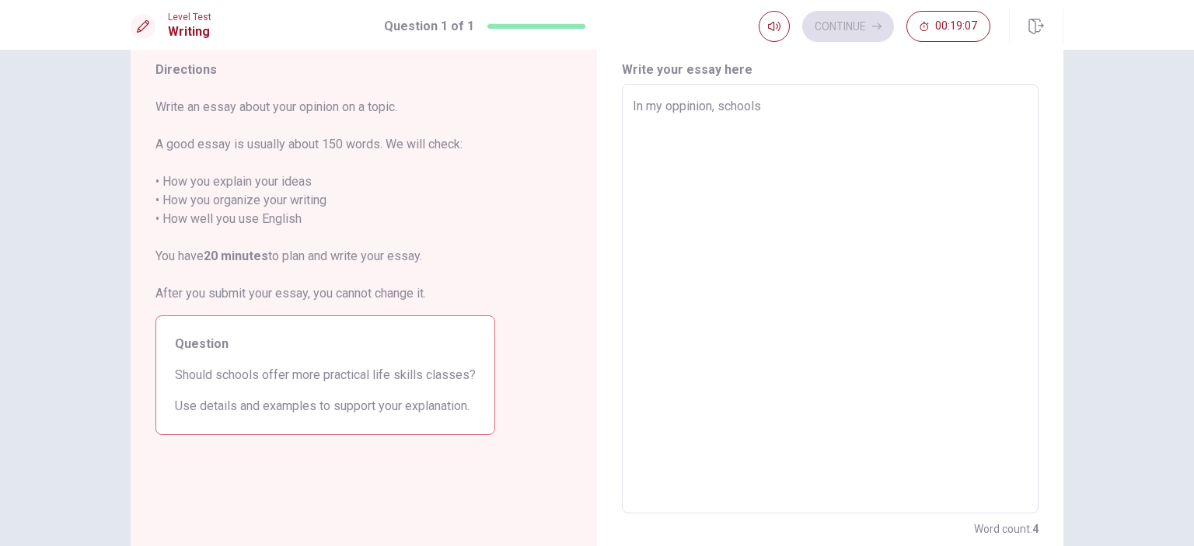
type textarea "In my oppinion, schools"
type textarea "x"
type textarea "In my oppinion, schools s"
type textarea "x"
type textarea "In my oppinion, schools sh"
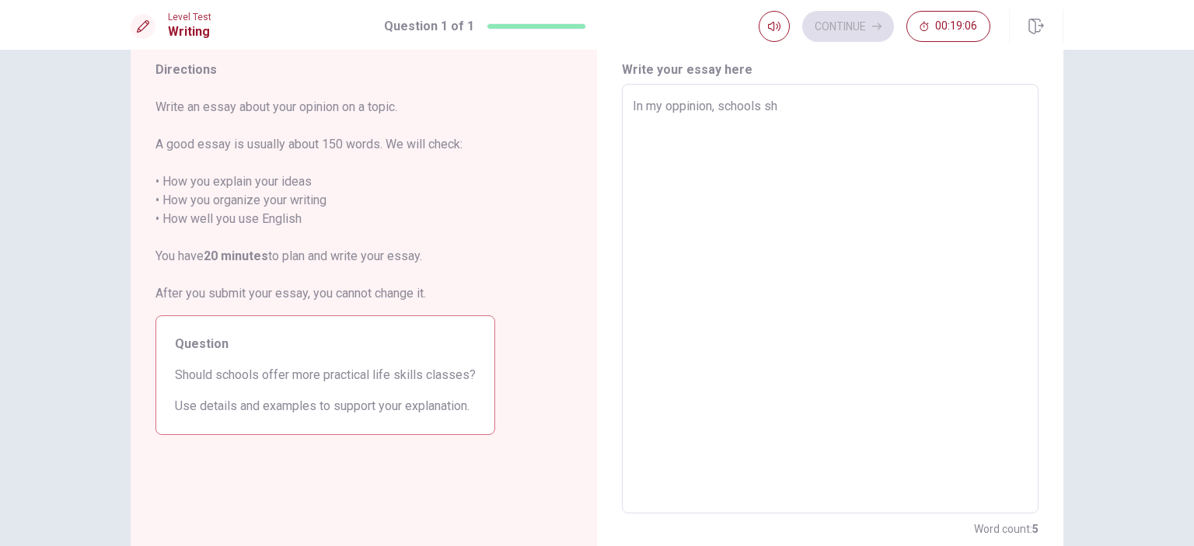
type textarea "x"
type textarea "In my oppinion, schools sho"
type textarea "x"
type textarea "In my oppinion, schools shou"
type textarea "x"
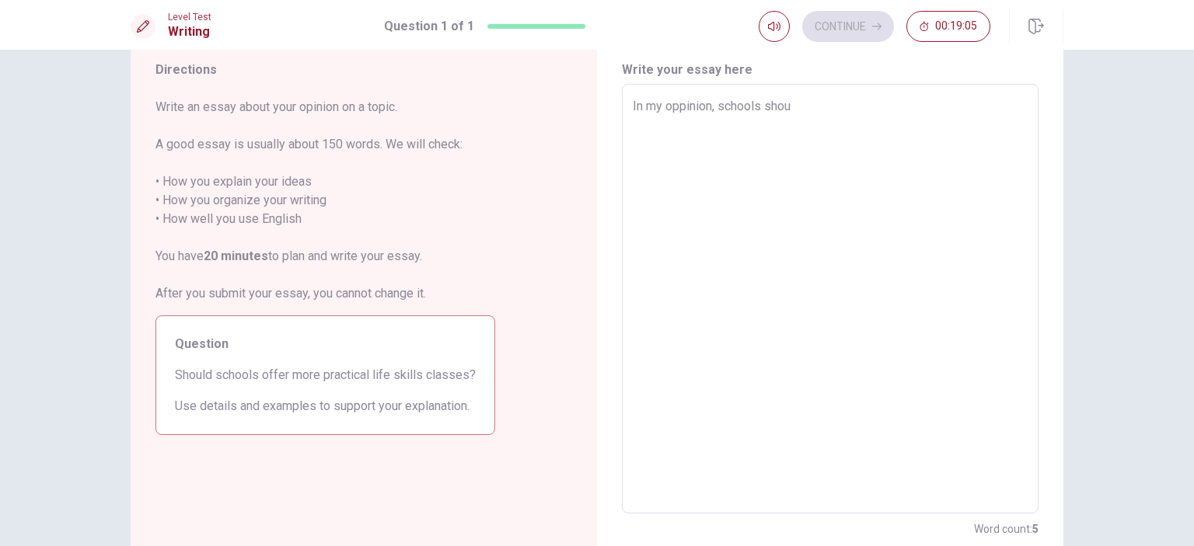
type textarea "In my oppinion, schools shoul"
type textarea "x"
type textarea "In my oppinion, schools should"
type textarea "x"
type textarea "In my oppinion, schools should"
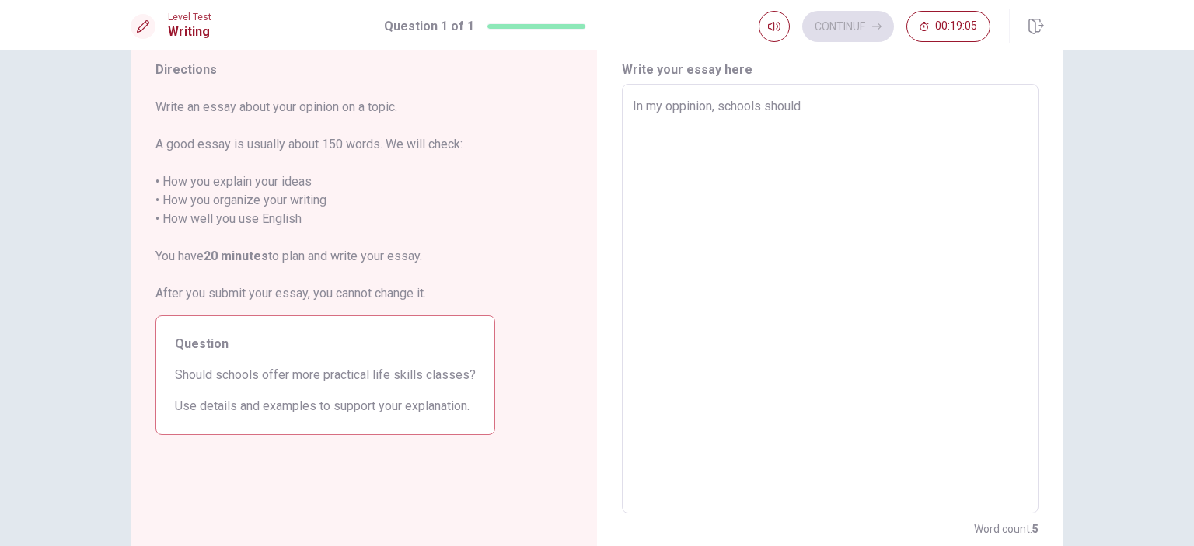
type textarea "x"
type textarea "In my oppinion, schools should o"
type textarea "x"
type textarea "In my oppinion, schools should of"
type textarea "x"
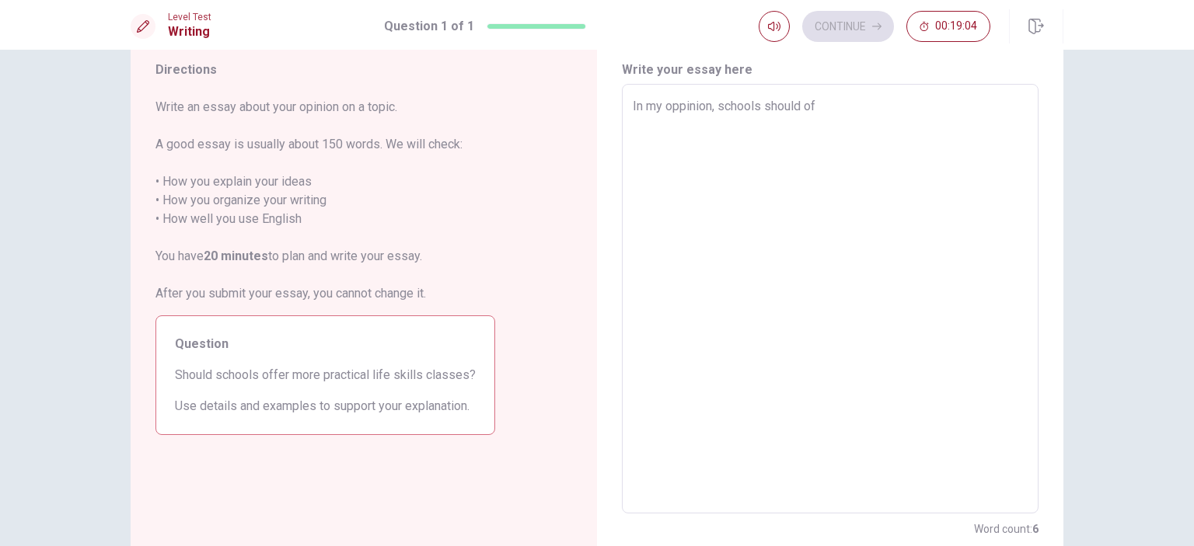
type textarea "In my oppinion, schools should off"
type textarea "x"
type textarea "In my oppinion, schools should offe"
type textarea "x"
type textarea "In my oppinion, schools should offer"
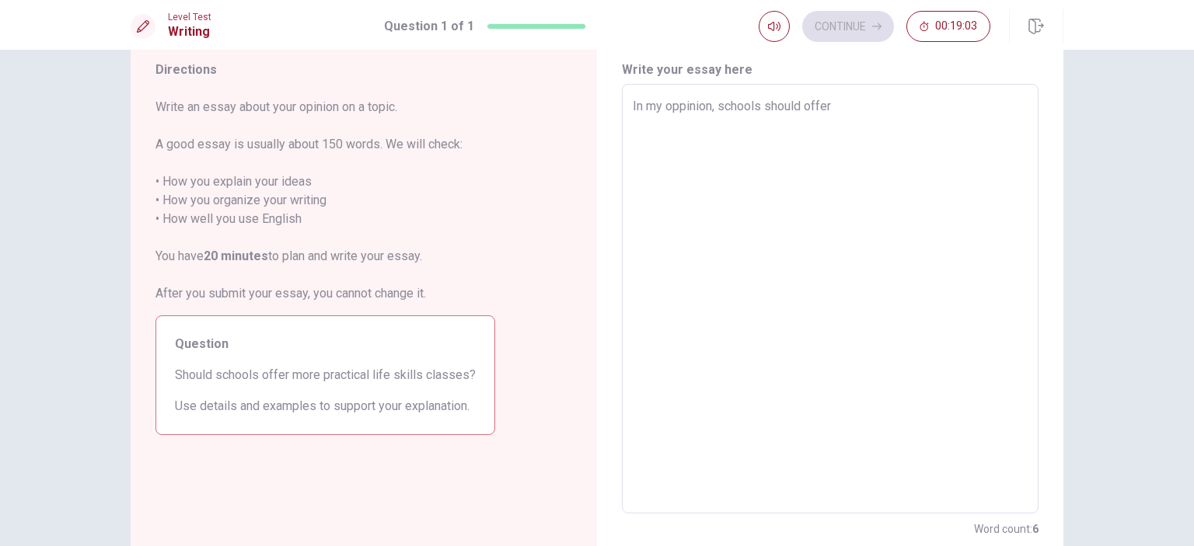
type textarea "x"
type textarea "In my oppinion, schools should offer"
type textarea "x"
type textarea "In my oppinion, schools should offer m"
type textarea "x"
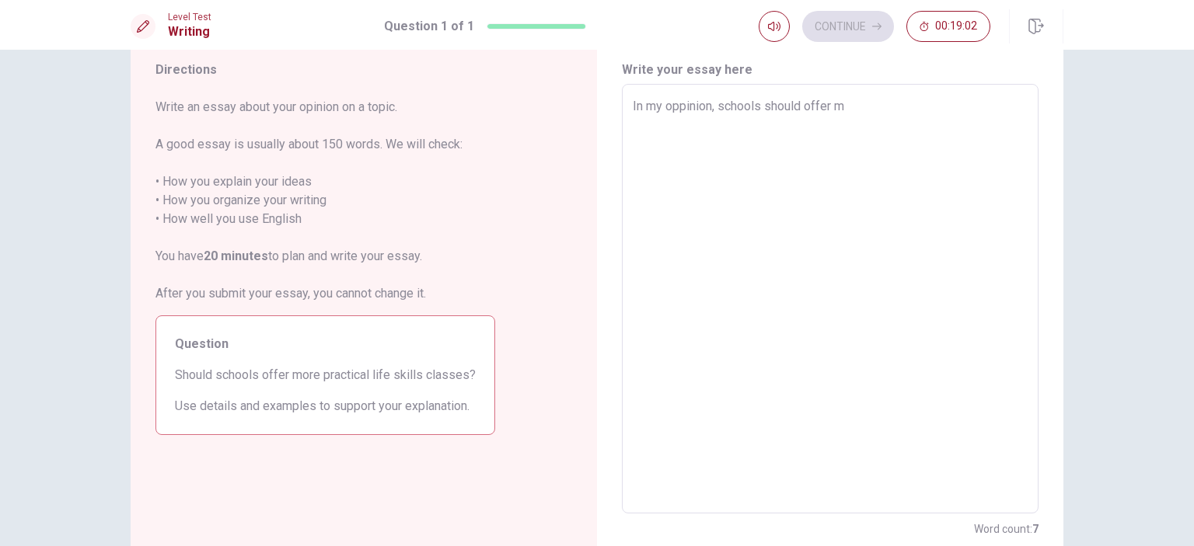
type textarea "In my oppinion, schools should offer mo"
type textarea "x"
type textarea "In my oppinion, schools should offer mor"
type textarea "x"
type textarea "In my oppinion, schools should offer more"
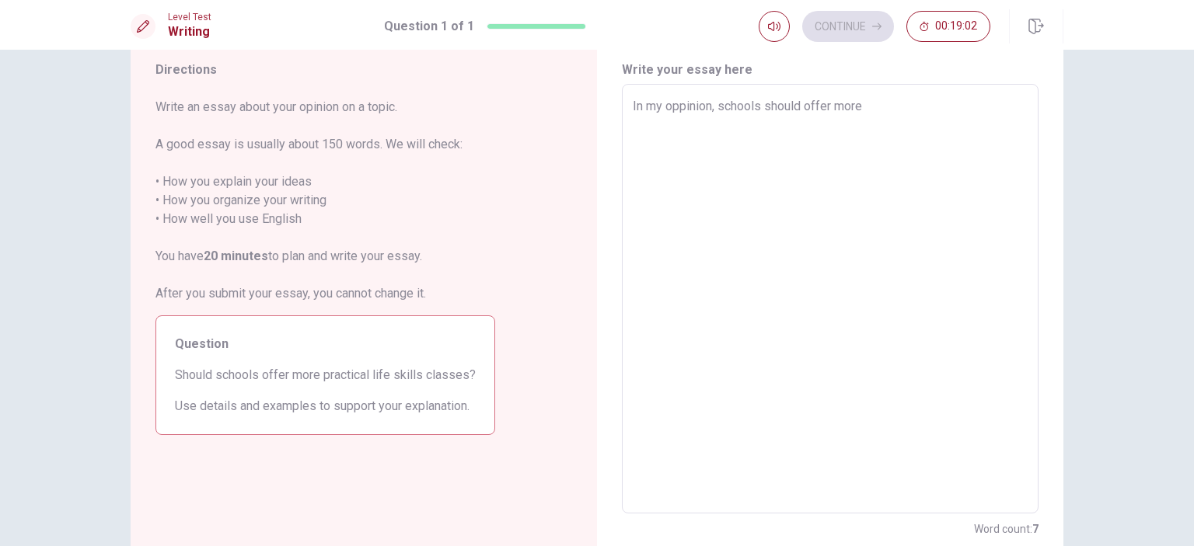
type textarea "x"
type textarea "In my oppinion, schools should offer more"
type textarea "x"
type textarea "In my oppinion, schools should offer more p"
type textarea "x"
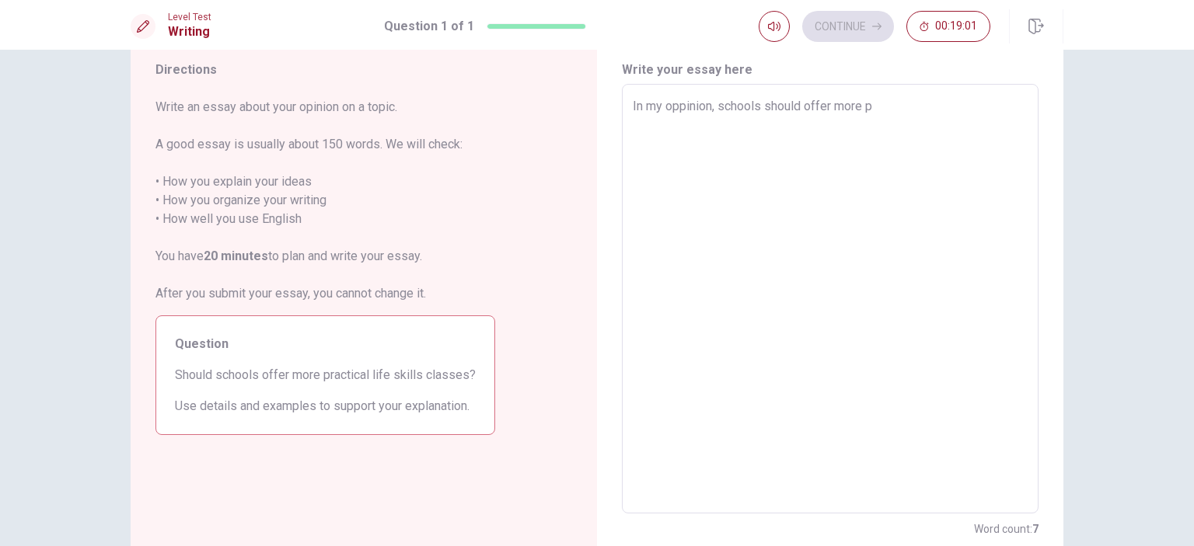
type textarea "In my oppinion, schools should offer more pr"
type textarea "x"
type textarea "In my oppinion, schools should offer more pra"
type textarea "x"
type textarea "In my oppinion, schools should offer more prac"
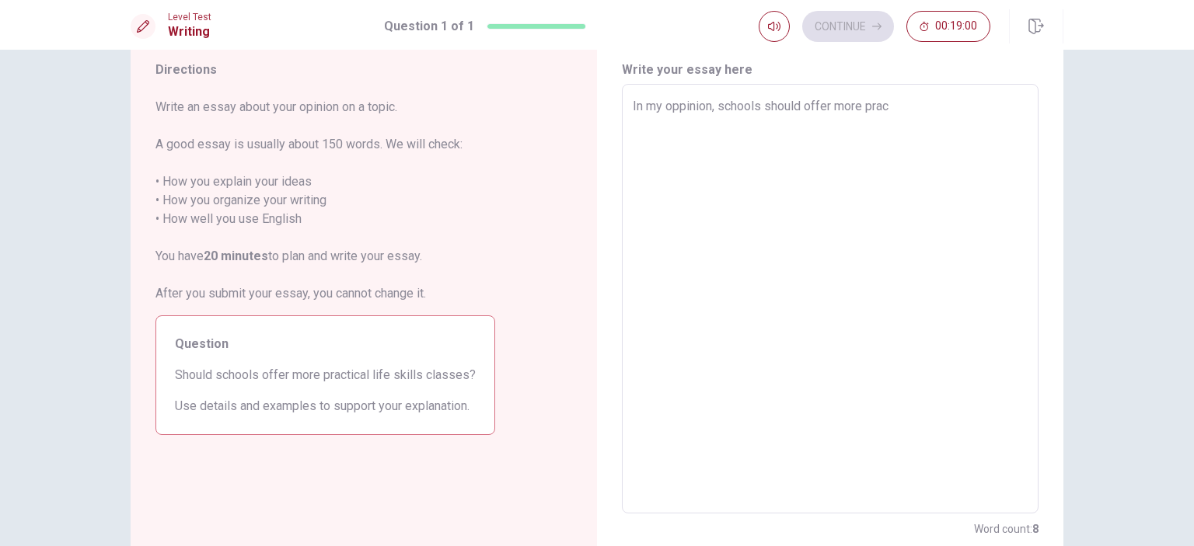
type textarea "x"
type textarea "In my oppinion, schools should offer more pract"
type textarea "x"
type textarea "In my oppinion, schools should offer more practi"
type textarea "x"
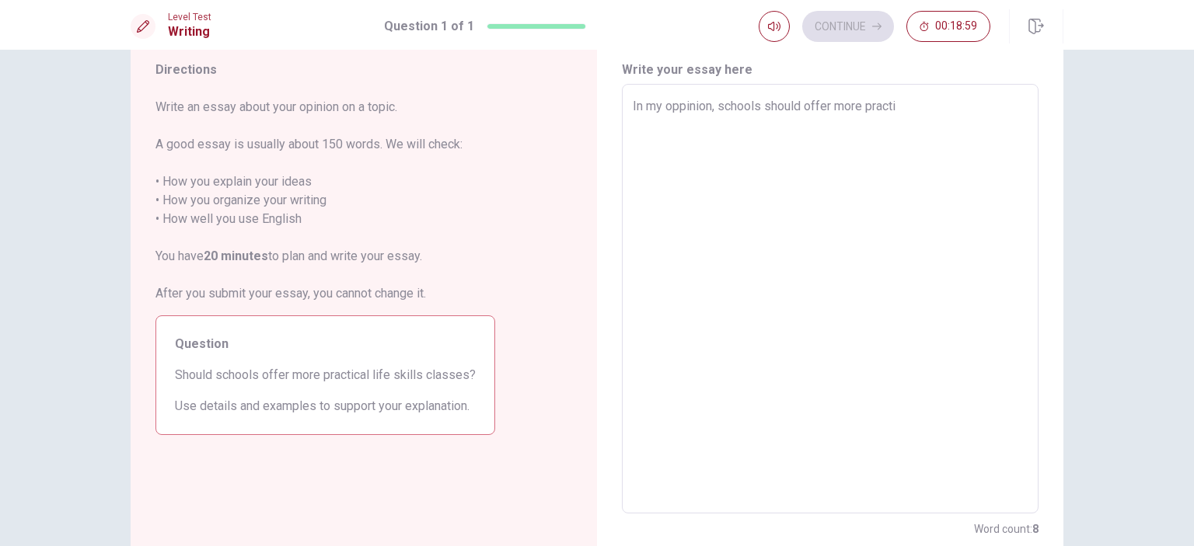
type textarea "In my oppinion, schools should offer more practic"
type textarea "x"
type textarea "In my oppinion, schools should offer more practica"
type textarea "x"
type textarea "In my oppinion, schools should offer more practical"
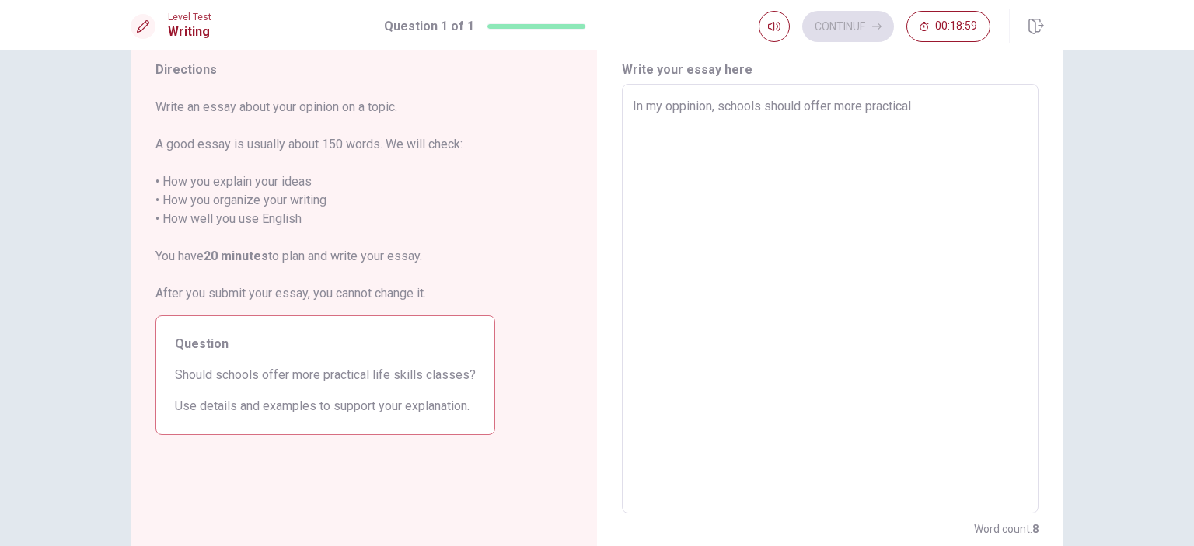
type textarea "x"
type textarea "In my oppinion, schools should offer more practical"
type textarea "x"
type textarea "In my oppinion, schools should offer more practical l"
type textarea "x"
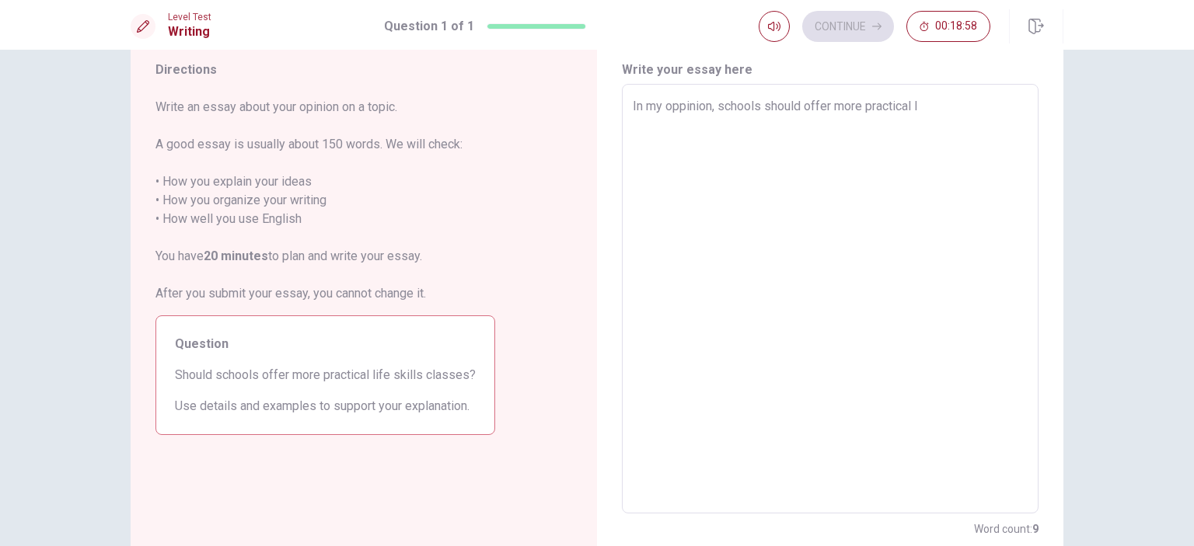
type textarea "In my oppinion, schools should offer more practical li"
type textarea "x"
type textarea "In my oppinion, schools should offer more practical lif"
type textarea "x"
type textarea "In my oppinion, schools should offer more practical life"
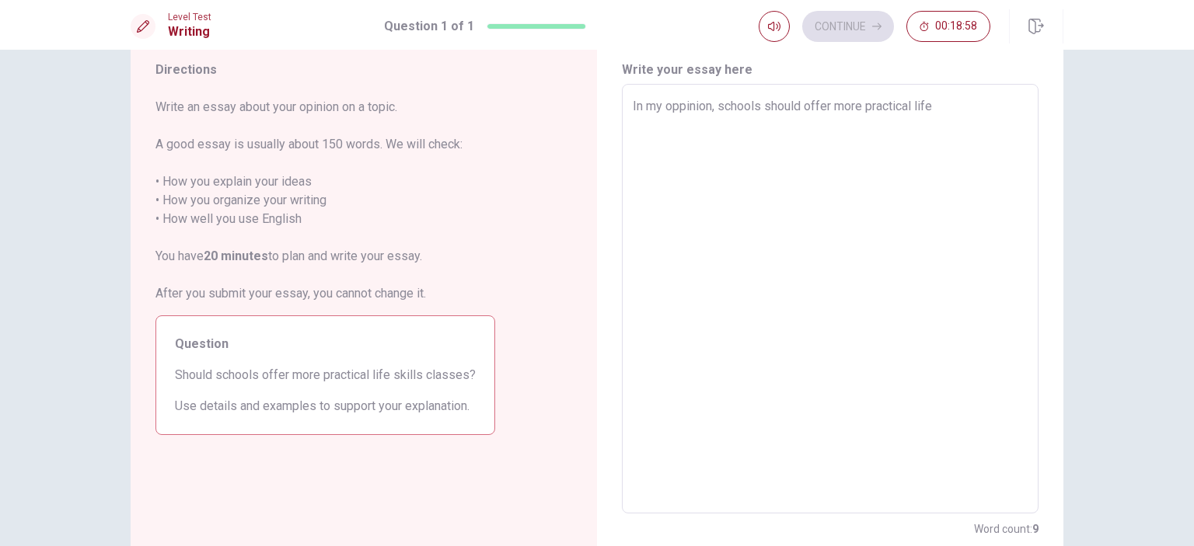
type textarea "x"
type textarea "In my oppinion, schools should offer more practical life"
type textarea "x"
type textarea "In my oppinion, schools should offer more practical life s"
type textarea "x"
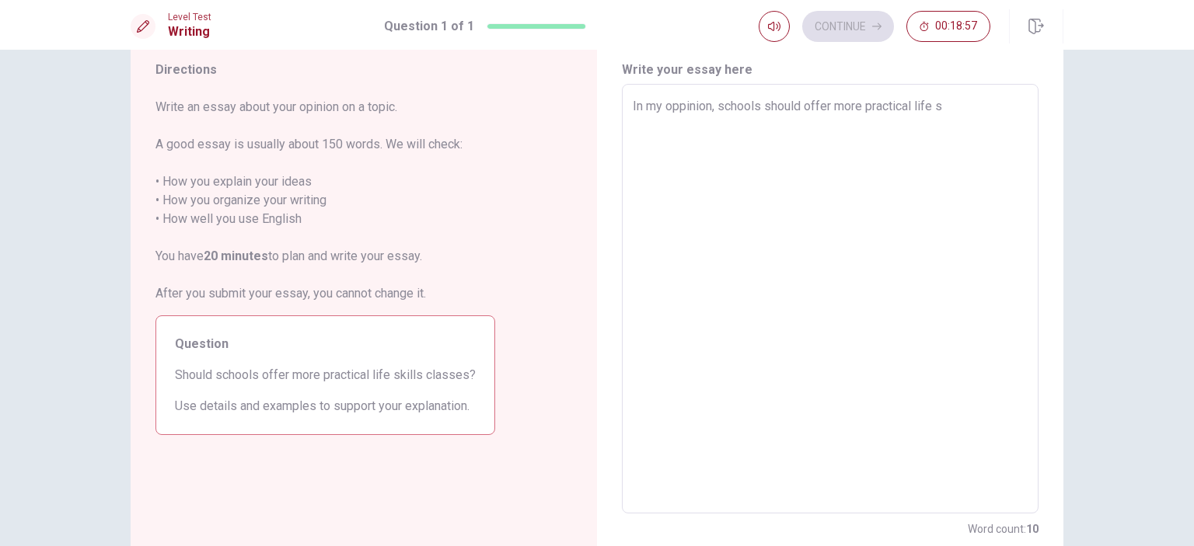
type textarea "In my oppinion, schools should offer more practical life sk"
type textarea "x"
type textarea "In my oppinion, schools should offer more practical life ski"
type textarea "x"
type textarea "In my oppinion, schools should offer more practical life skil"
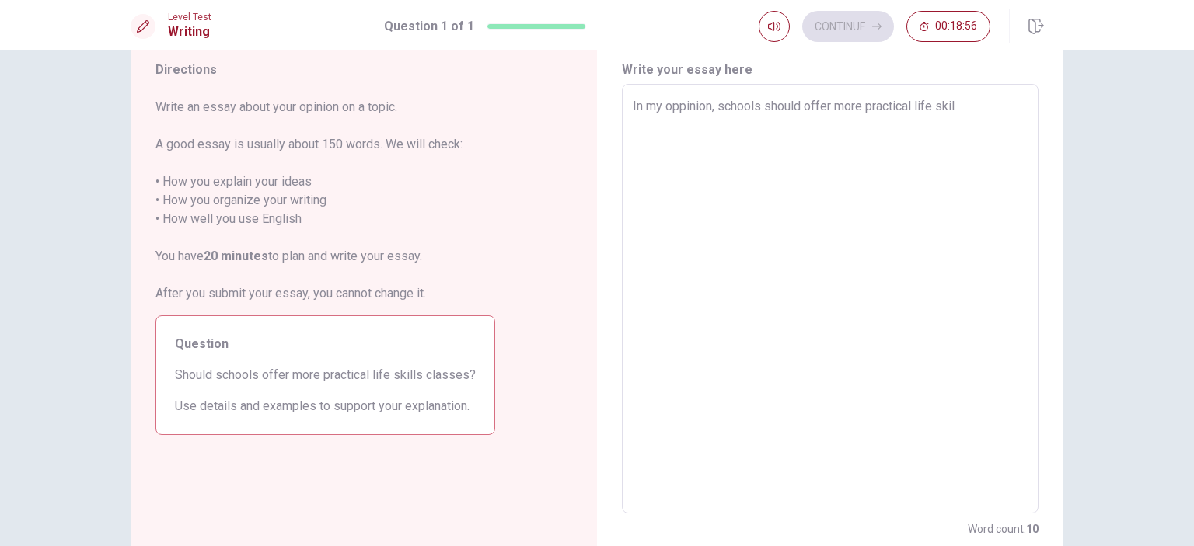
type textarea "x"
type textarea "In my oppinion, schools should offer more practical life skill"
type textarea "x"
type textarea "In my oppinion, schools should offer more practical life skills"
type textarea "x"
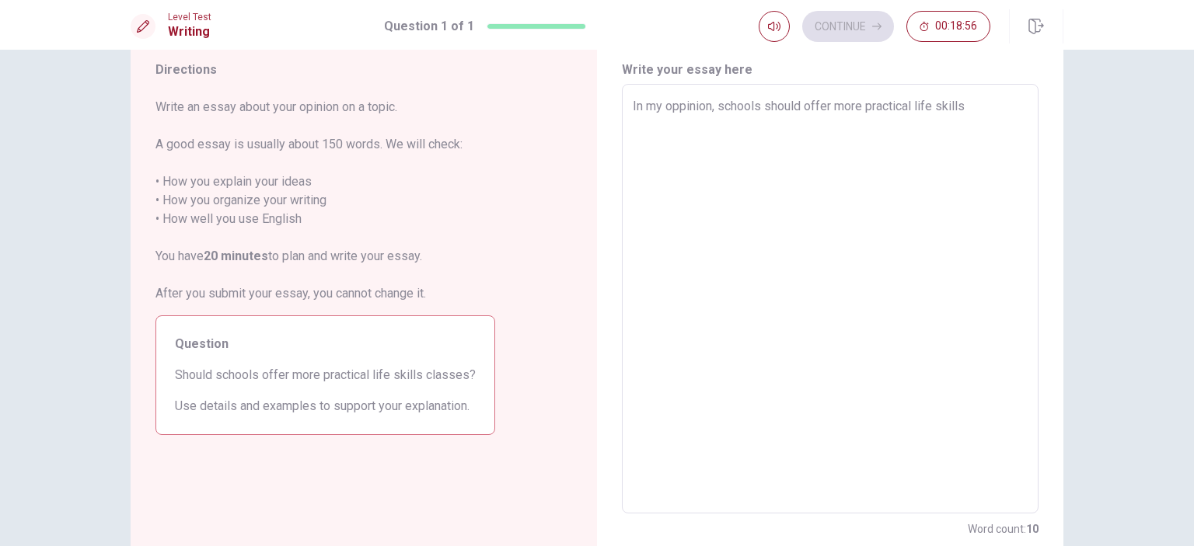
type textarea "In my oppinion, schools should offer more practical life skills"
type textarea "x"
type textarea "In my oppinion, schools should offer more practical life skills c"
type textarea "x"
type textarea "In my oppinion, schools should offer more practical life skills cl"
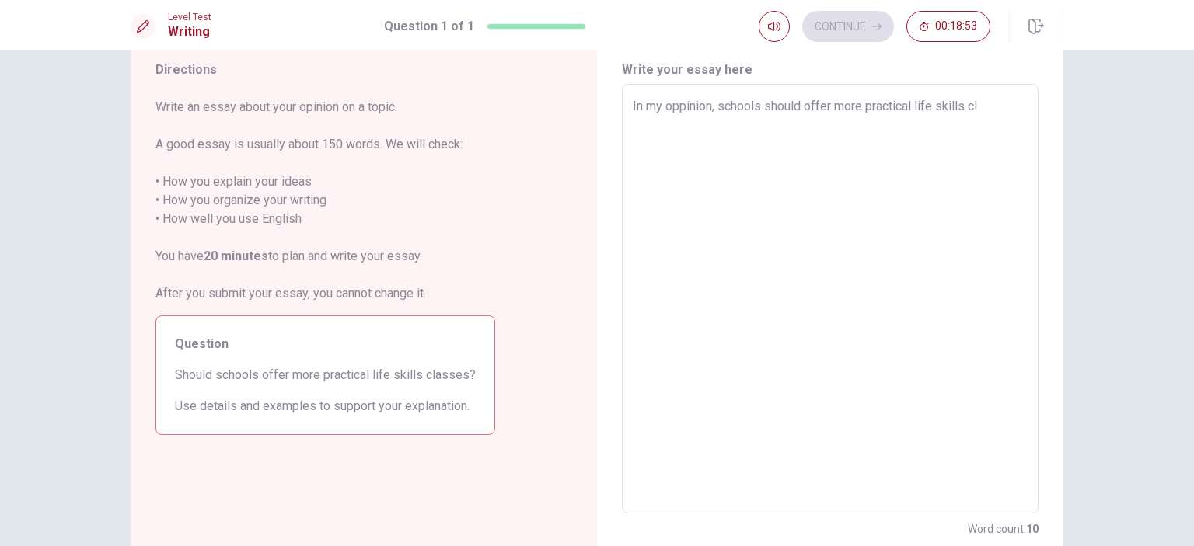
type textarea "x"
type textarea "In my oppinion, schools should offer more practical life skills cla"
type textarea "x"
type textarea "In my oppinion, schools should offer more practical life skills clas"
type textarea "x"
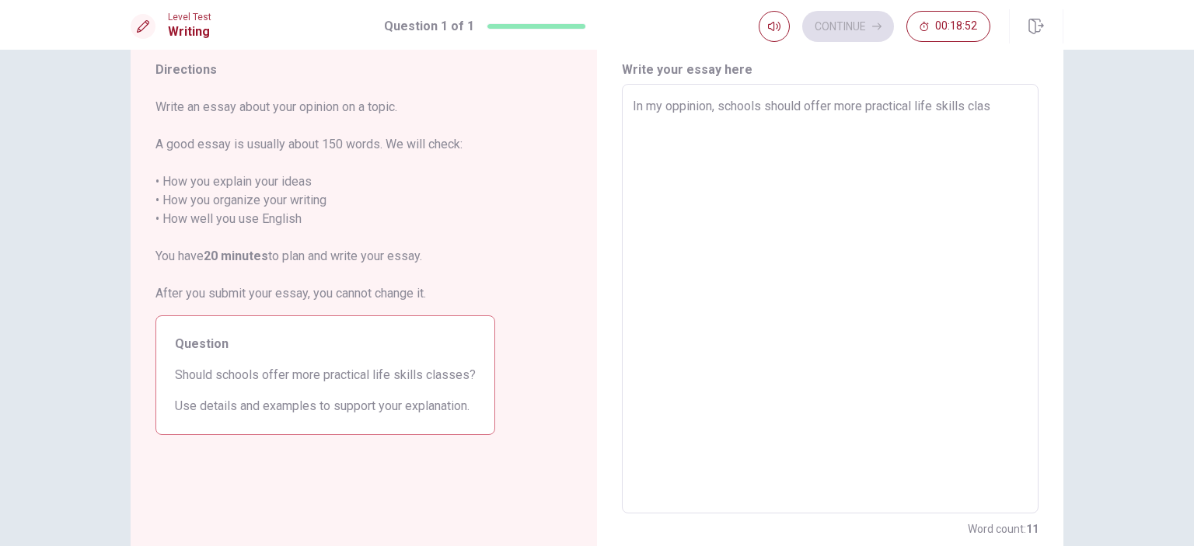
type textarea "In my oppinion, schools should offer more practical life skills class"
type textarea "x"
type textarea "In my oppinion, schools should offer more practical life skills classe"
type textarea "x"
type textarea "In my oppinion, schools should offer more practical life skills classes"
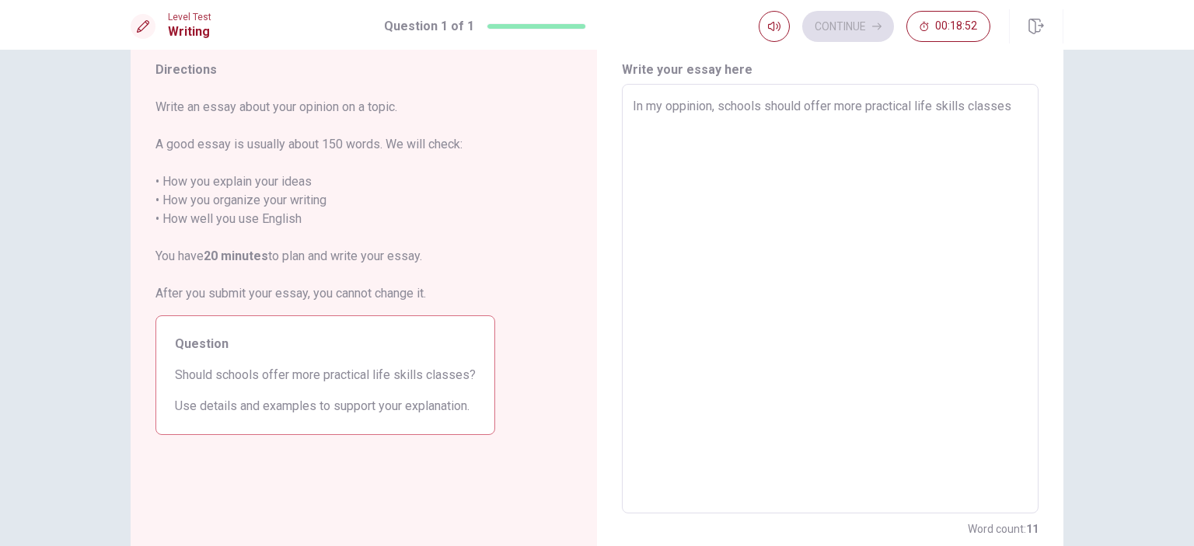
type textarea "x"
type textarea "In my oppinion, schools should offer more practical life skills classes"
type textarea "x"
type textarea "In my oppinion, schools should offer more practical life skills classes b"
type textarea "x"
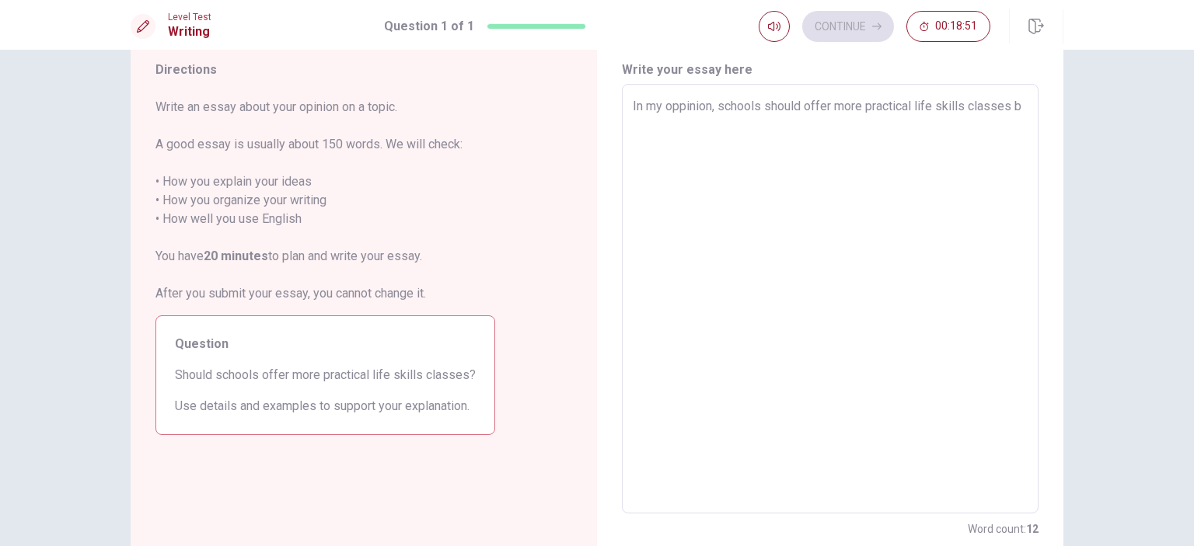
type textarea "In my oppinion, schools should offer more practical life skills classes be"
type textarea "x"
type textarea "In my oppinion, schools should offer more practical life skills classes bec"
type textarea "x"
type textarea "In my oppinion, schools should offer more practical life skills classes beca"
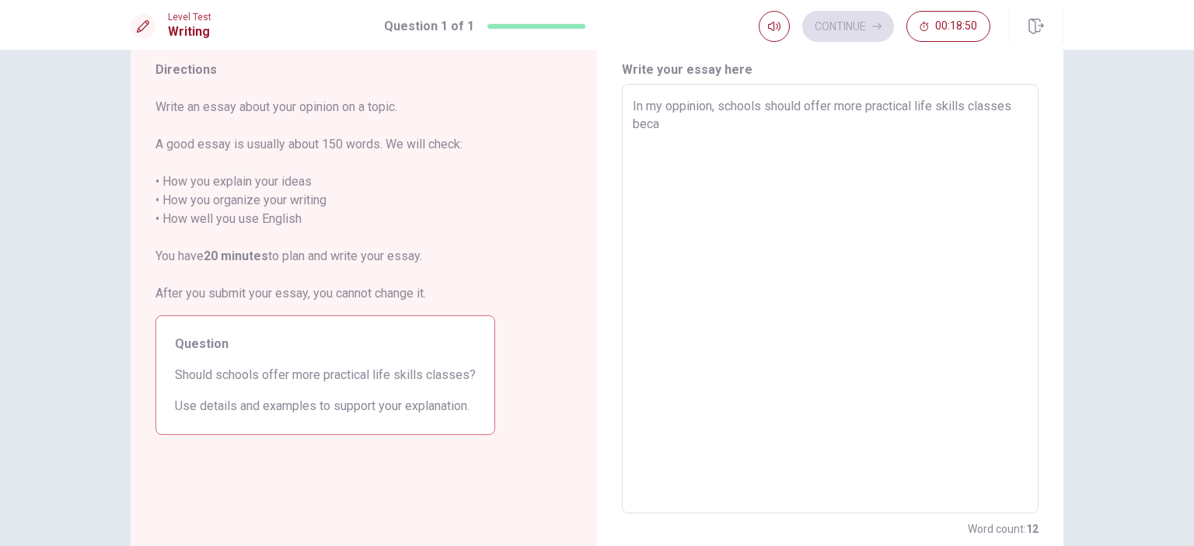
type textarea "x"
type textarea "In my oppinion, schools should offer more practical life skills classes becau"
type textarea "x"
type textarea "In my oppinion, schools should offer more practical life skills classes becaus"
type textarea "x"
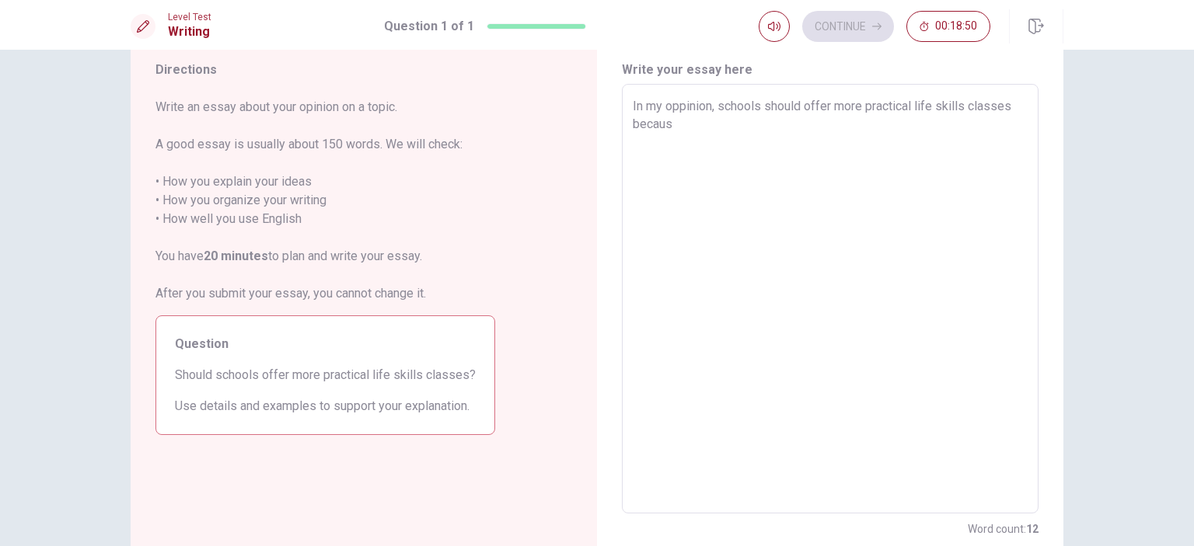
type textarea "In my oppinion, schools should offer more practical life skills classes because"
type textarea "x"
type textarea "In my oppinion, schools should offer more practical life skills classes because"
type textarea "x"
type textarea "In my oppinion, schools should offer more practical life skills classes because…"
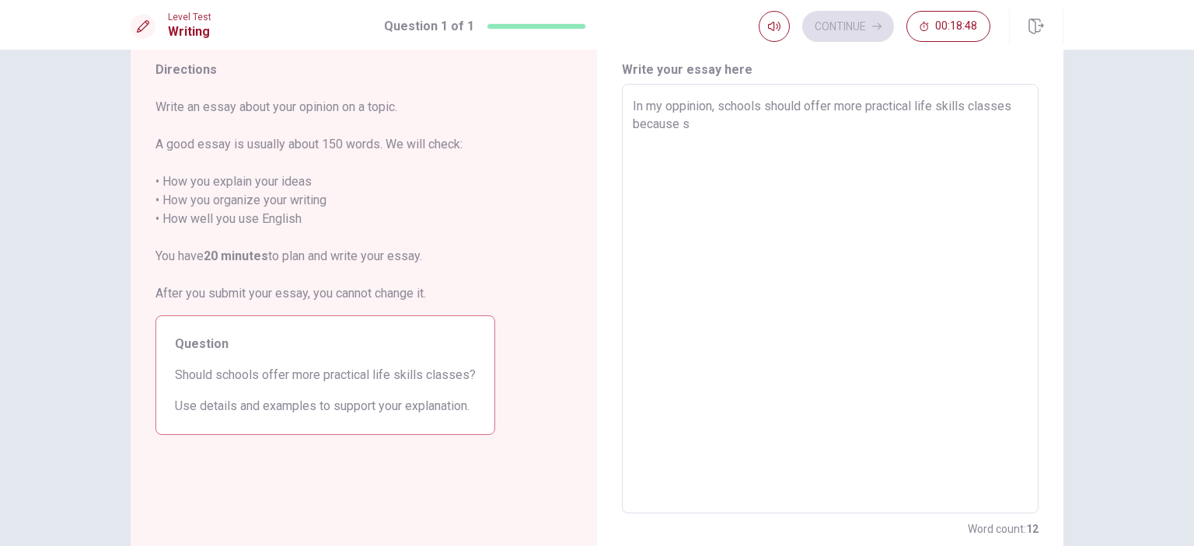
type textarea "x"
type textarea "In my oppinion, schools should offer more practical life skills classes because…"
type textarea "x"
type textarea "In my oppinion, schools should offer more practical life skills classes because…"
type textarea "x"
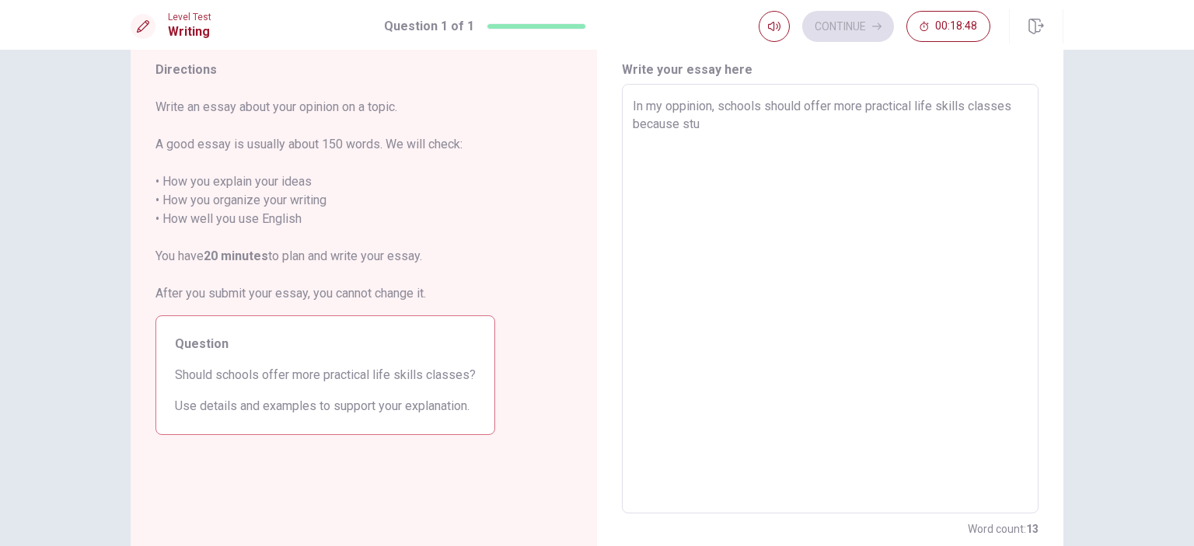
type textarea "In my oppinion, schools should offer more practical life skills classes because…"
type textarea "x"
type textarea "In my oppinion, schools should offer more practical life skills classes because…"
type textarea "x"
type textarea "In my oppinion, schools should offer more practical life skills classes because…"
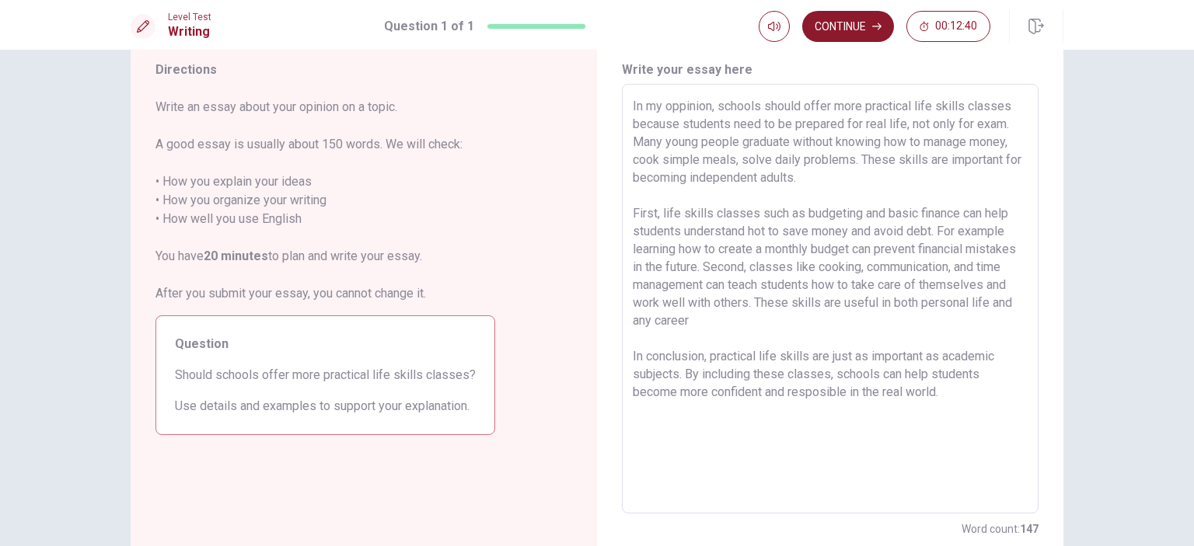
click at [831, 25] on button "Continue" at bounding box center [848, 26] width 92 height 31
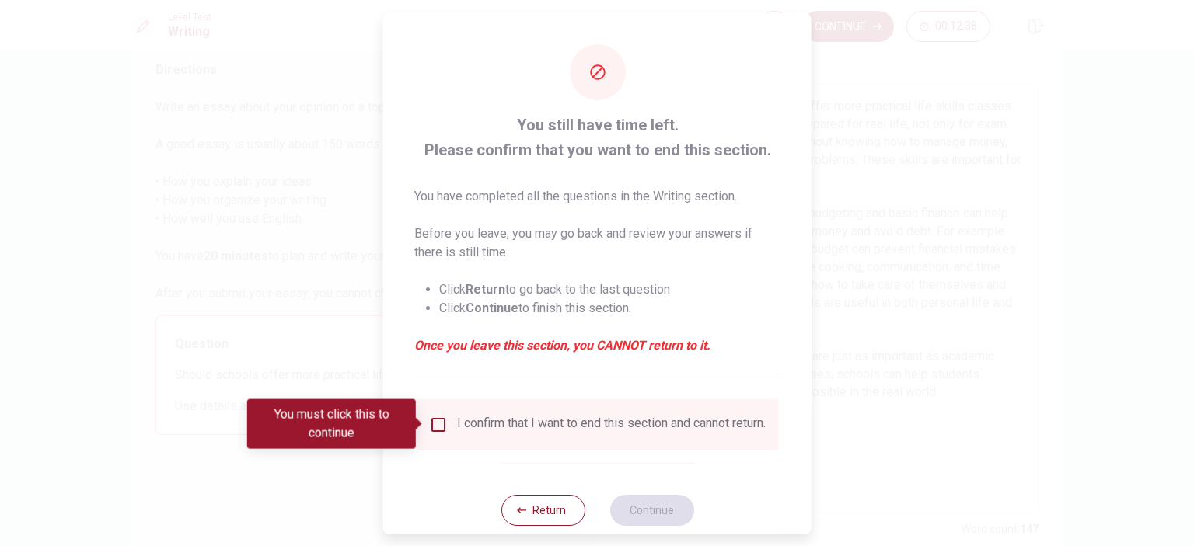
click at [500, 420] on div "I confirm that I want to end this section and cannot return." at bounding box center [611, 424] width 309 height 19
click at [457, 434] on div "I confirm that I want to end this section and cannot return." at bounding box center [611, 424] width 309 height 19
click at [441, 422] on input "You must click this to continue" at bounding box center [438, 424] width 19 height 19
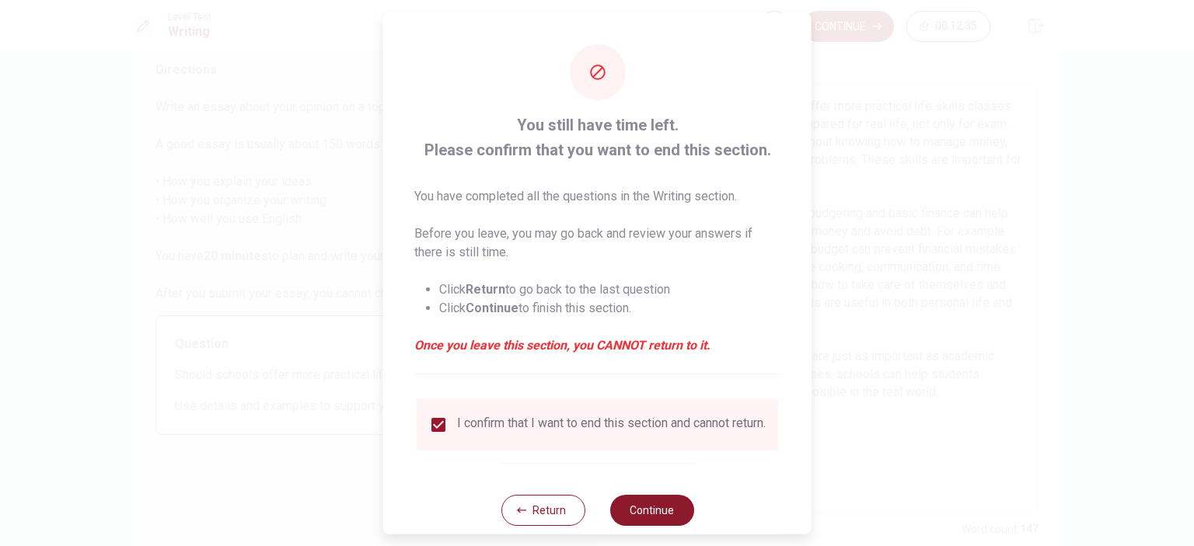
click at [635, 518] on button "Continue" at bounding box center [651, 509] width 84 height 31
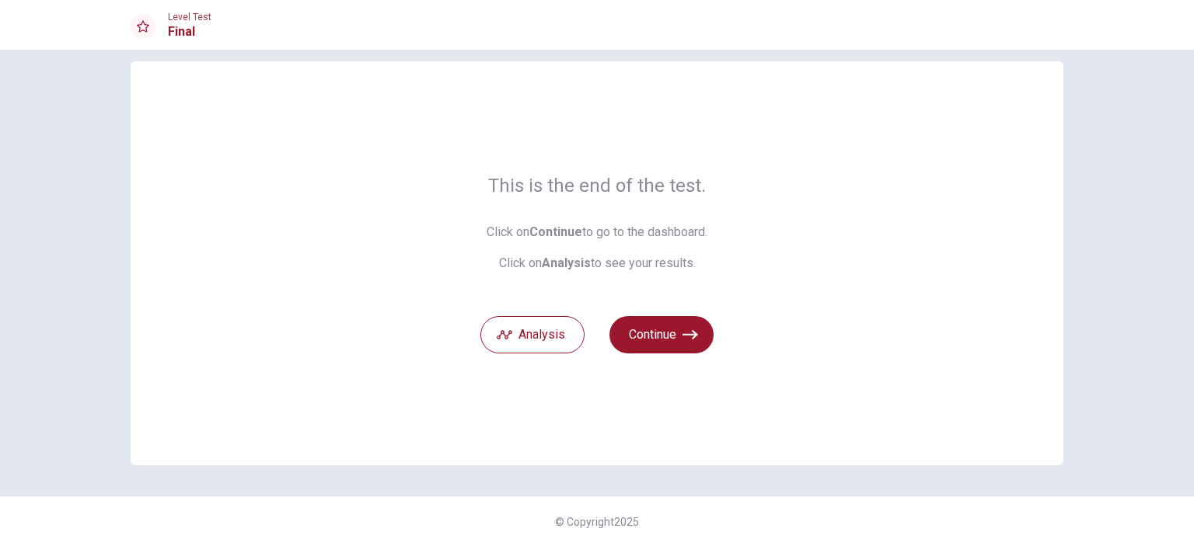
scroll to position [19, 0]
click at [675, 343] on button "Continue" at bounding box center [661, 335] width 104 height 37
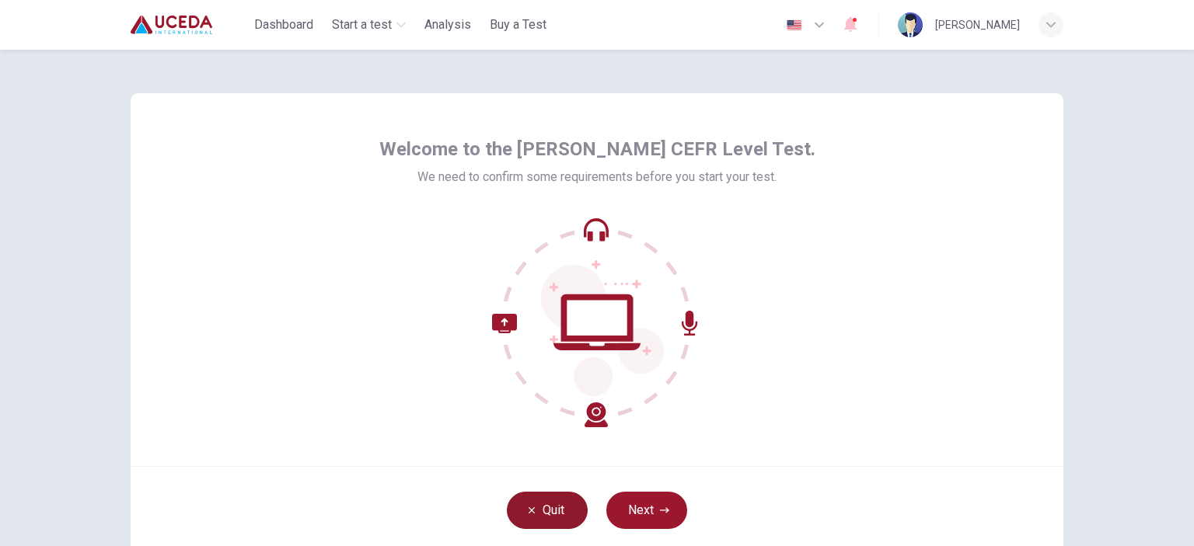
click at [535, 515] on button "Quit" at bounding box center [547, 510] width 81 height 37
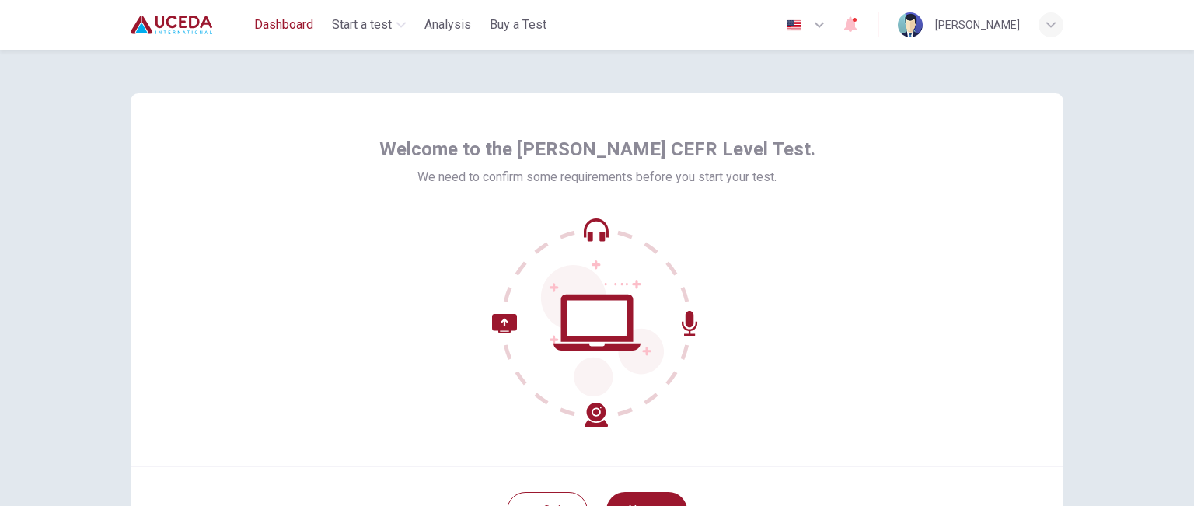
click at [296, 21] on span "Dashboard" at bounding box center [283, 25] width 59 height 19
